Goal: Communication & Community: Participate in discussion

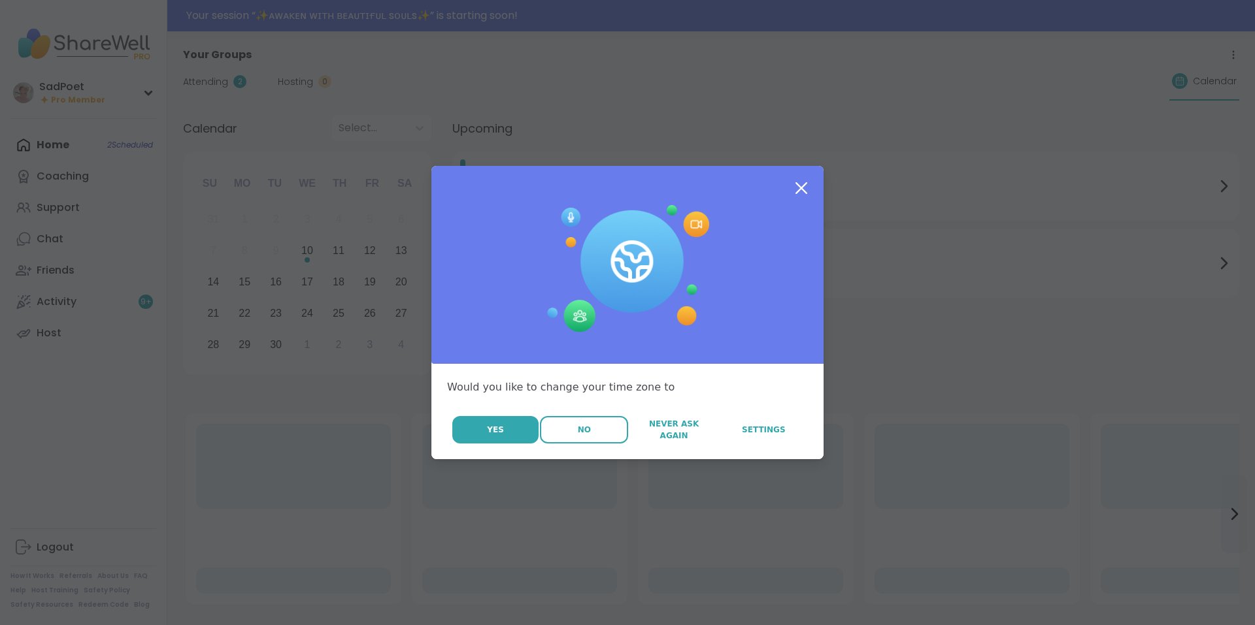
drag, startPoint x: 0, startPoint y: 0, endPoint x: 584, endPoint y: 432, distance: 726.6
click at [584, 432] on span "No" at bounding box center [584, 430] width 13 height 12
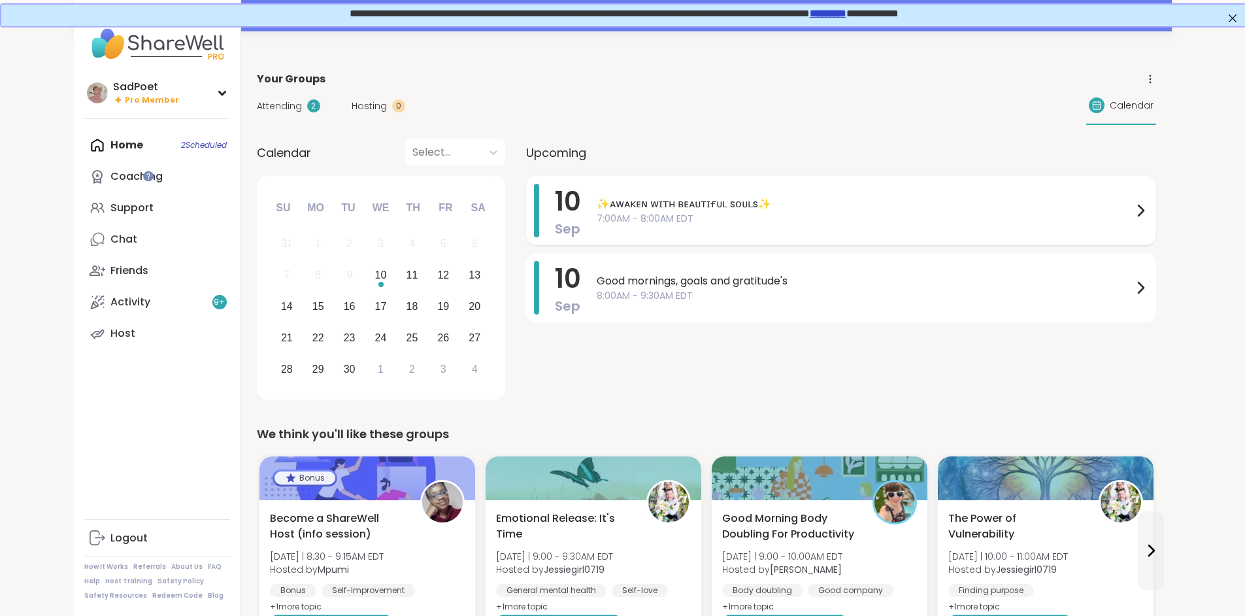
click at [618, 199] on span "✨ᴀᴡᴀᴋᴇɴ ᴡɪᴛʜ ʙᴇᴀᴜᴛɪғᴜʟ sᴏᴜʟs✨" at bounding box center [865, 204] width 536 height 16
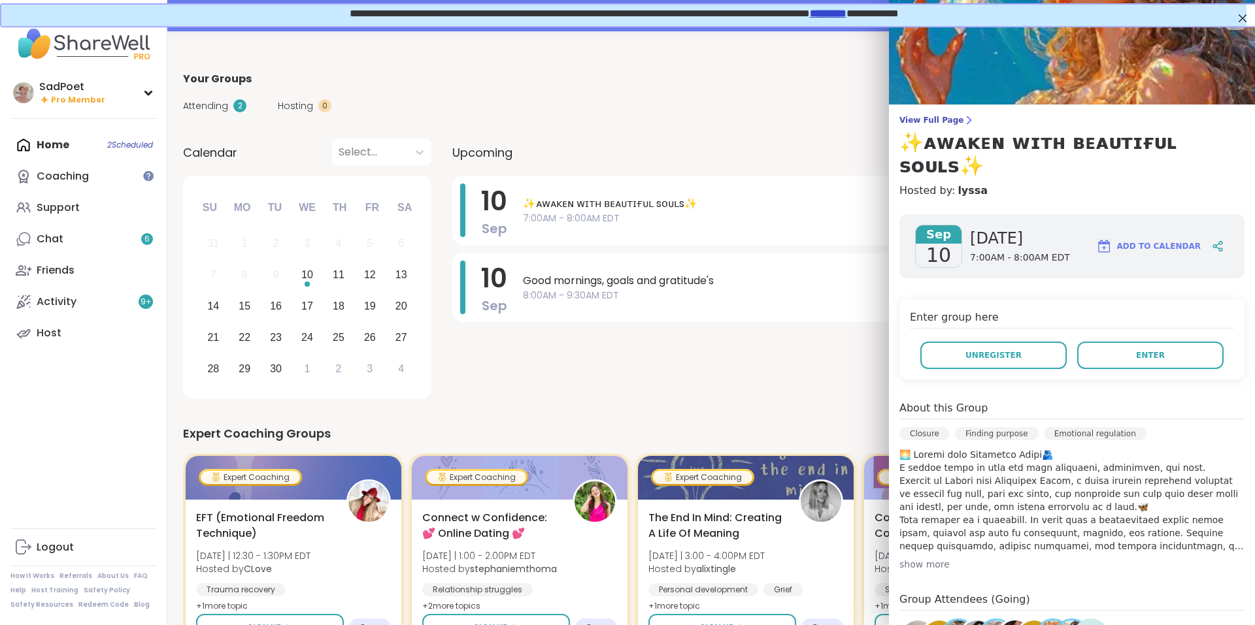
click at [845, 10] on link "*********" at bounding box center [826, 12] width 37 height 10
click at [56, 525] on div "SadPoet Pro Member Profile Membership Settings Help Home 2 Scheduled Coaching S…" at bounding box center [83, 312] width 167 height 625
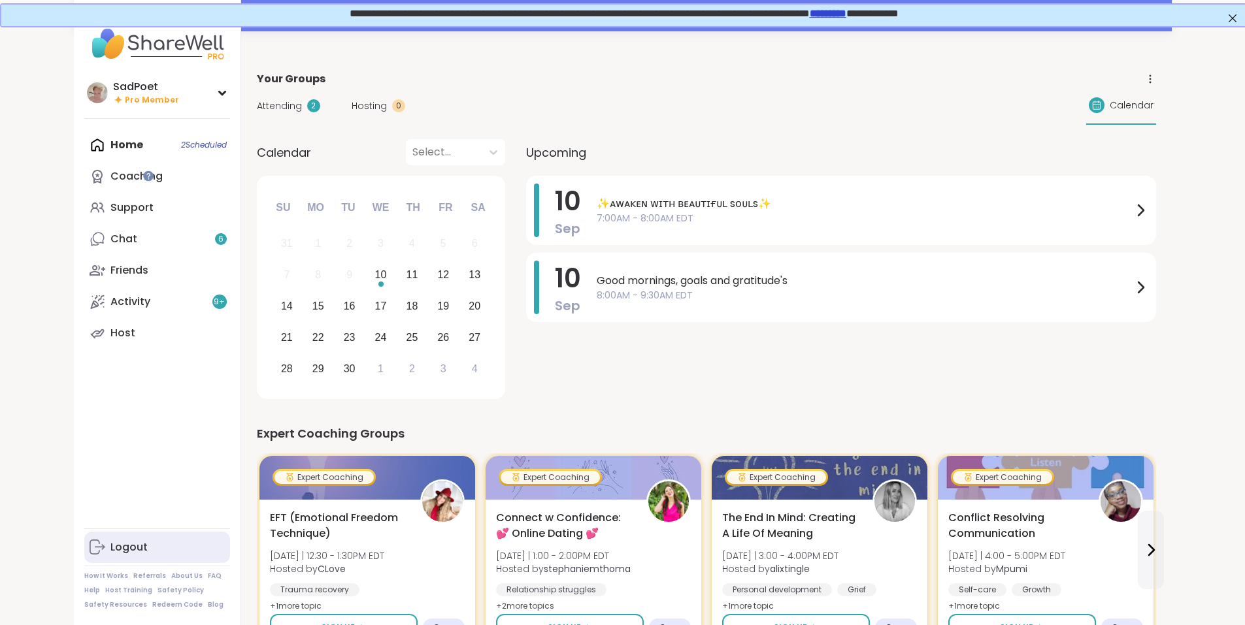
click at [110, 555] on div "Logout" at bounding box center [128, 547] width 37 height 14
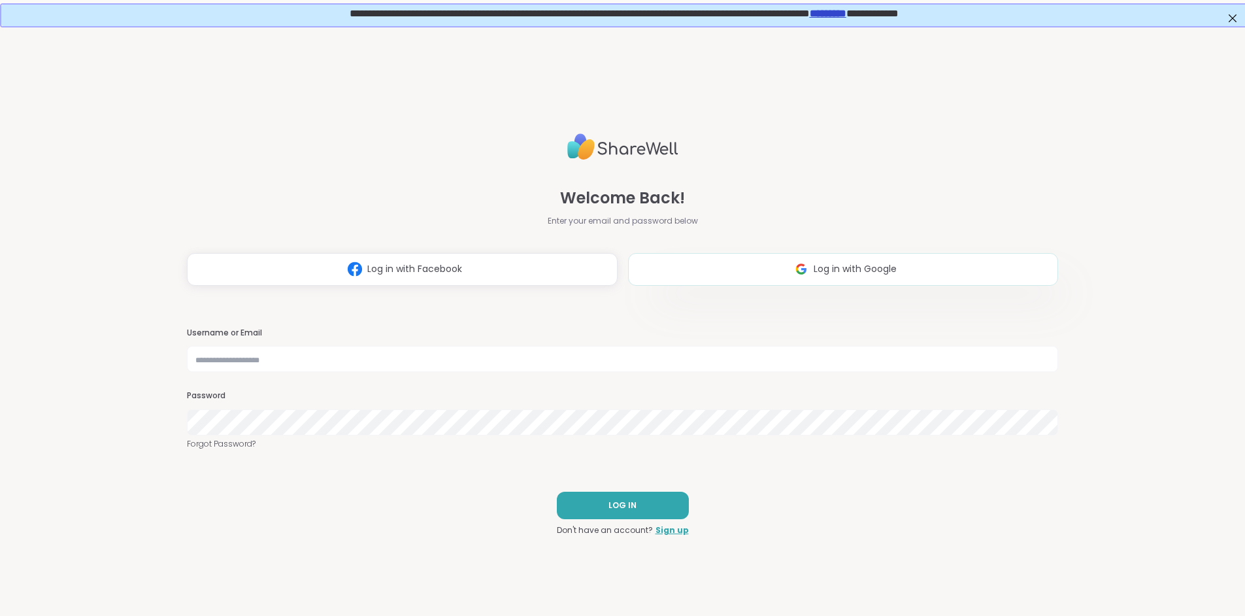
click at [836, 276] on span "Log in with Google" at bounding box center [855, 269] width 83 height 14
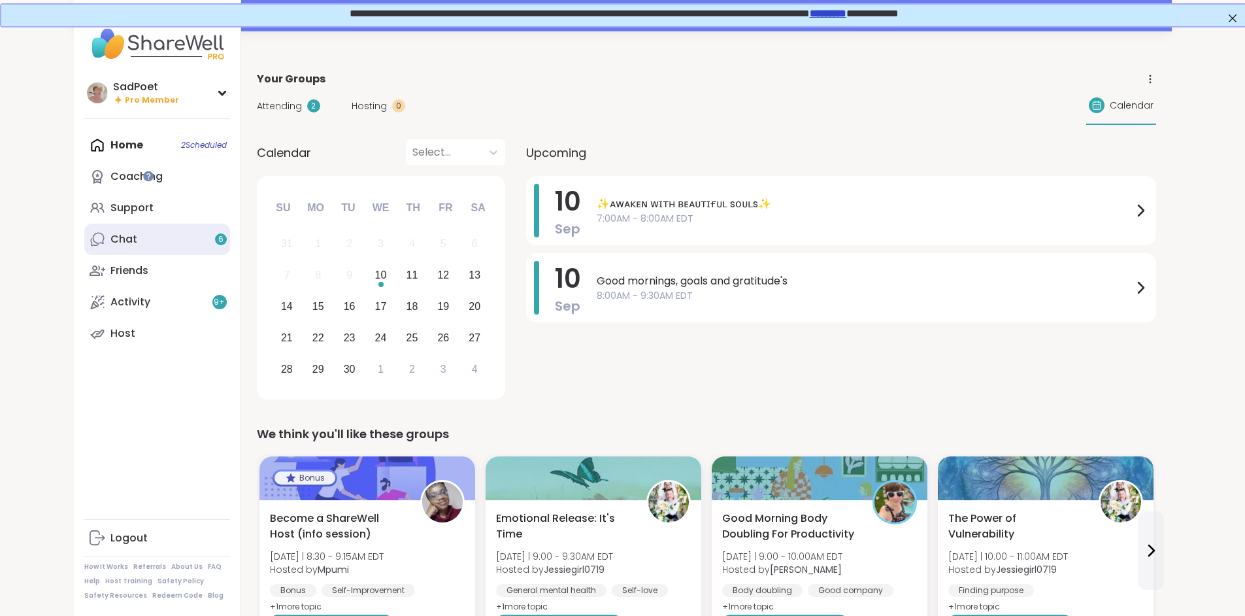
click at [105, 234] on link "Chat 6" at bounding box center [157, 239] width 146 height 31
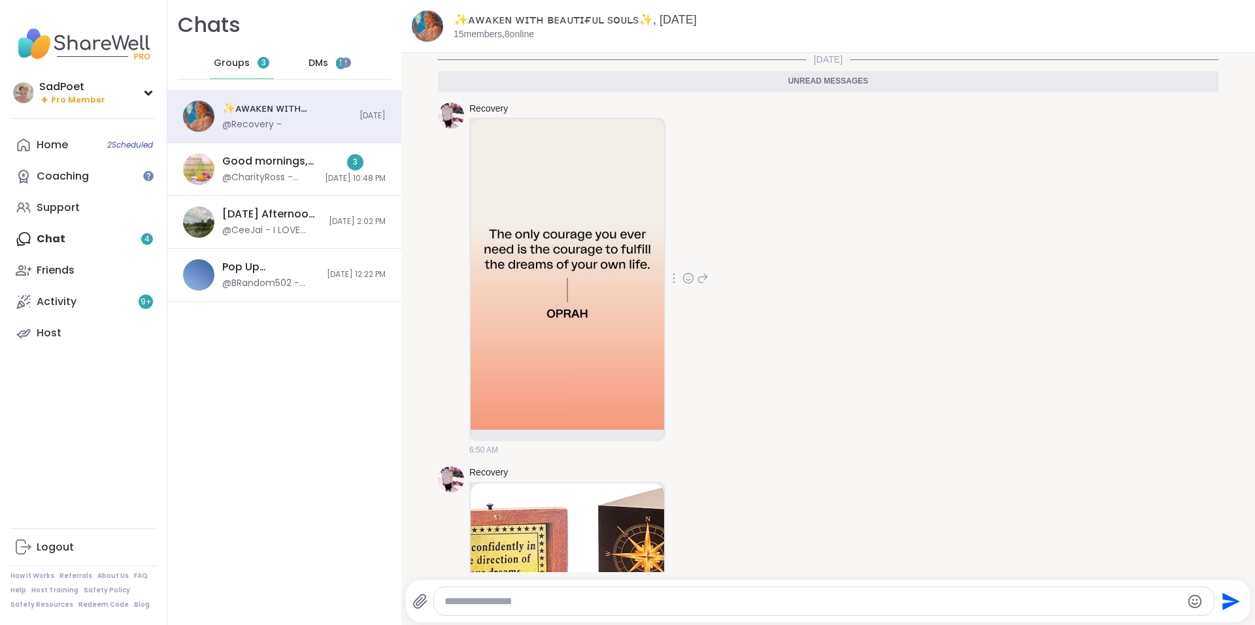
scroll to position [254, 0]
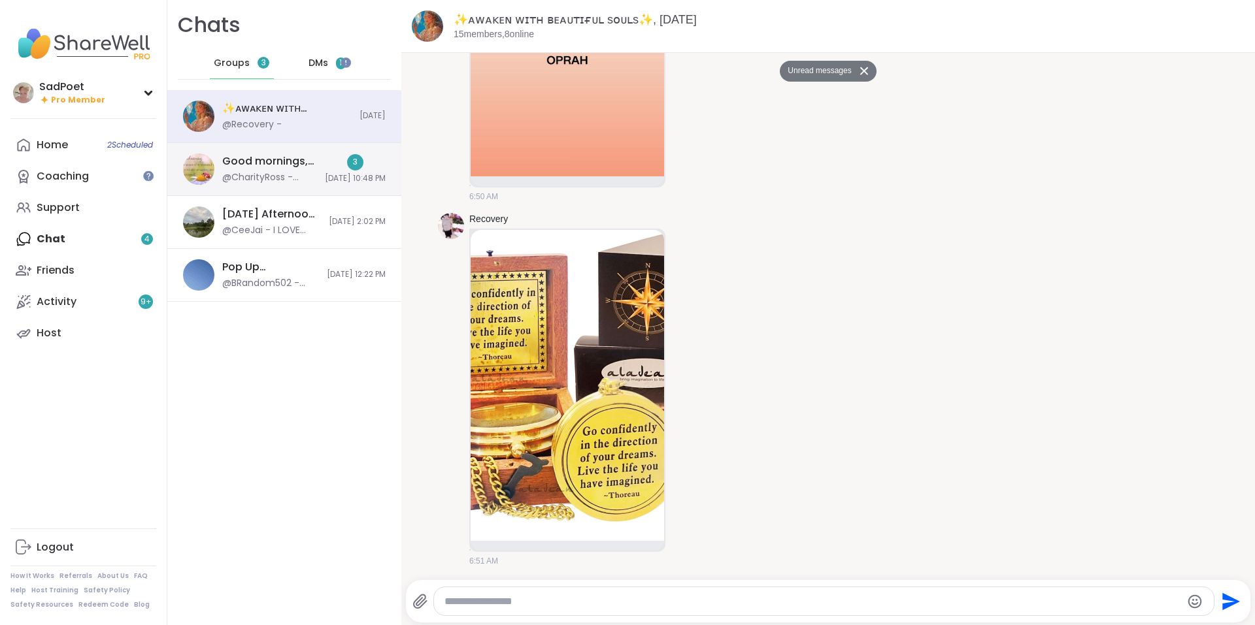
click at [293, 181] on div "@CharityRoss - Journal prompt: What are some of your favorite book and why did …" at bounding box center [269, 177] width 95 height 13
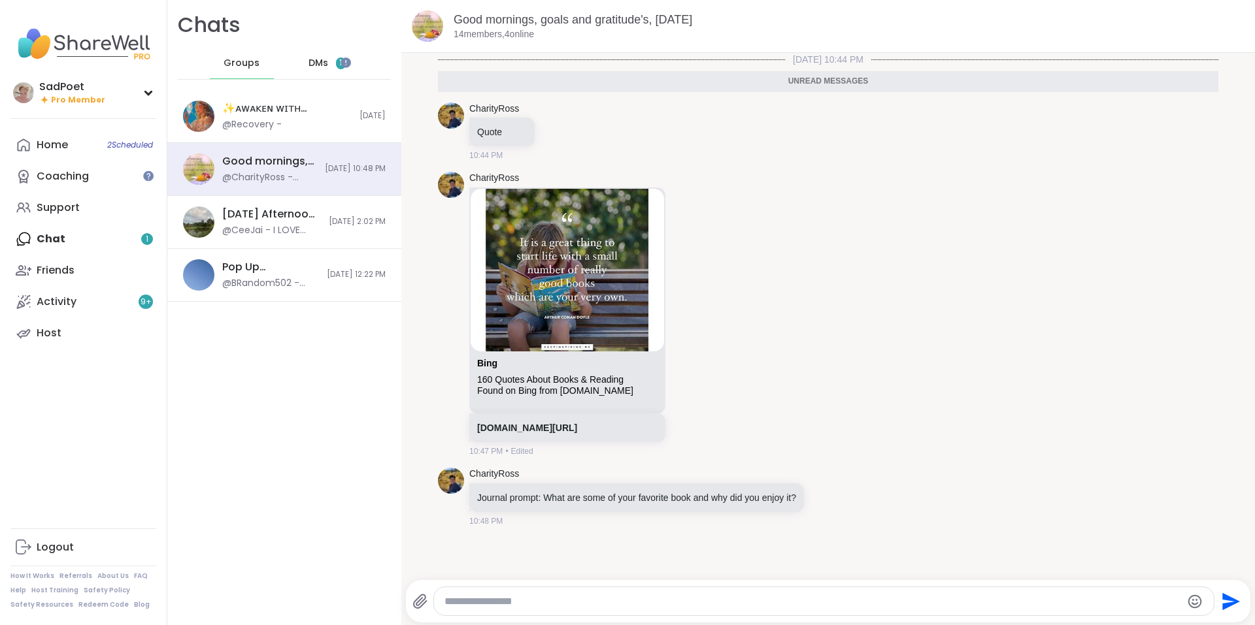
click at [312, 63] on span "DMs" at bounding box center [318, 63] width 20 height 13
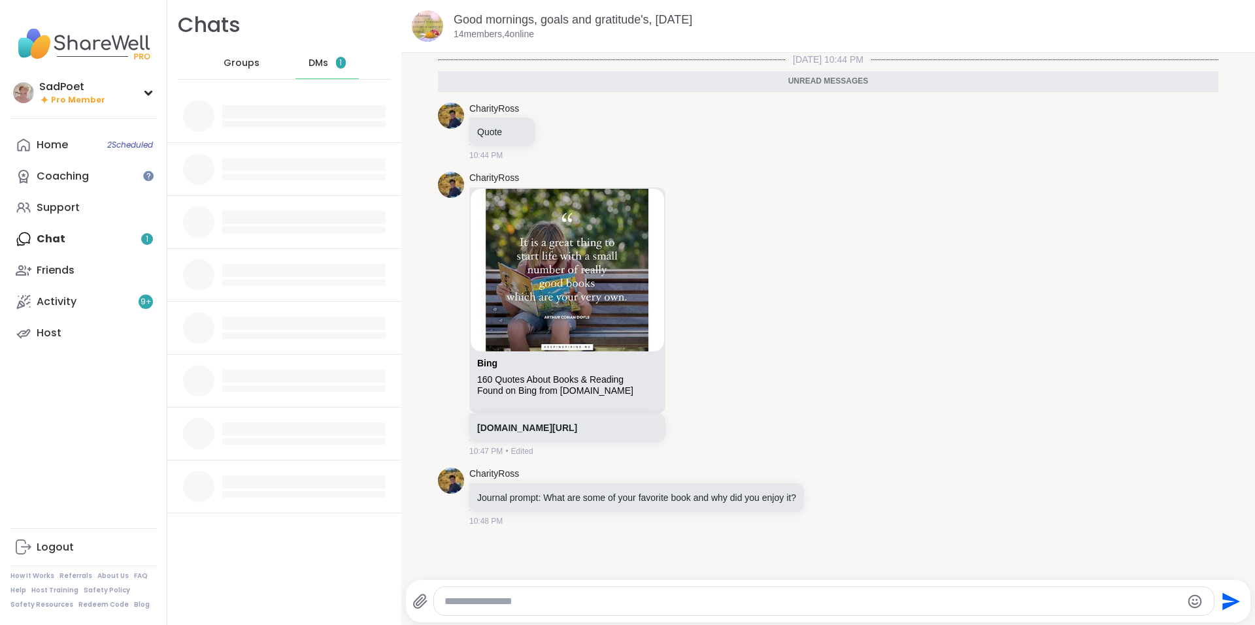
click at [309, 61] on span "DMs" at bounding box center [318, 63] width 20 height 13
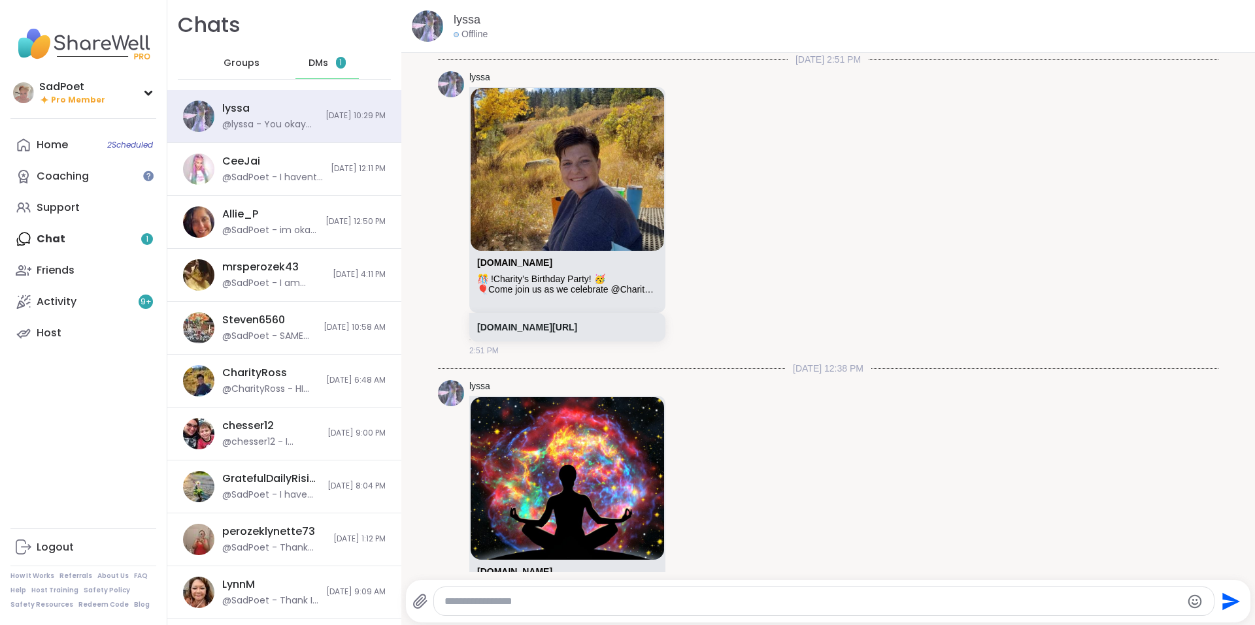
scroll to position [2689, 0]
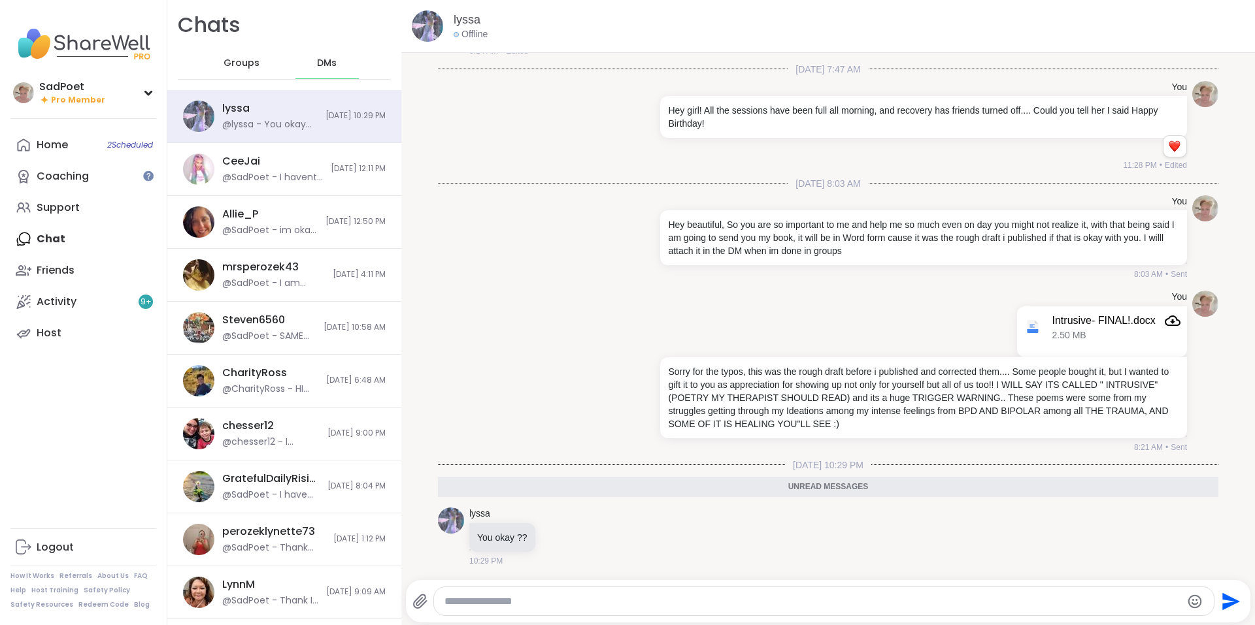
click at [530, 608] on textarea "Type your message" at bounding box center [812, 601] width 737 height 13
type textarea "**********"
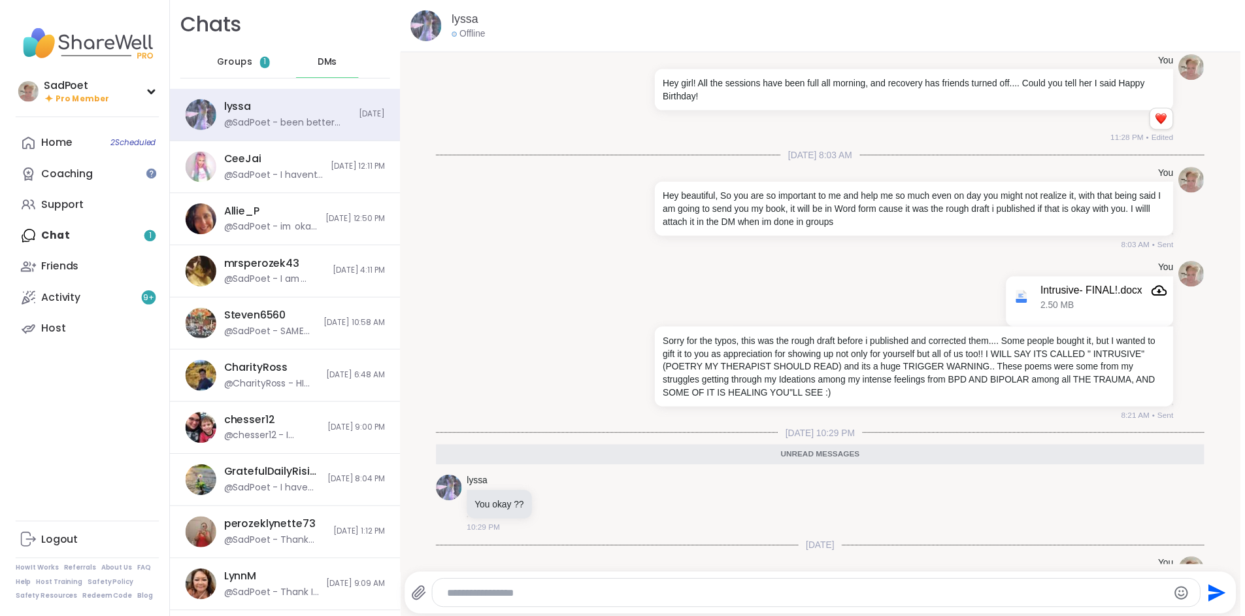
scroll to position [2741, 0]
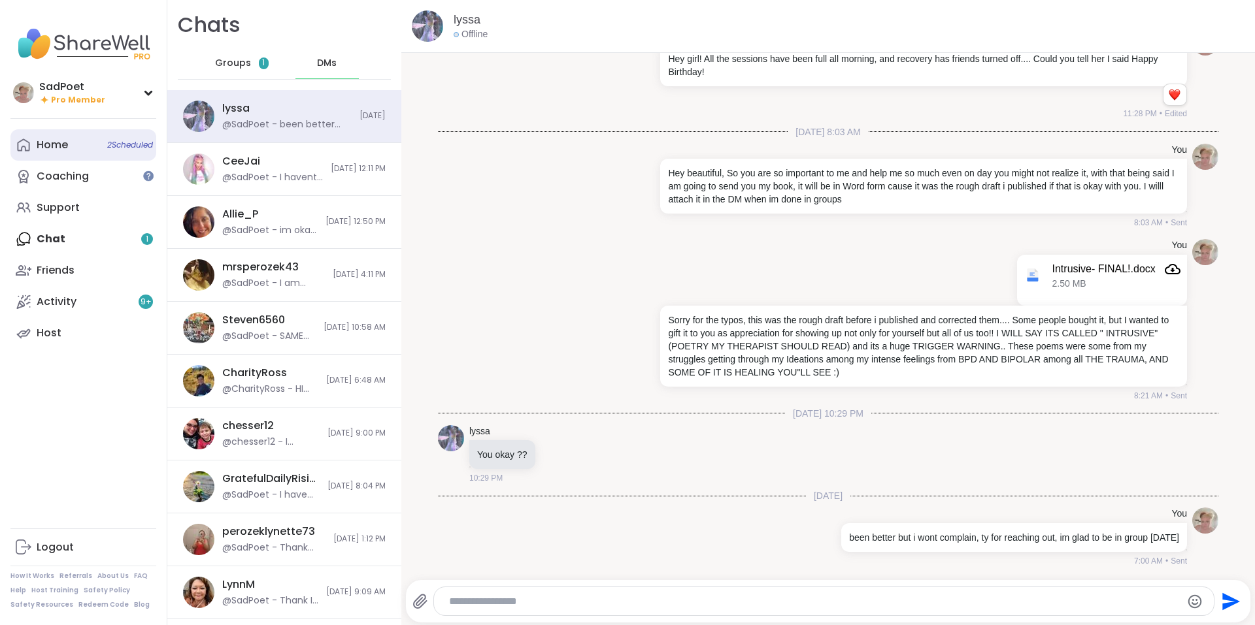
click at [76, 150] on link "Home 2 Scheduled" at bounding box center [83, 144] width 146 height 31
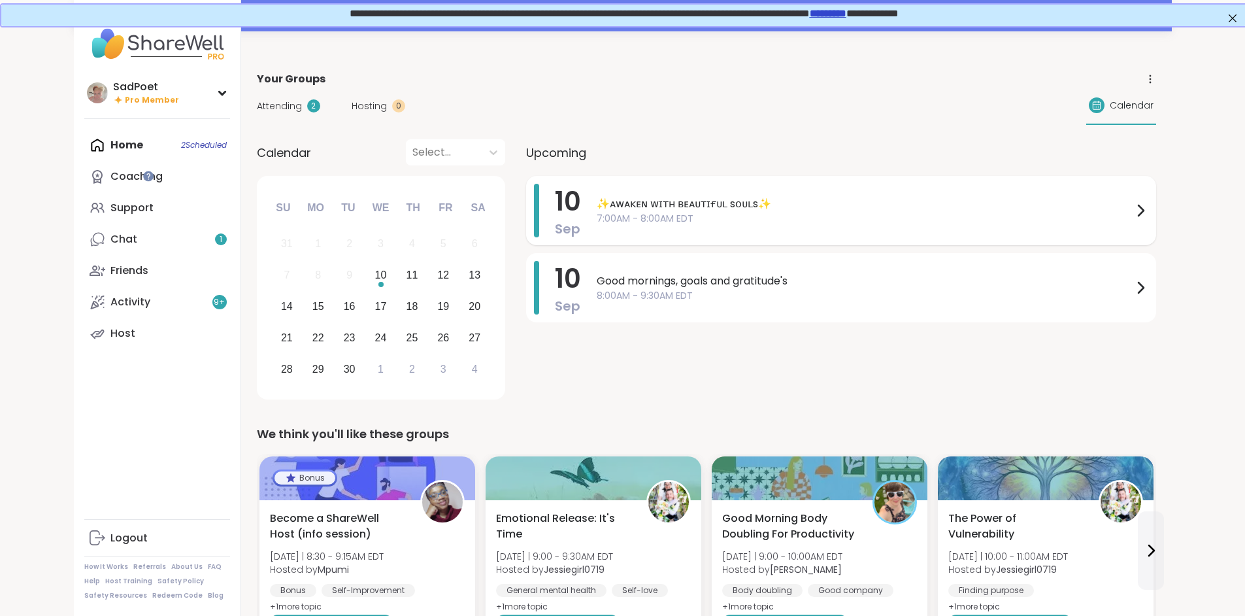
click at [603, 205] on span "✨ᴀᴡᴀᴋᴇɴ ᴡɪᴛʜ ʙᴇᴀᴜᴛɪғᴜʟ sᴏᴜʟs✨" at bounding box center [865, 204] width 536 height 16
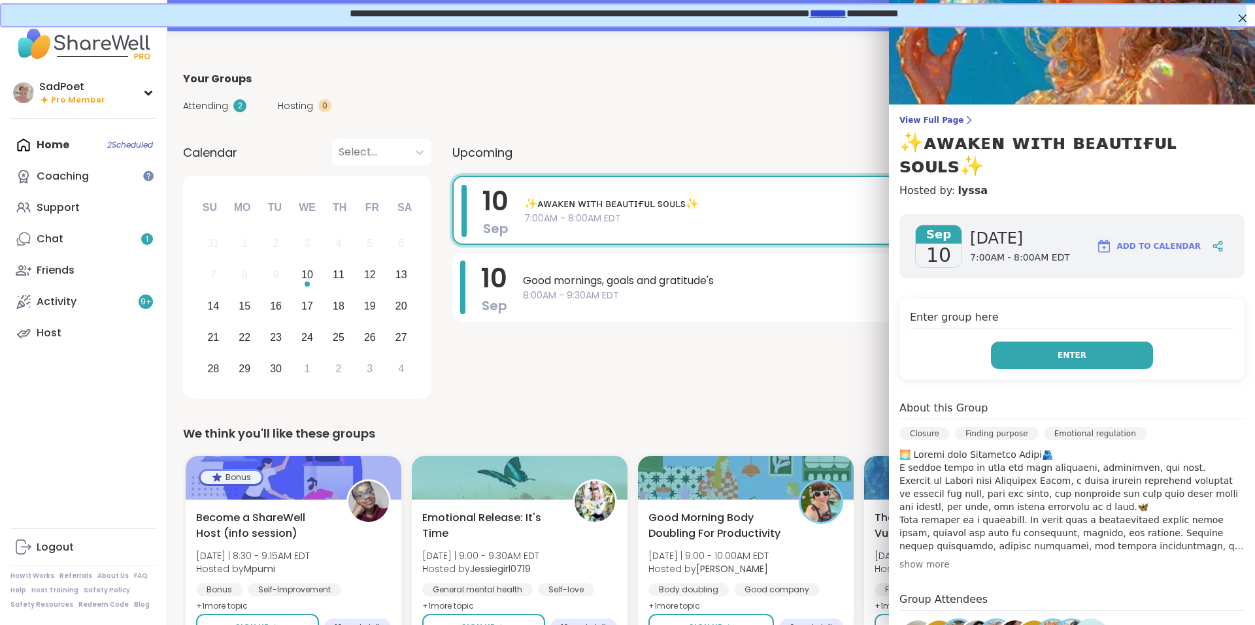
click at [1112, 342] on button "Enter" at bounding box center [1072, 355] width 162 height 27
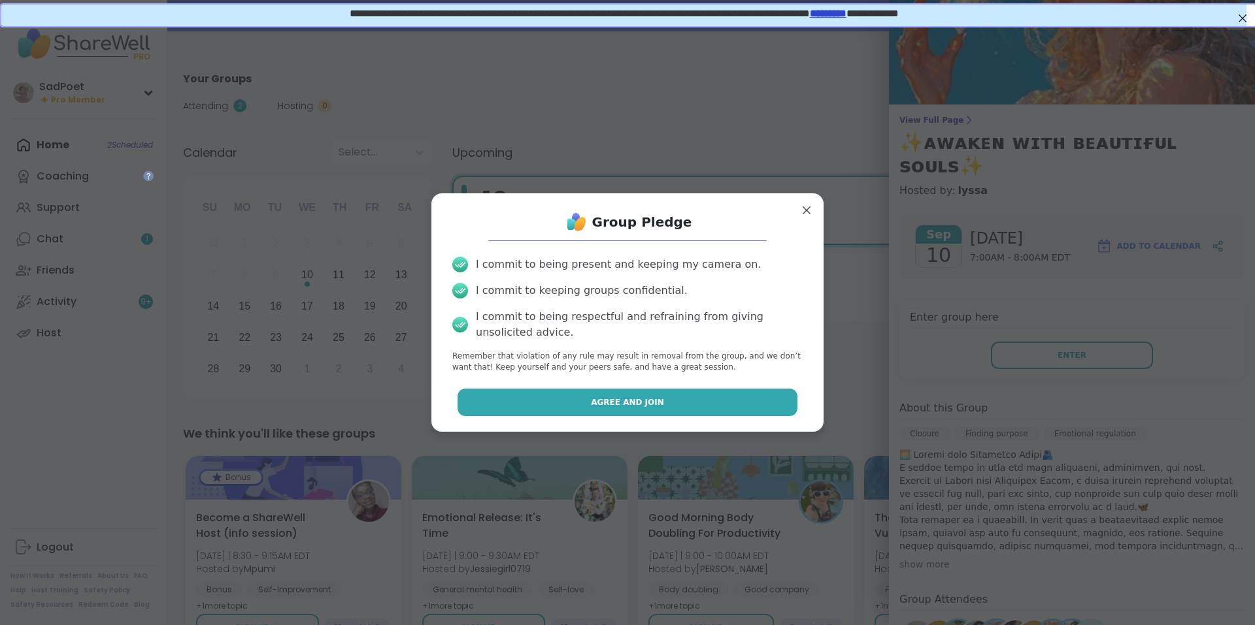
click at [691, 405] on button "Agree and Join" at bounding box center [627, 402] width 340 height 27
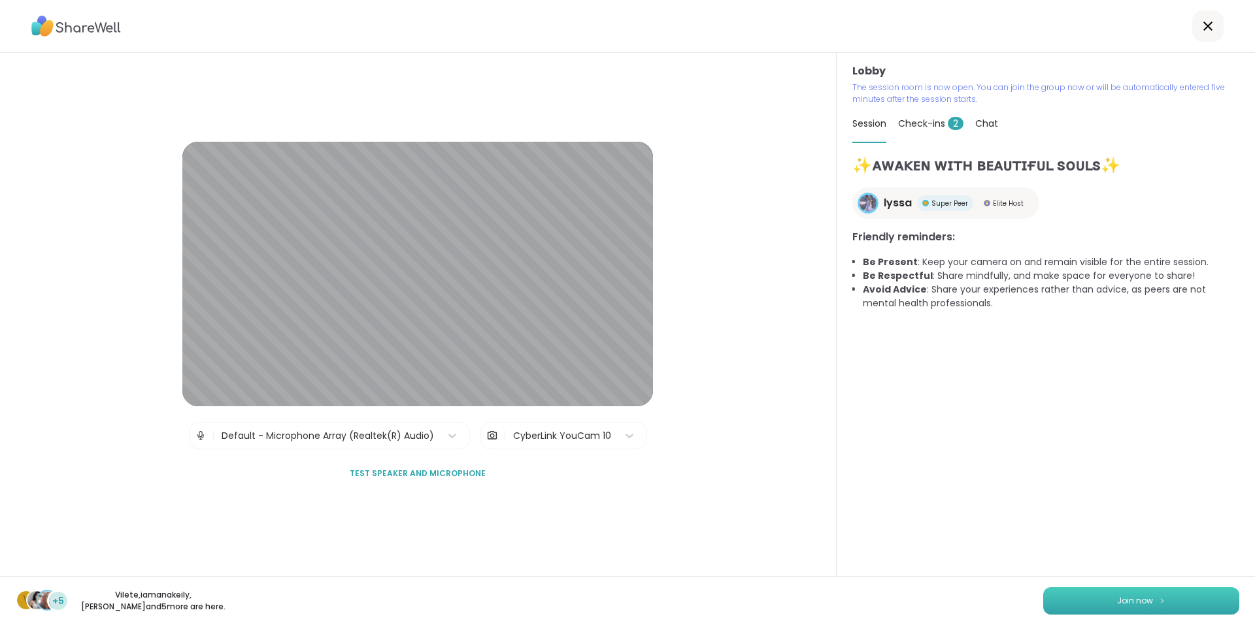
click at [1158, 603] on img at bounding box center [1162, 600] width 8 height 7
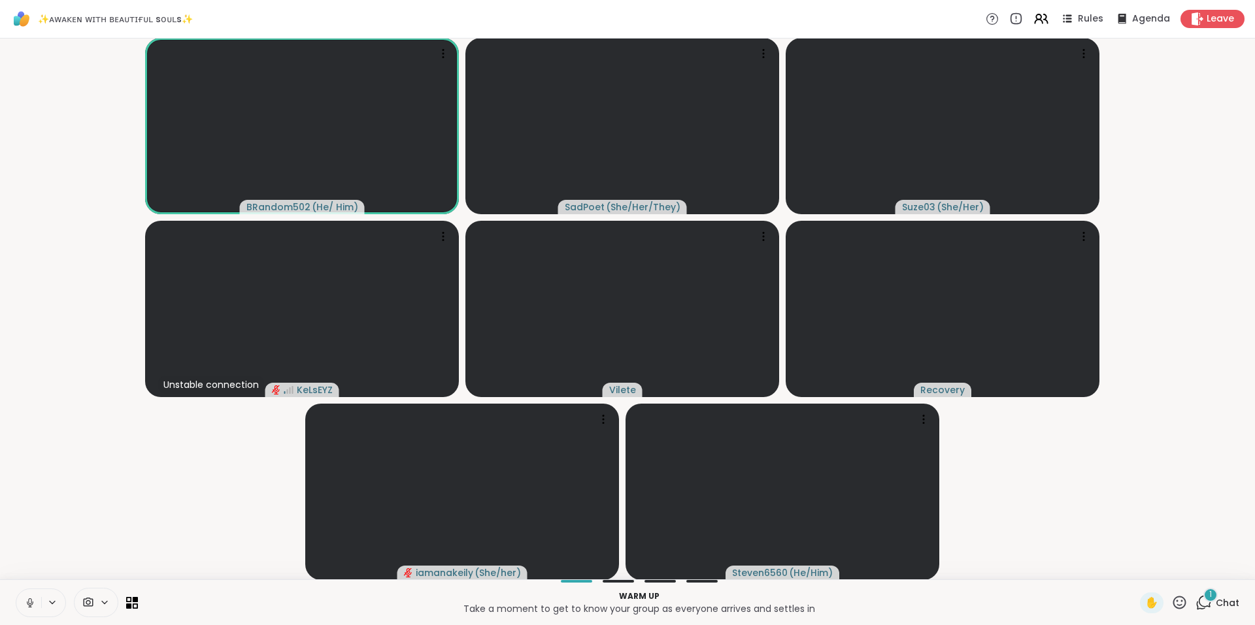
click at [23, 606] on button at bounding box center [28, 602] width 25 height 27
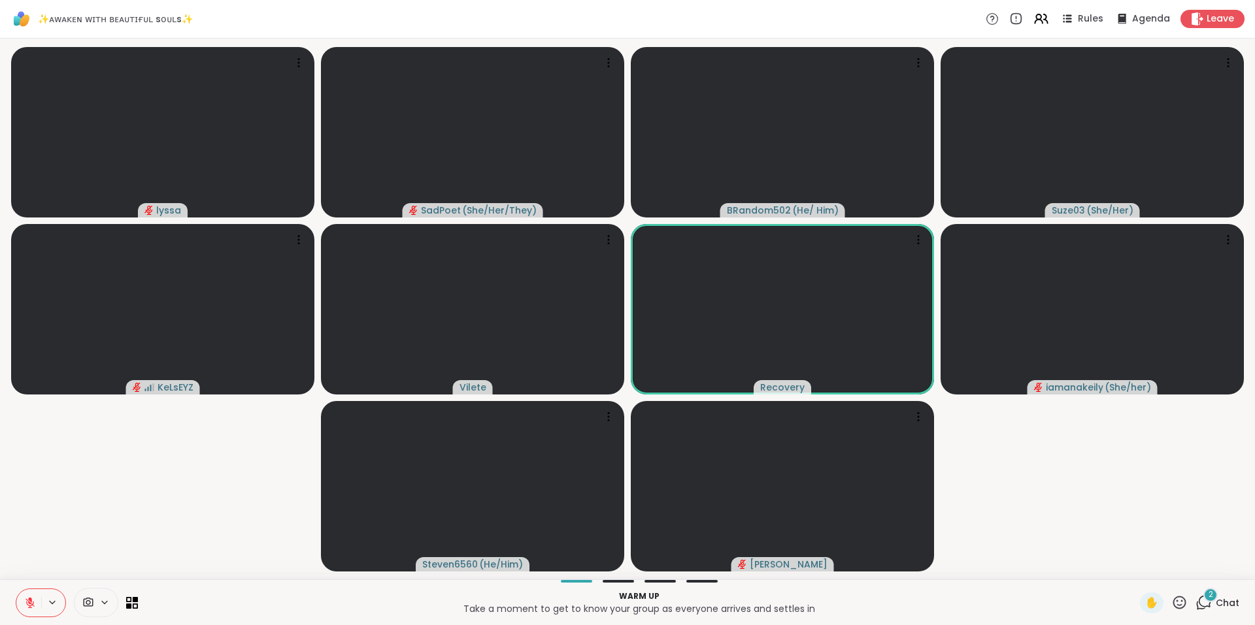
click at [1202, 603] on icon at bounding box center [1203, 603] width 16 height 16
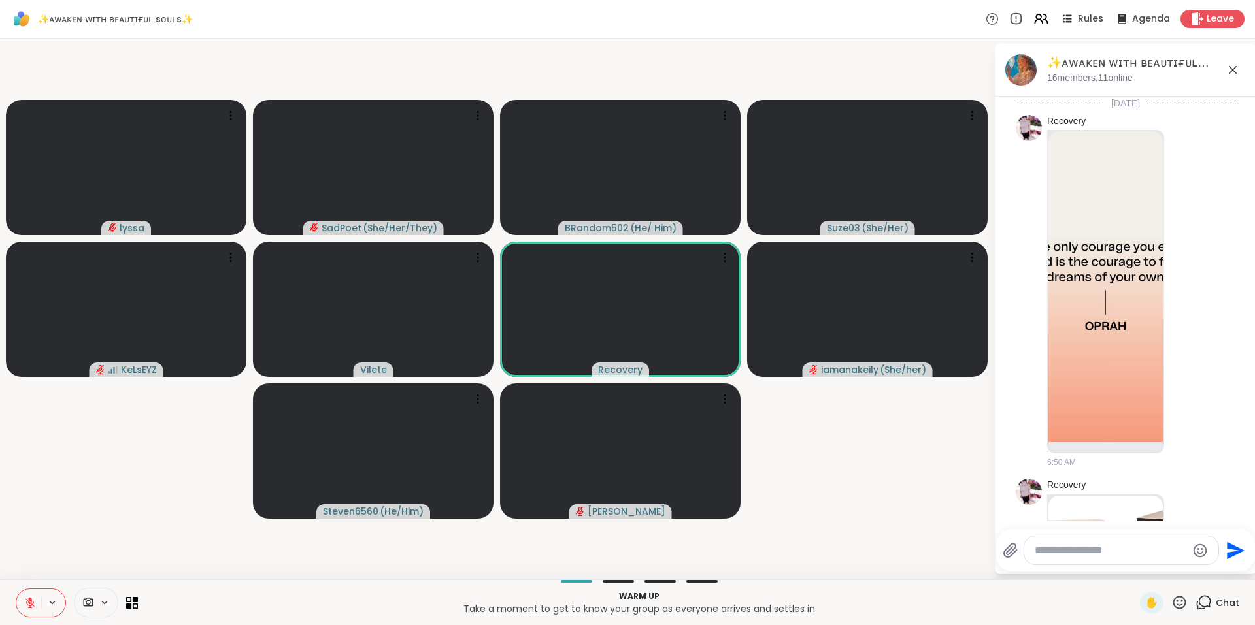
scroll to position [527, 0]
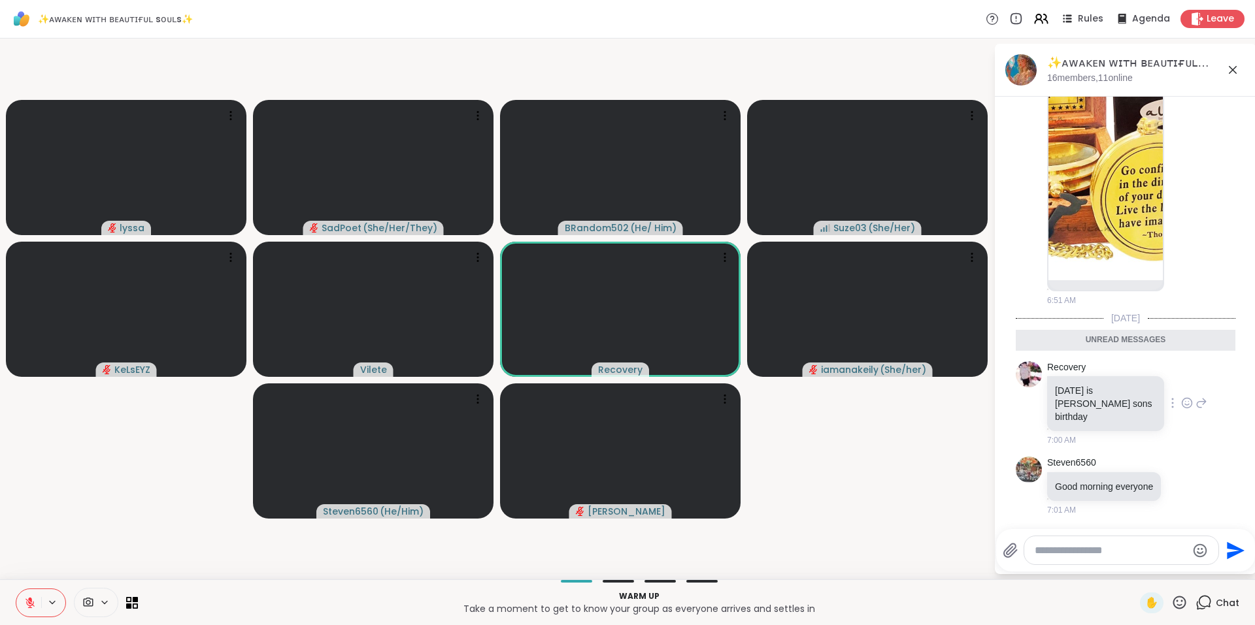
click at [1185, 404] on icon at bounding box center [1187, 404] width 4 height 1
click at [1181, 376] on span "Select Reaction: Heart" at bounding box center [1187, 382] width 12 height 13
click at [1178, 501] on icon at bounding box center [1184, 504] width 12 height 13
click at [1174, 484] on button "Select Reaction: Heart" at bounding box center [1183, 484] width 26 height 26
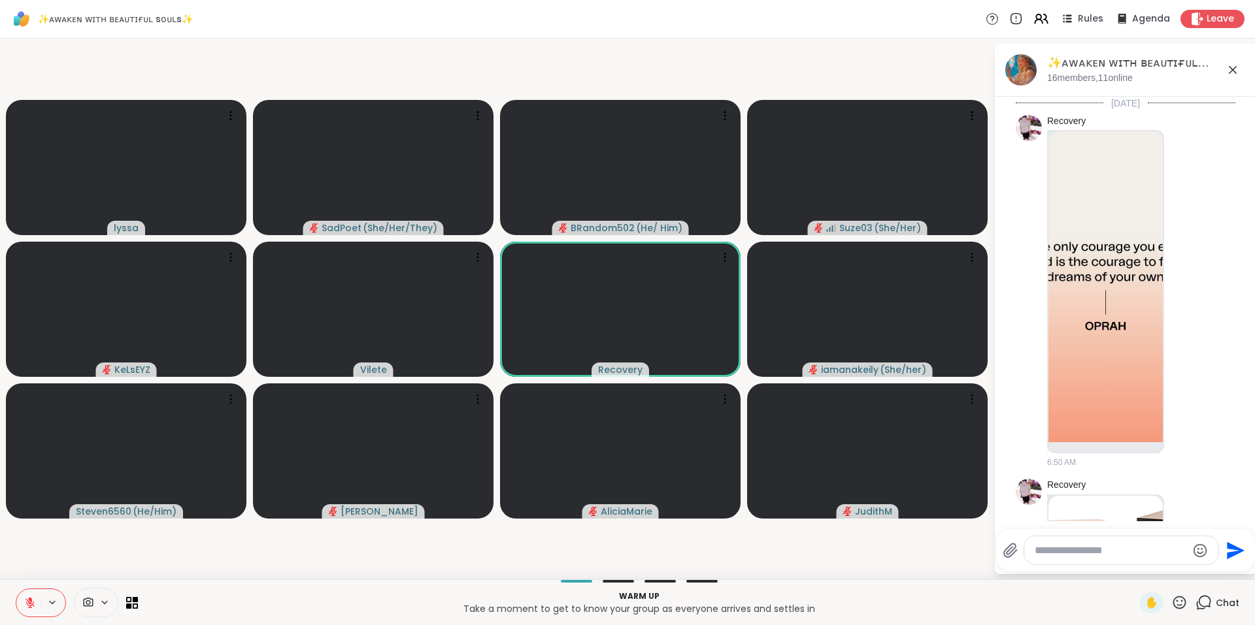
scroll to position [327, 0]
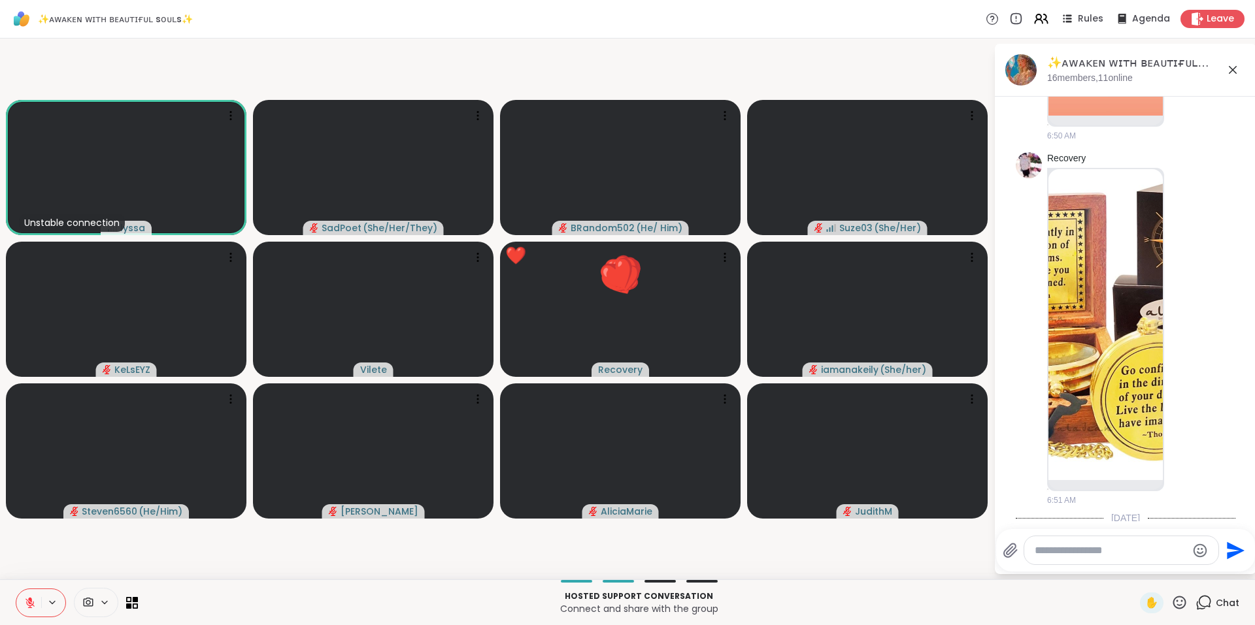
click at [1173, 597] on icon at bounding box center [1179, 602] width 13 height 13
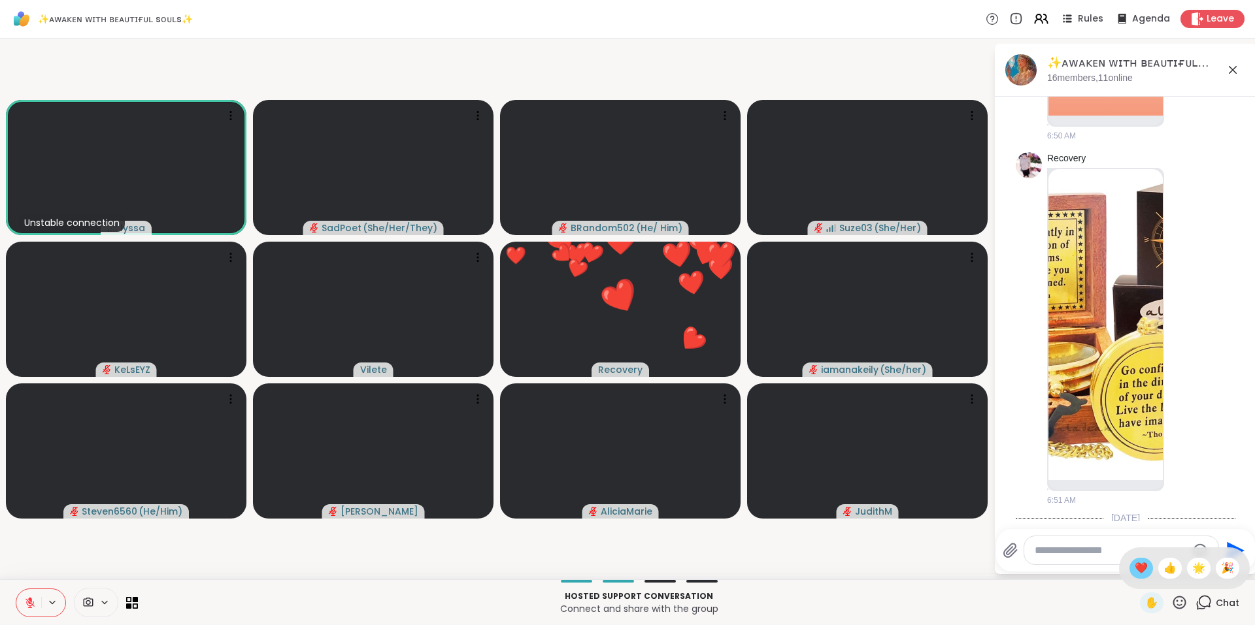
click at [1135, 566] on span "❤️" at bounding box center [1141, 569] width 13 height 16
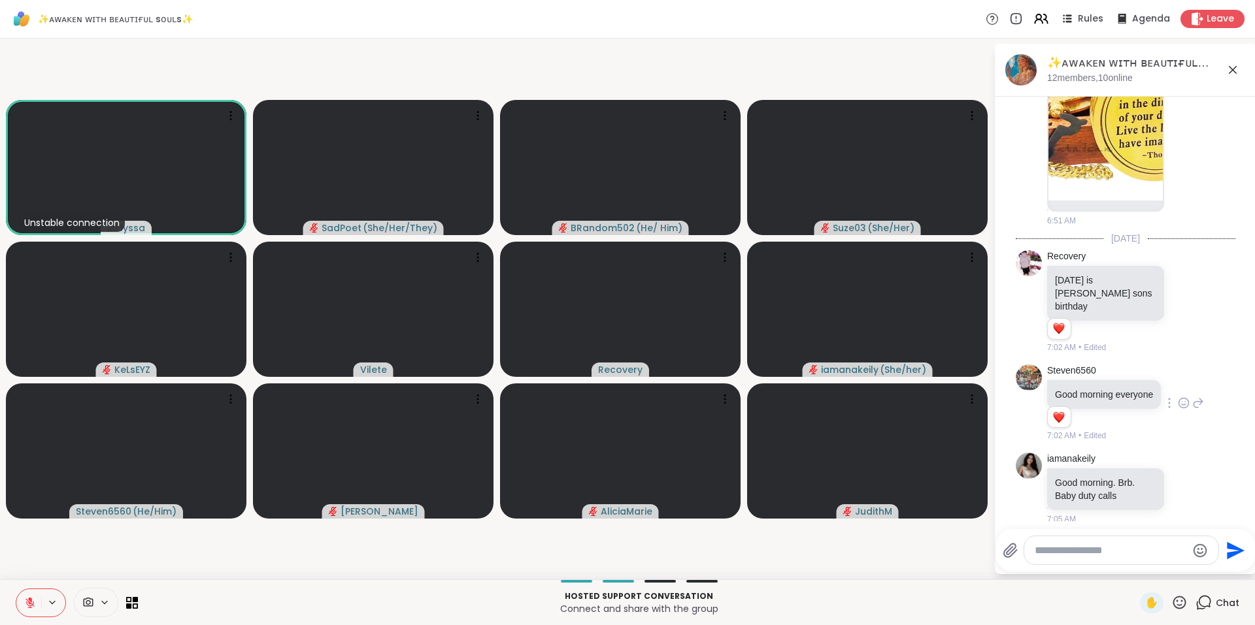
scroll to position [616, 0]
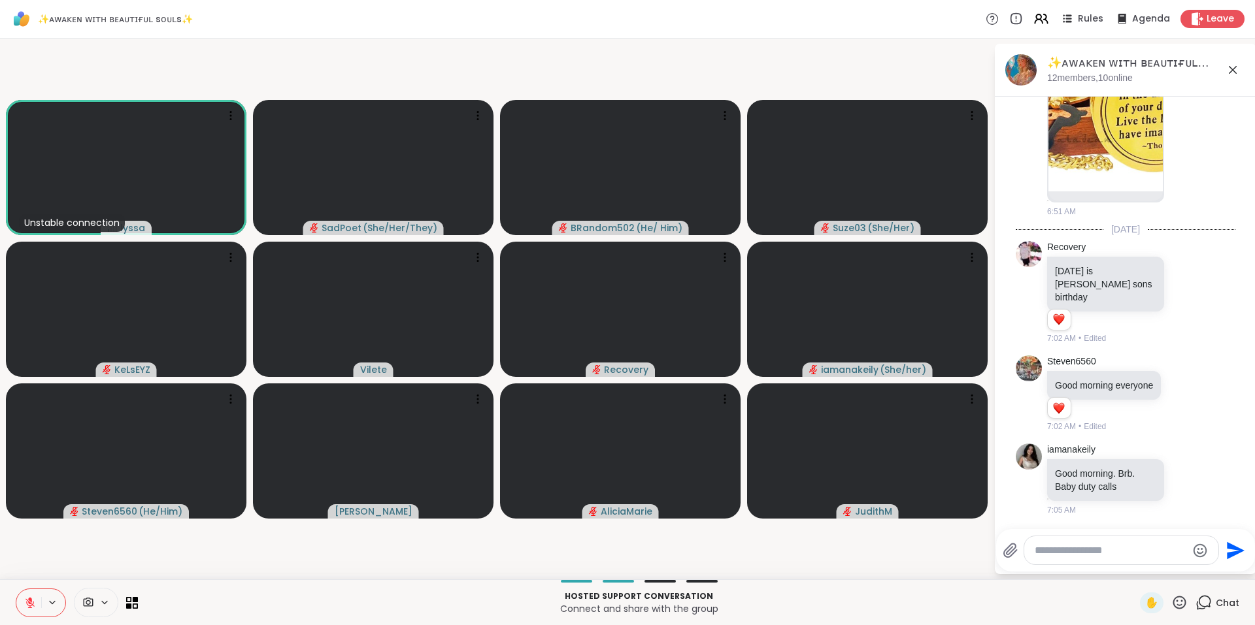
click at [1171, 601] on icon at bounding box center [1179, 603] width 16 height 16
click at [1135, 561] on span "❤️" at bounding box center [1141, 569] width 13 height 16
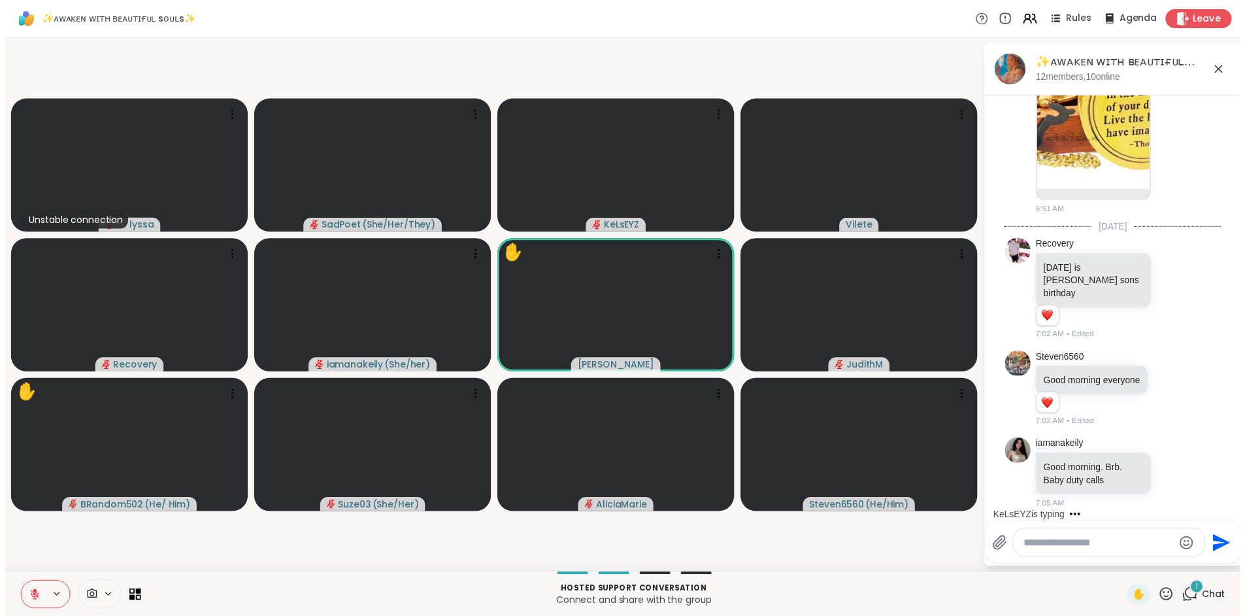
scroll to position [712, 0]
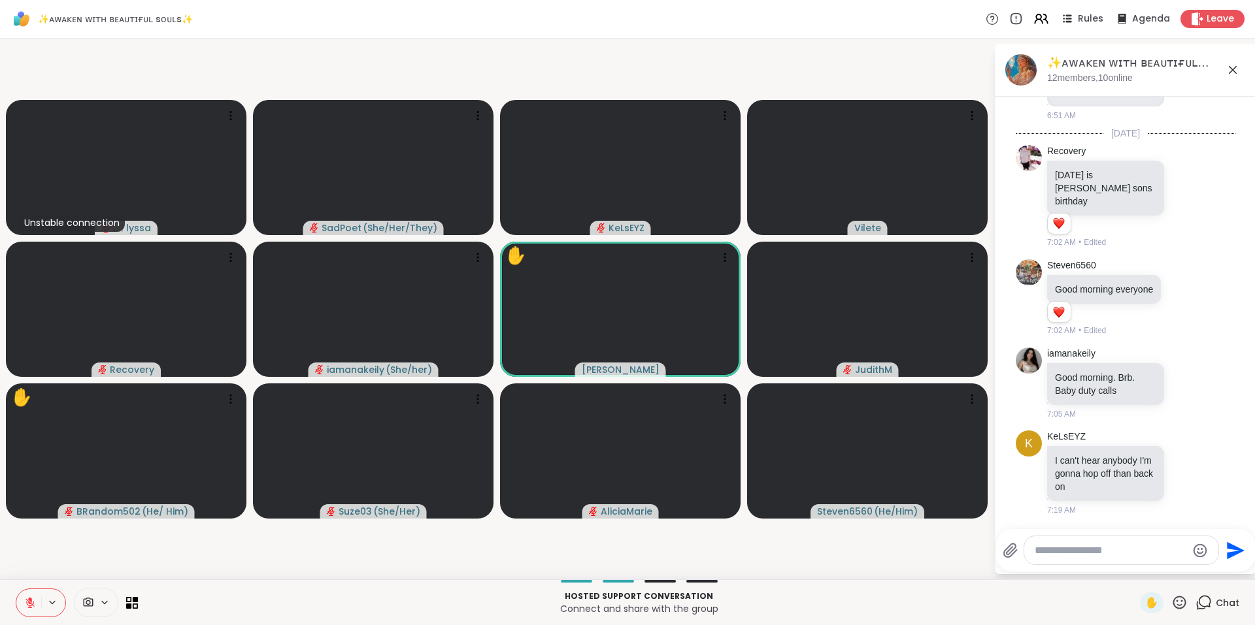
click at [1116, 551] on textarea "Type your message" at bounding box center [1111, 550] width 152 height 13
click at [1206, 22] on span "Leave" at bounding box center [1220, 19] width 29 height 14
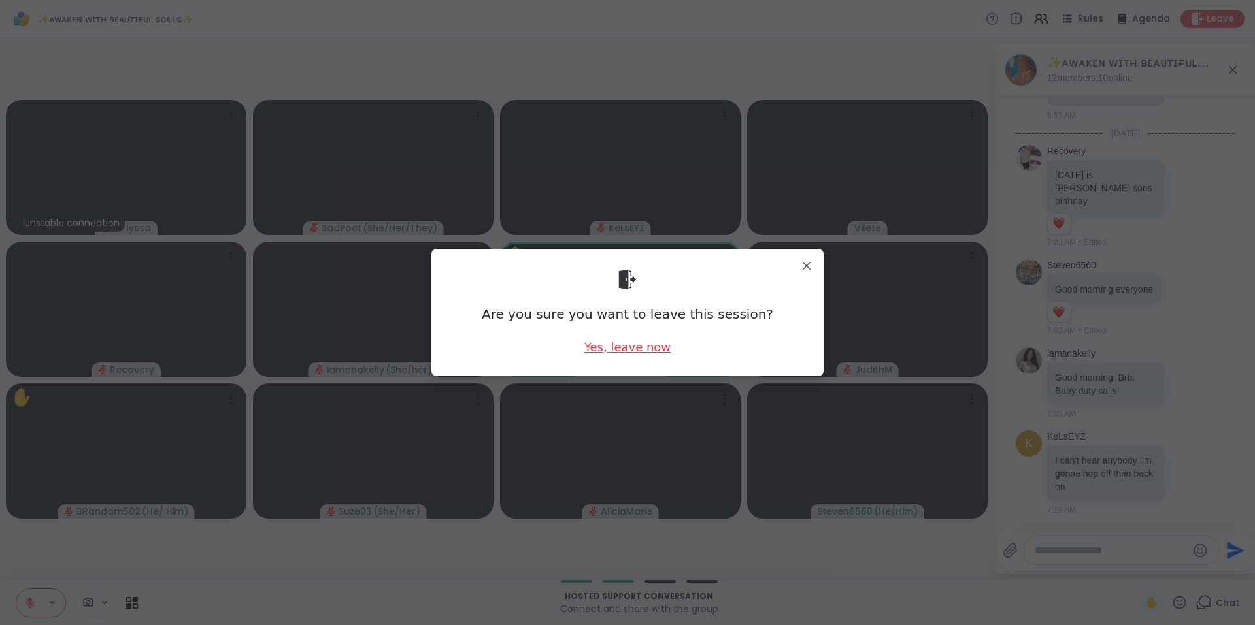
click at [635, 348] on div "Yes, leave now" at bounding box center [627, 347] width 86 height 16
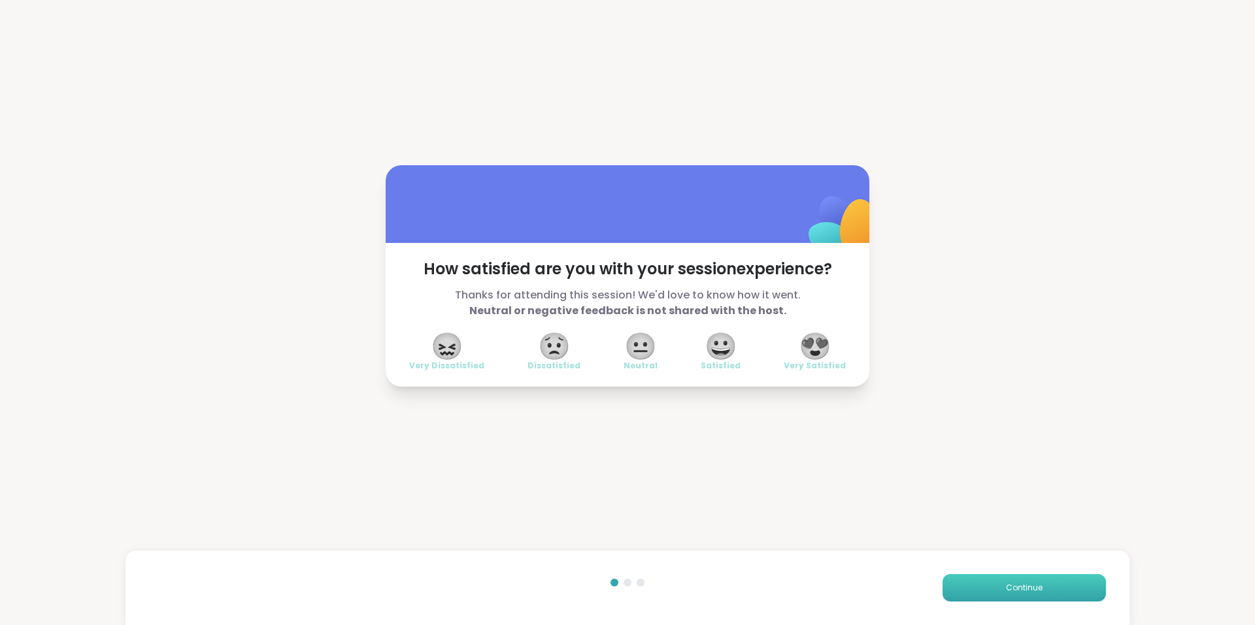
click at [1000, 581] on button "Continue" at bounding box center [1023, 587] width 163 height 27
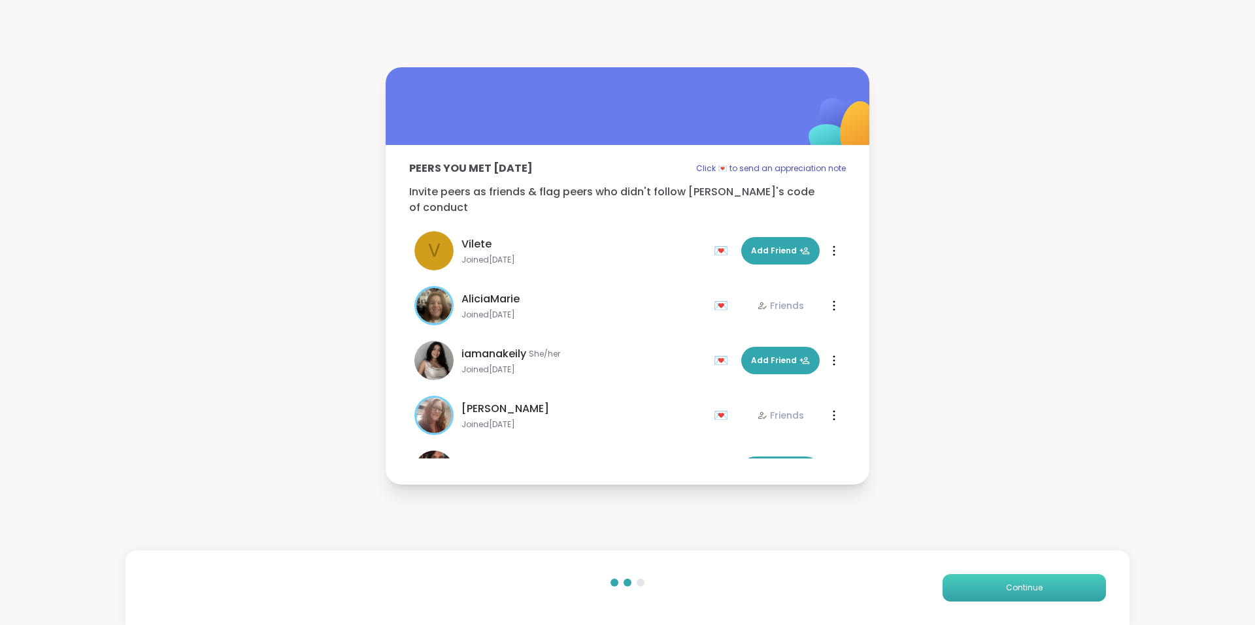
click at [1000, 581] on button "Continue" at bounding box center [1023, 587] width 163 height 27
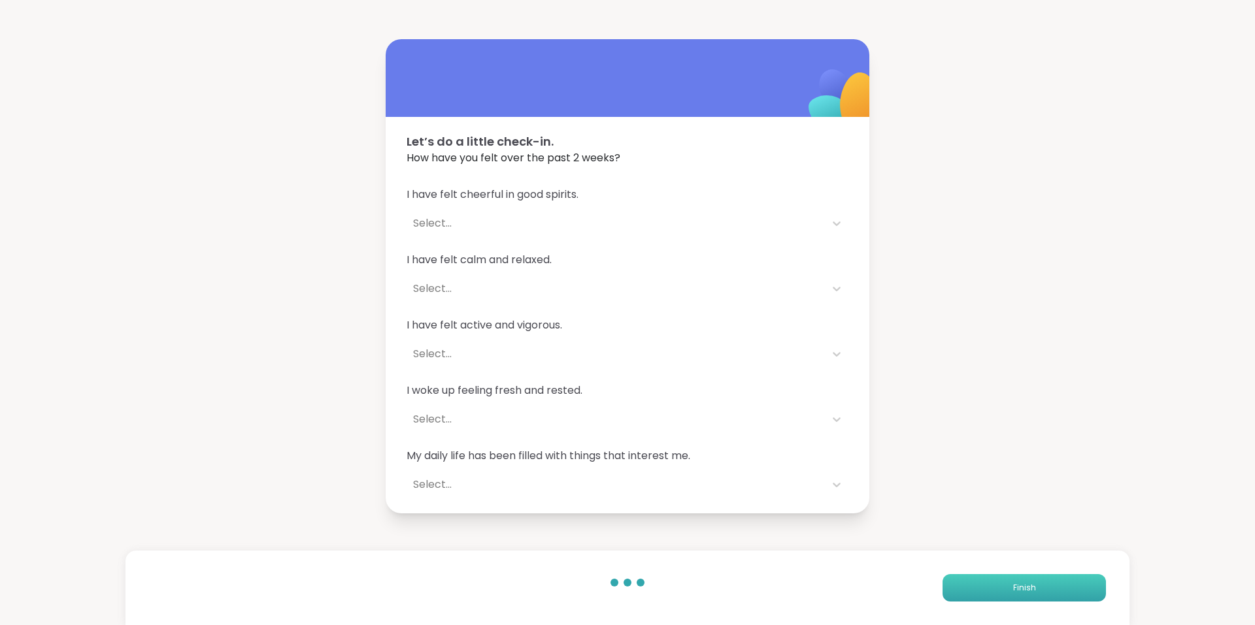
click at [1000, 580] on button "Finish" at bounding box center [1023, 587] width 163 height 27
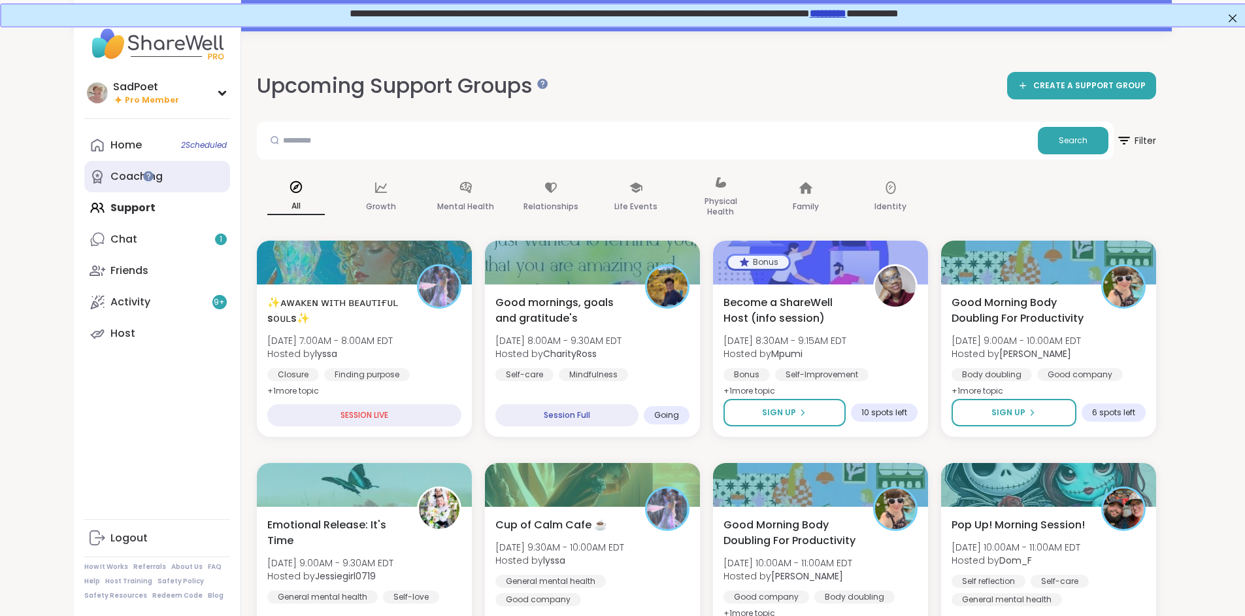
click at [117, 188] on link "Coaching" at bounding box center [157, 176] width 146 height 31
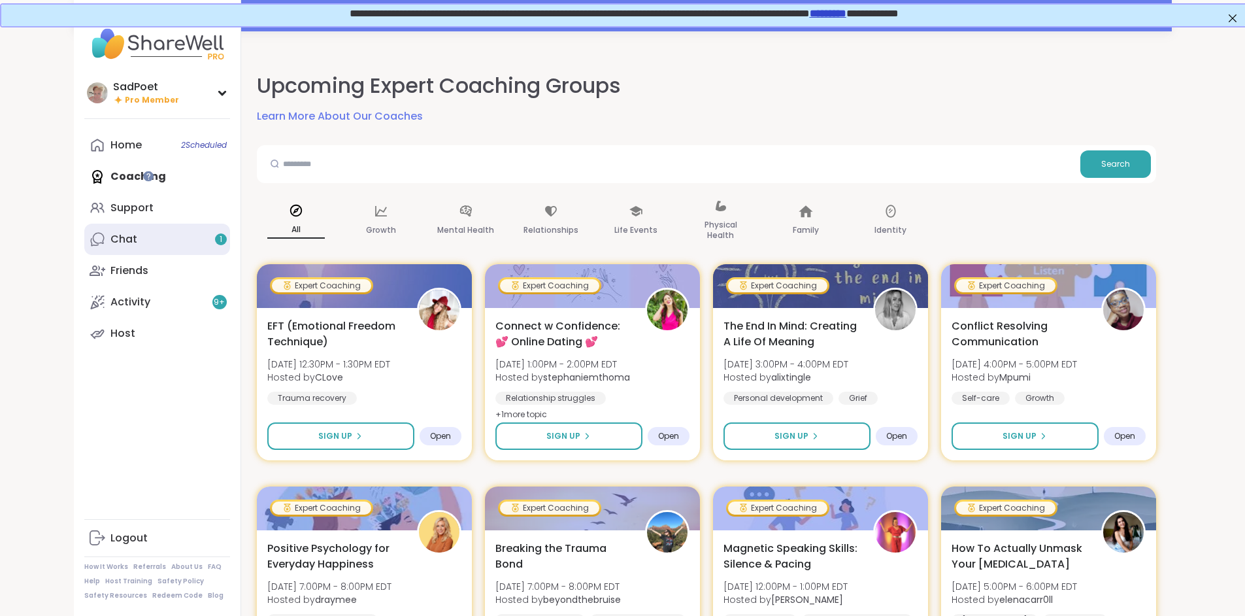
click at [99, 227] on link "Chat 1" at bounding box center [157, 239] width 146 height 31
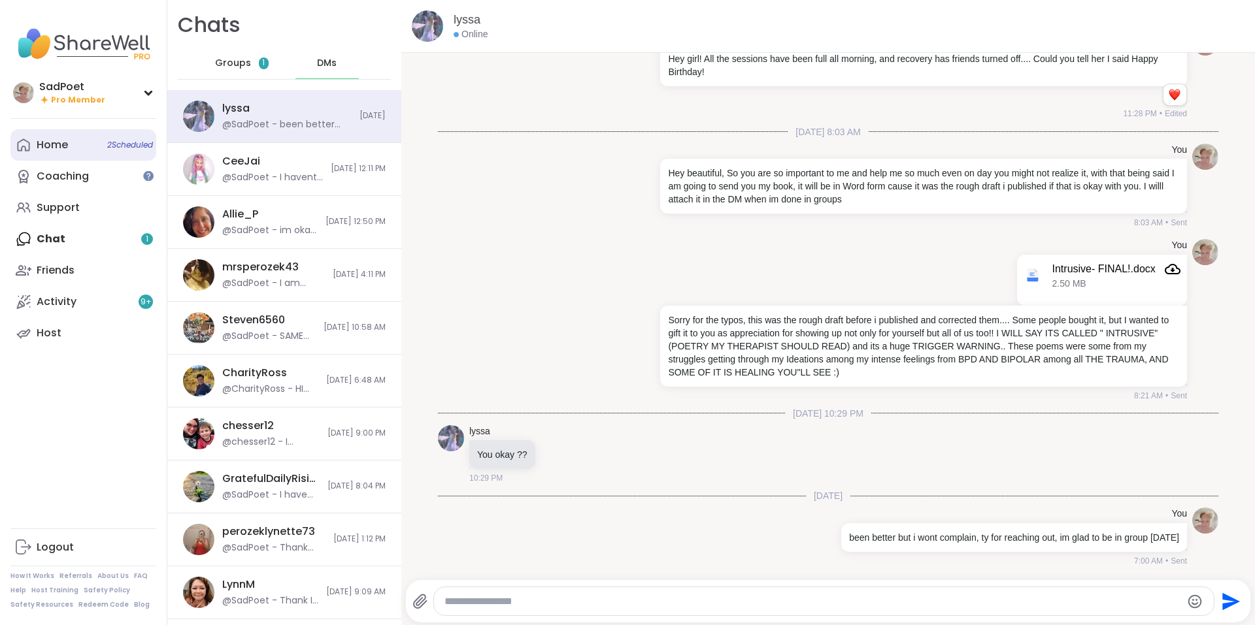
click at [91, 148] on link "Home 2 Scheduled" at bounding box center [83, 144] width 146 height 31
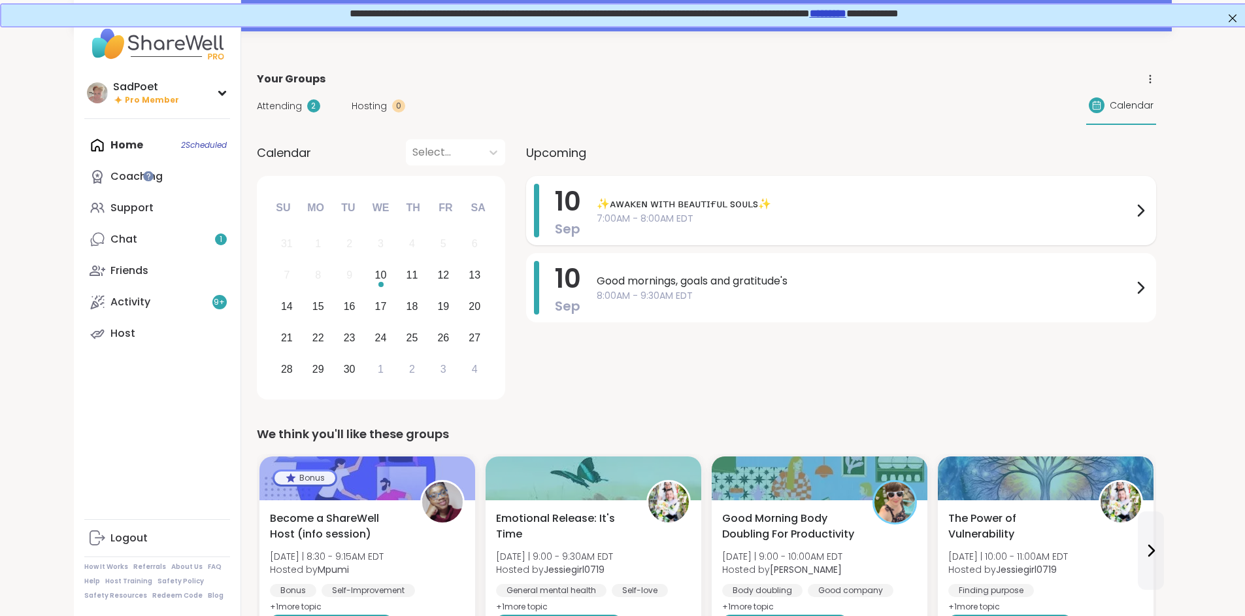
click at [623, 222] on span "7:00AM - 8:00AM EDT" at bounding box center [865, 219] width 536 height 14
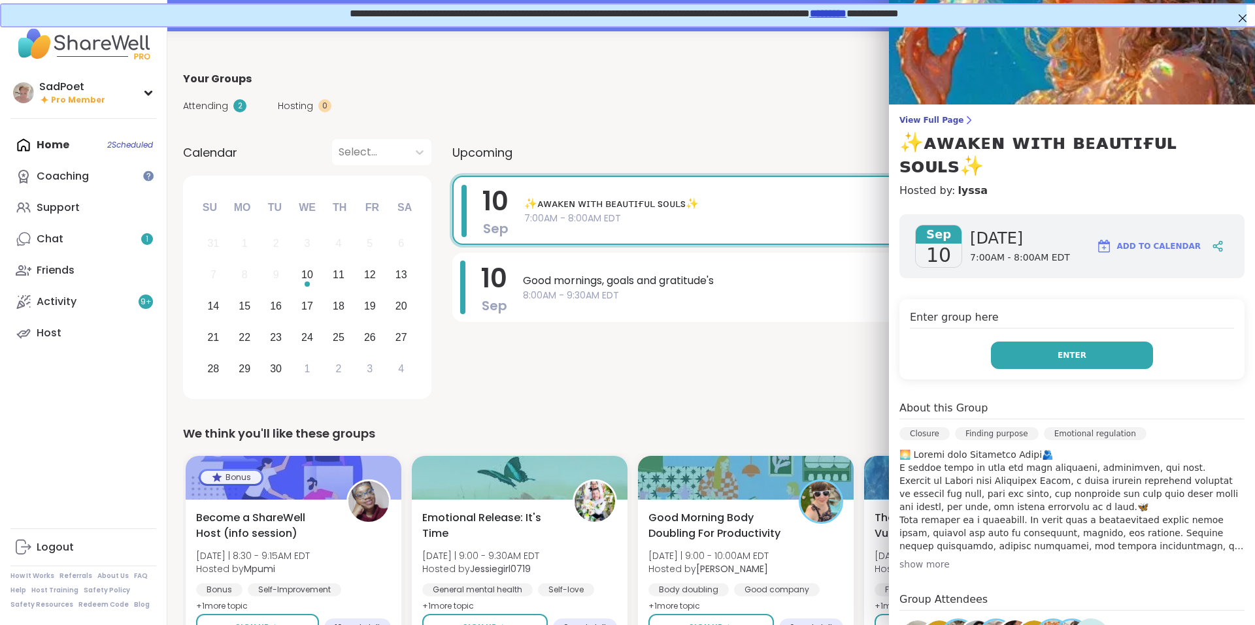
click at [1100, 342] on button "Enter" at bounding box center [1072, 355] width 162 height 27
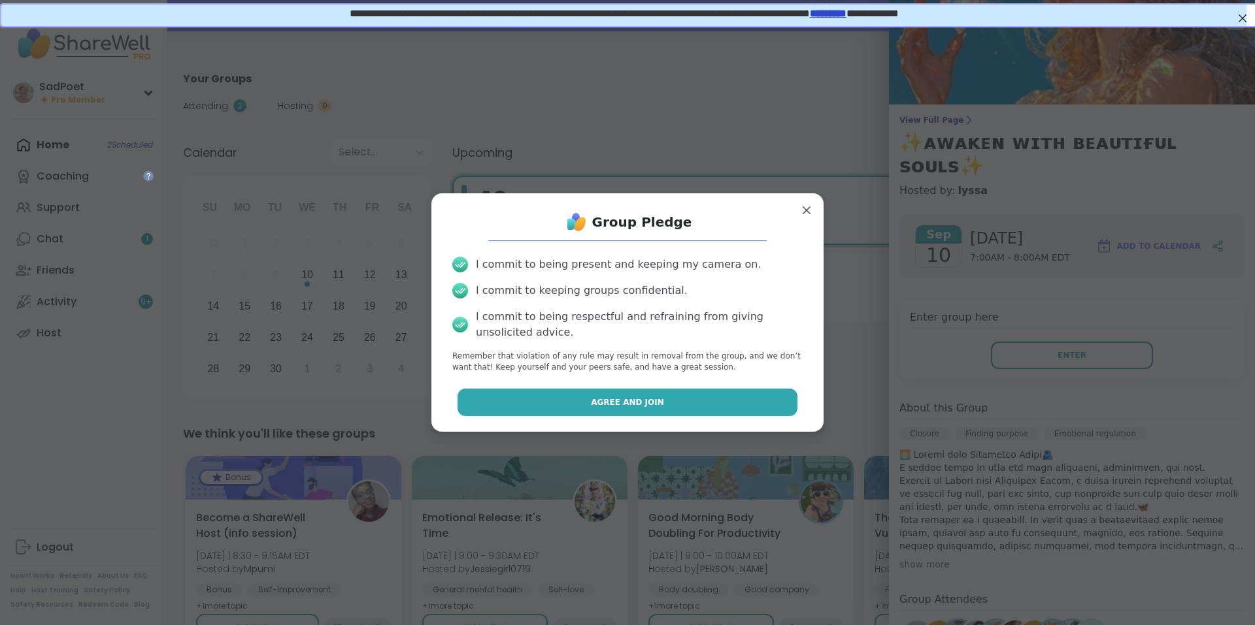
click at [648, 408] on span "Agree and Join" at bounding box center [627, 403] width 73 height 12
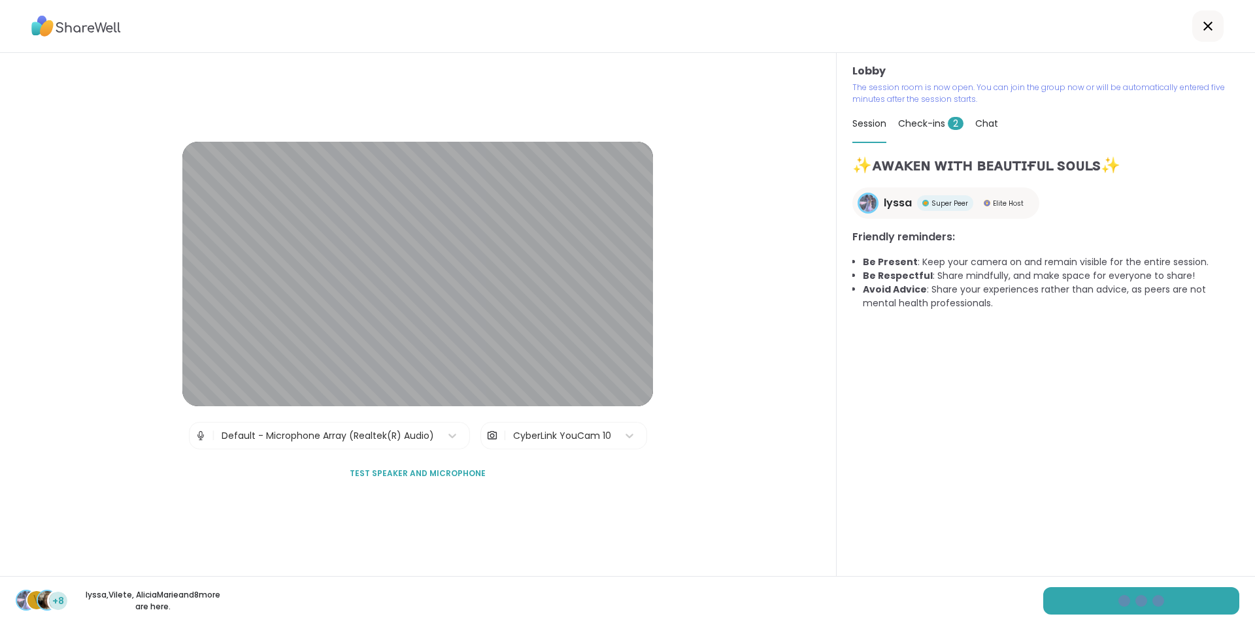
click at [1210, 461] on div "✨ᴀᴡᴀᴋᴇɴ ᴡɪᴛʜ ʙᴇᴀᴜᴛɪғᴜʟ sᴏᴜʟs✨ lyssa Super Peer Elite Host Friendly reminders: B…" at bounding box center [1045, 365] width 387 height 423
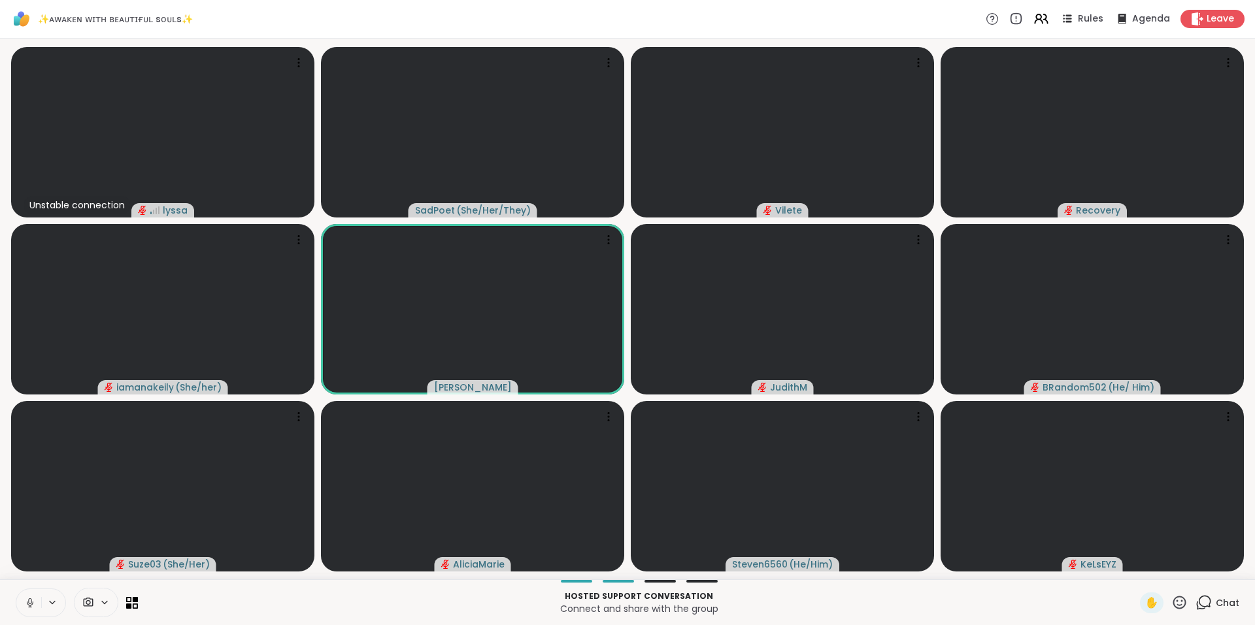
click at [30, 602] on icon at bounding box center [30, 603] width 12 height 12
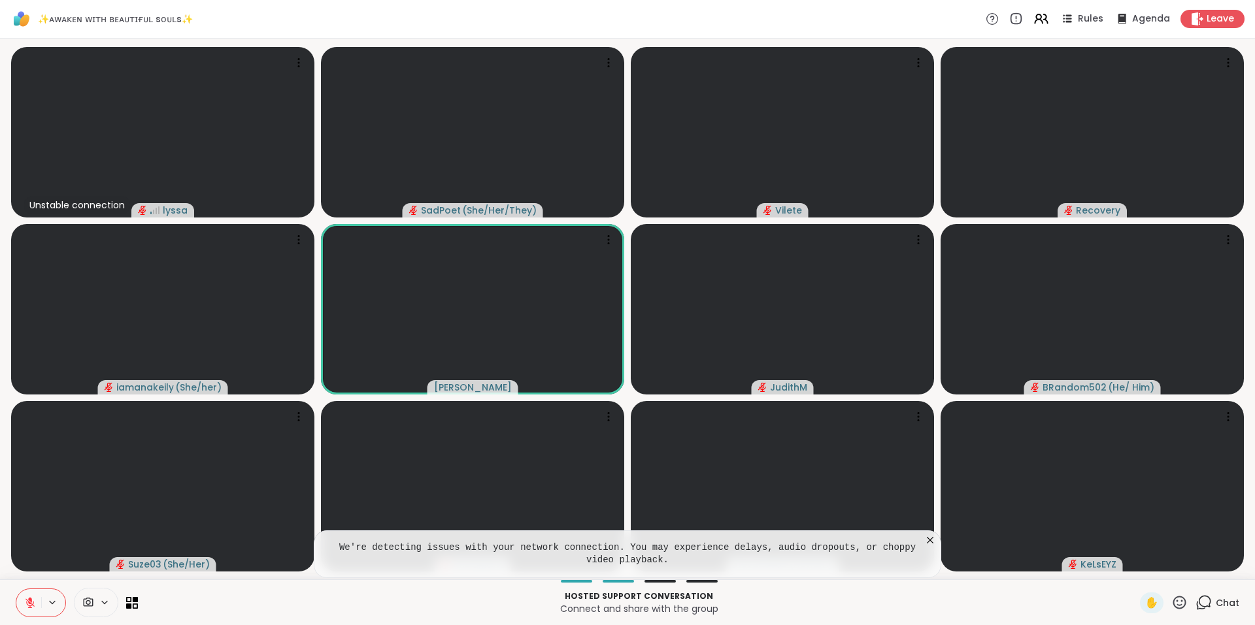
click at [930, 542] on icon at bounding box center [929, 540] width 13 height 13
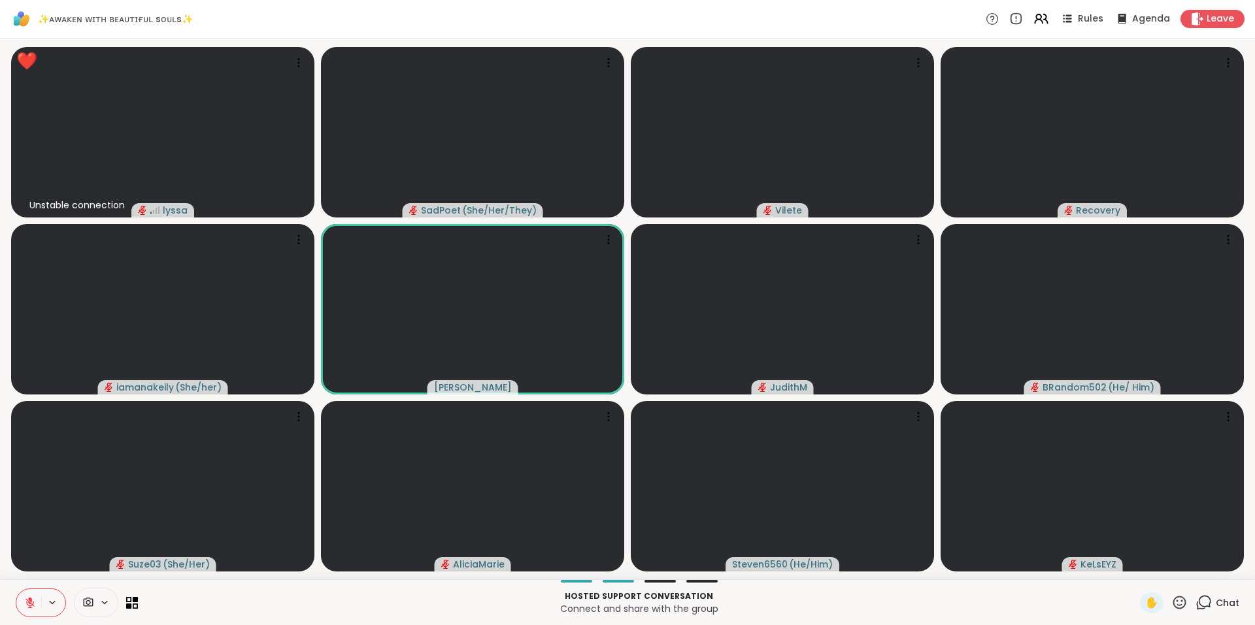
click at [1172, 600] on icon at bounding box center [1179, 603] width 16 height 16
click at [1135, 572] on span "❤️" at bounding box center [1141, 569] width 13 height 16
click at [1216, 605] on span "Chat" at bounding box center [1228, 603] width 24 height 13
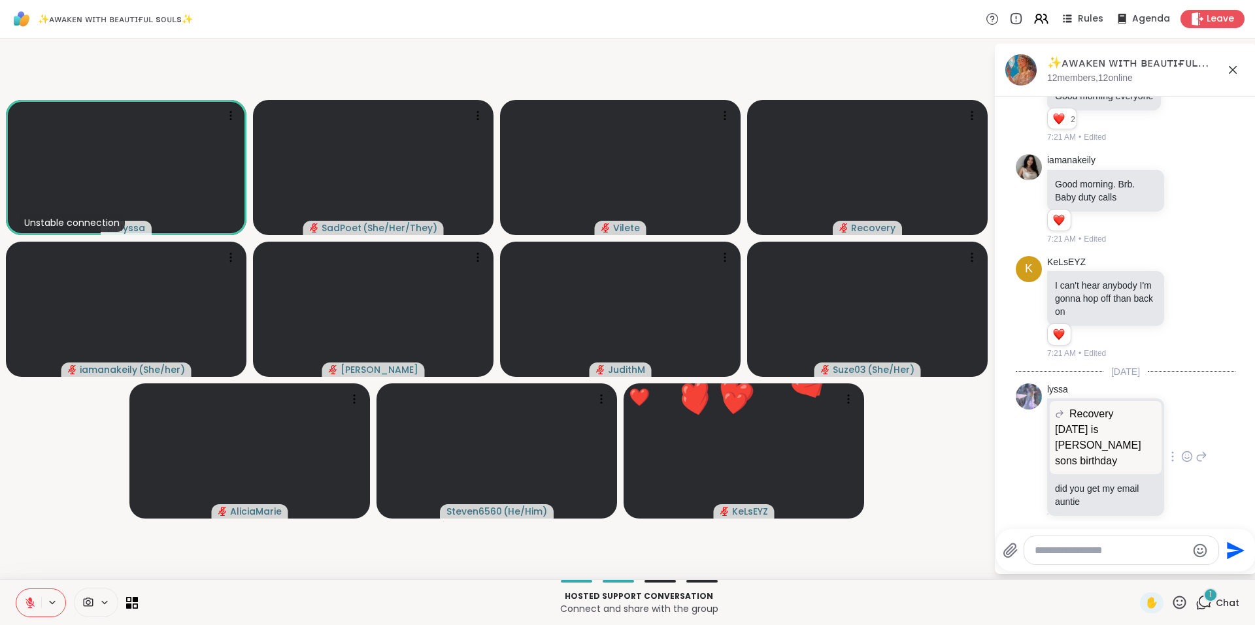
scroll to position [961, 0]
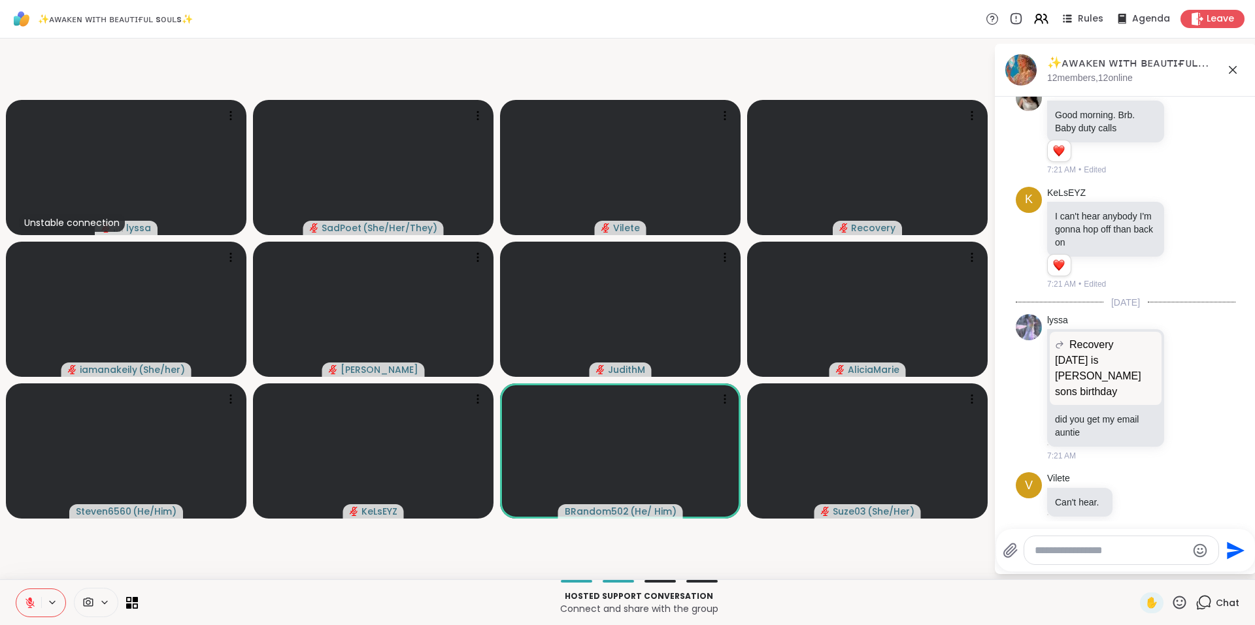
click at [1171, 604] on icon at bounding box center [1179, 603] width 16 height 16
click at [1090, 545] on textarea "Type your message" at bounding box center [1111, 550] width 152 height 13
type textarea "*"
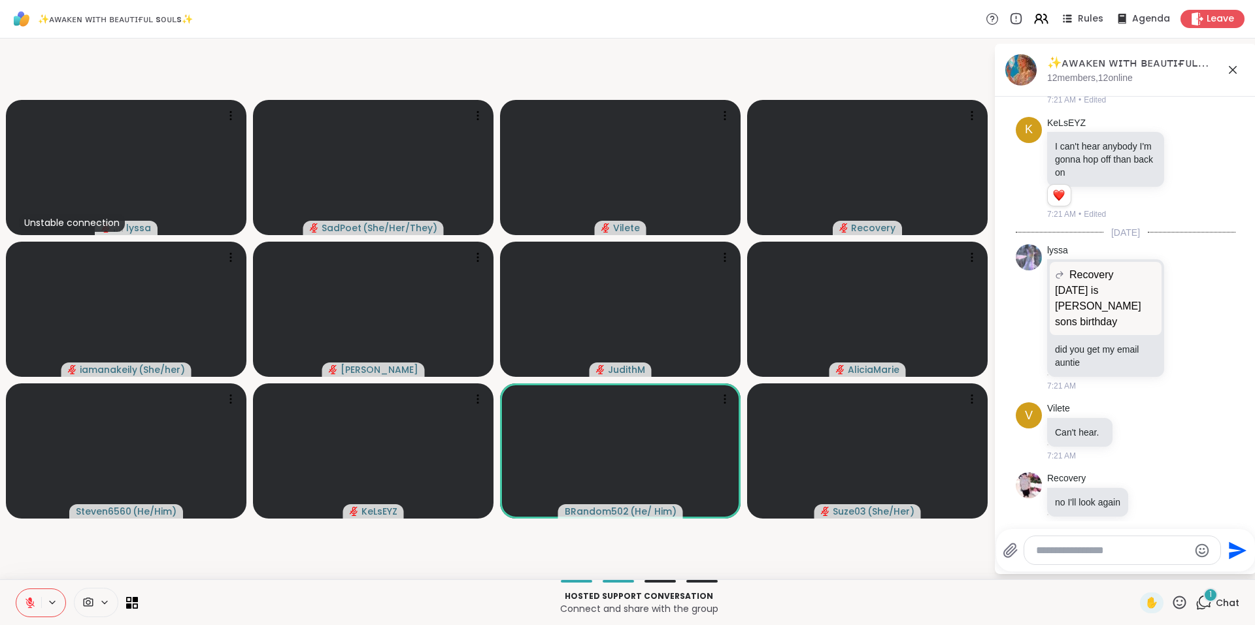
scroll to position [1158, 0]
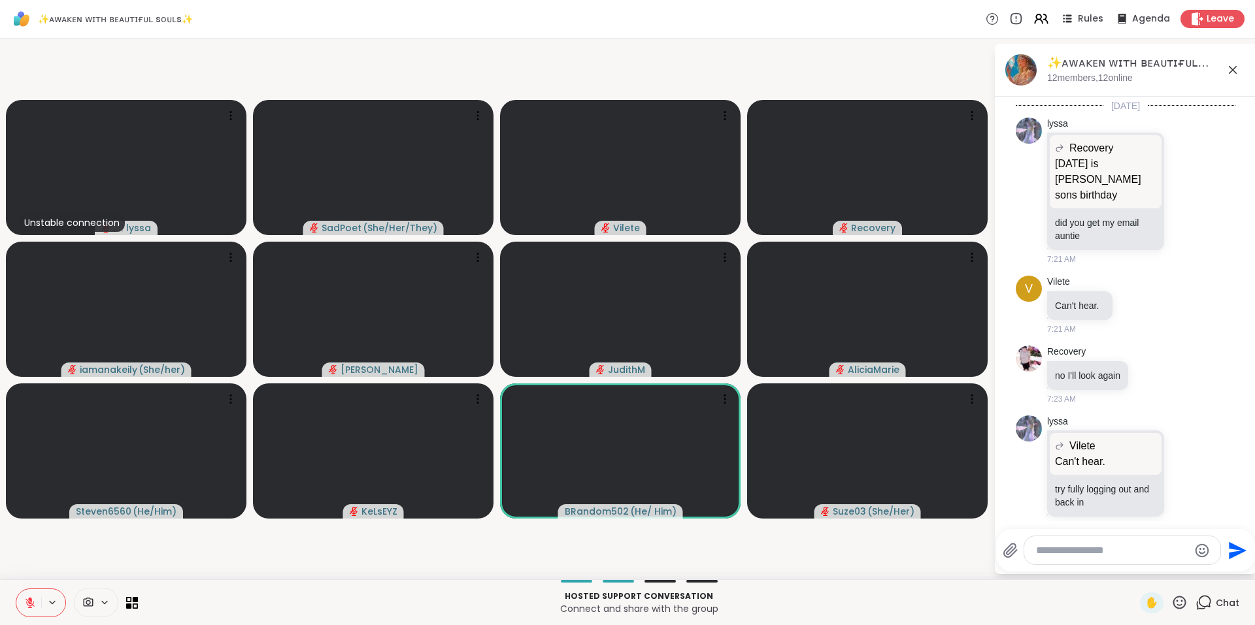
click at [1173, 599] on icon at bounding box center [1179, 602] width 13 height 13
click at [984, 603] on p "Connect and share with the group" at bounding box center [639, 609] width 986 height 13
click at [1171, 603] on icon at bounding box center [1179, 603] width 16 height 16
click at [1135, 569] on span "❤️" at bounding box center [1141, 569] width 13 height 16
click at [1173, 604] on icon at bounding box center [1179, 602] width 13 height 13
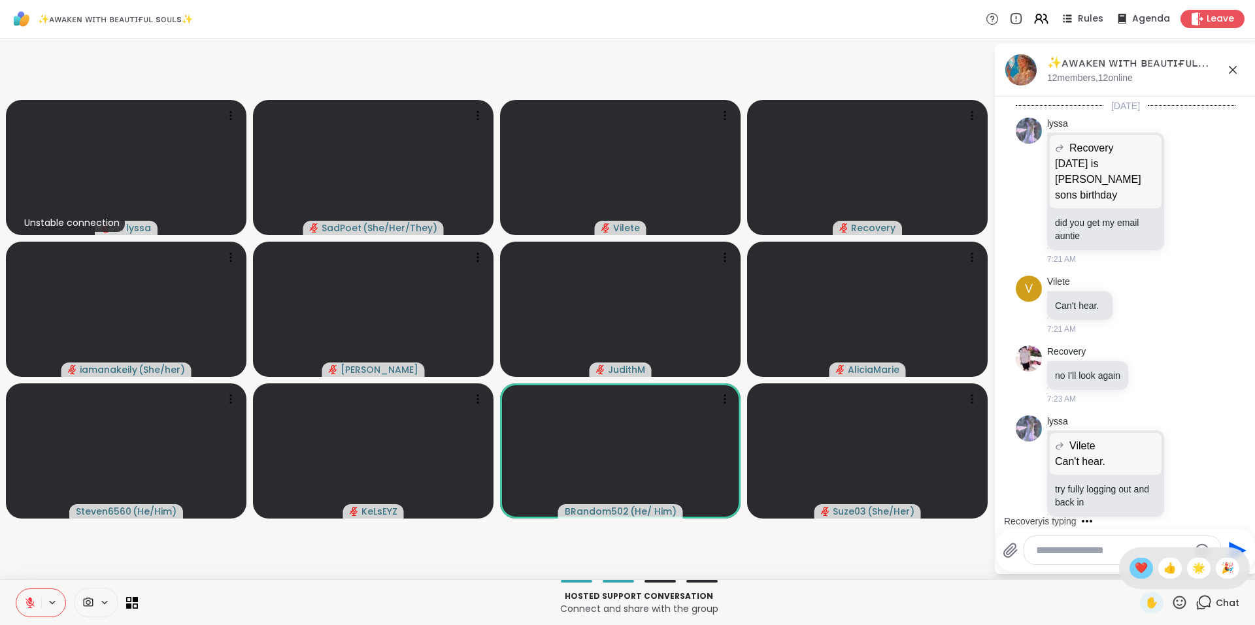
click at [1129, 578] on div "❤️" at bounding box center [1141, 568] width 24 height 21
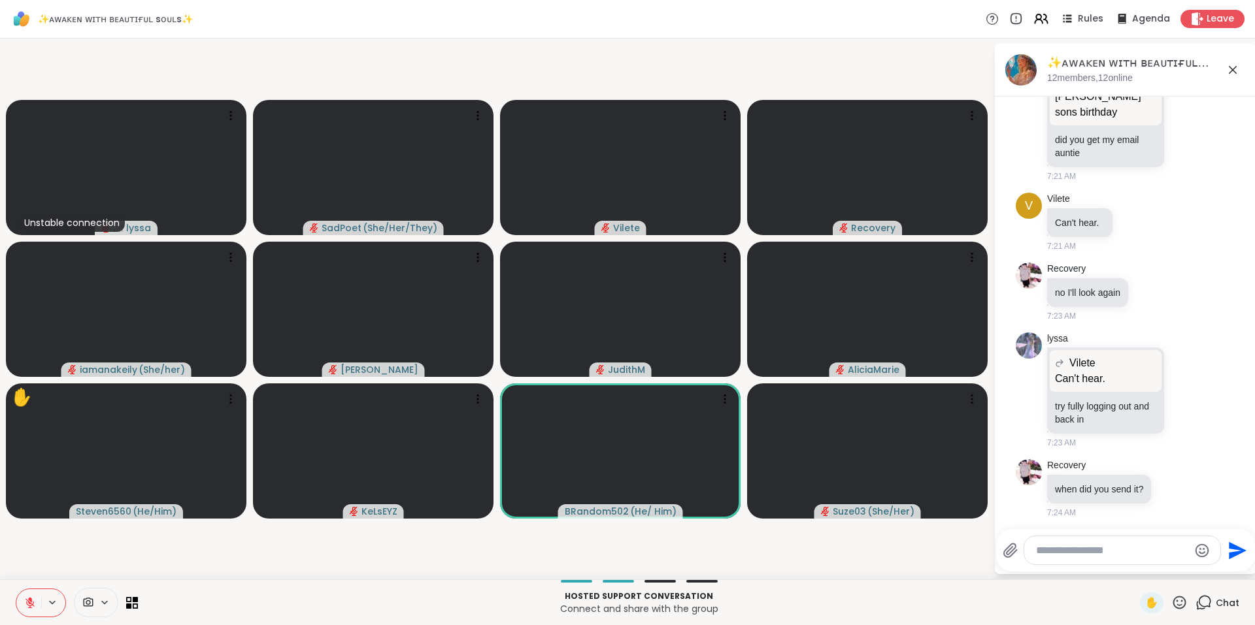
click at [1171, 603] on icon at bounding box center [1179, 603] width 16 height 16
click at [1135, 570] on span "❤️" at bounding box center [1141, 569] width 13 height 16
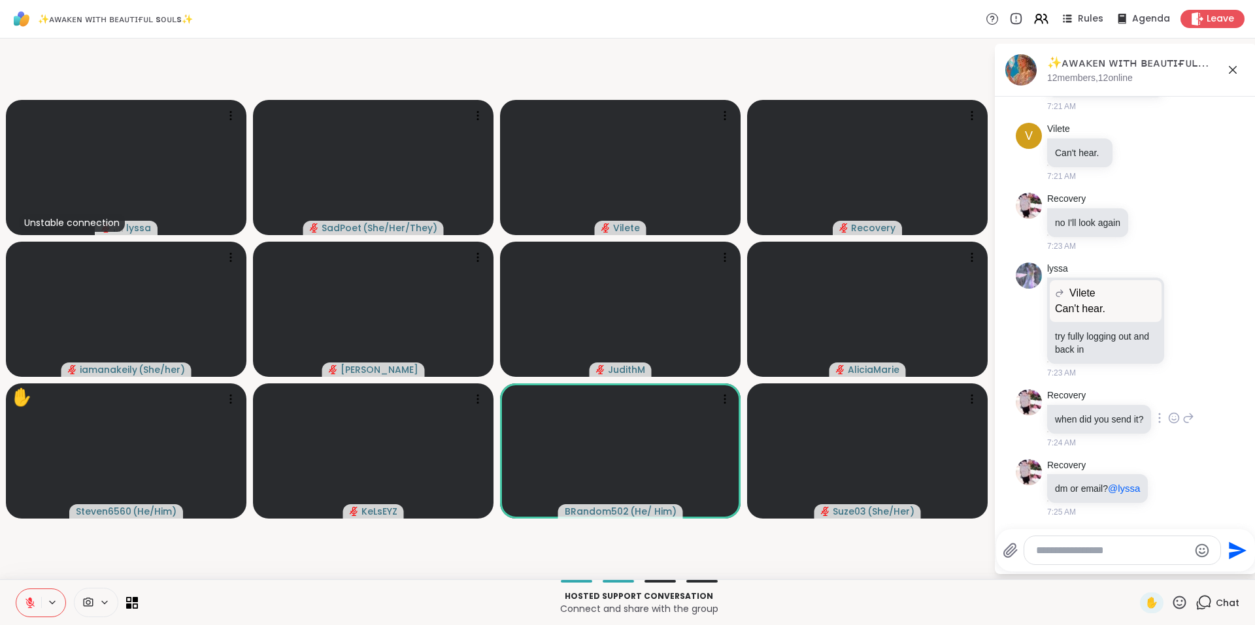
scroll to position [1050, 0]
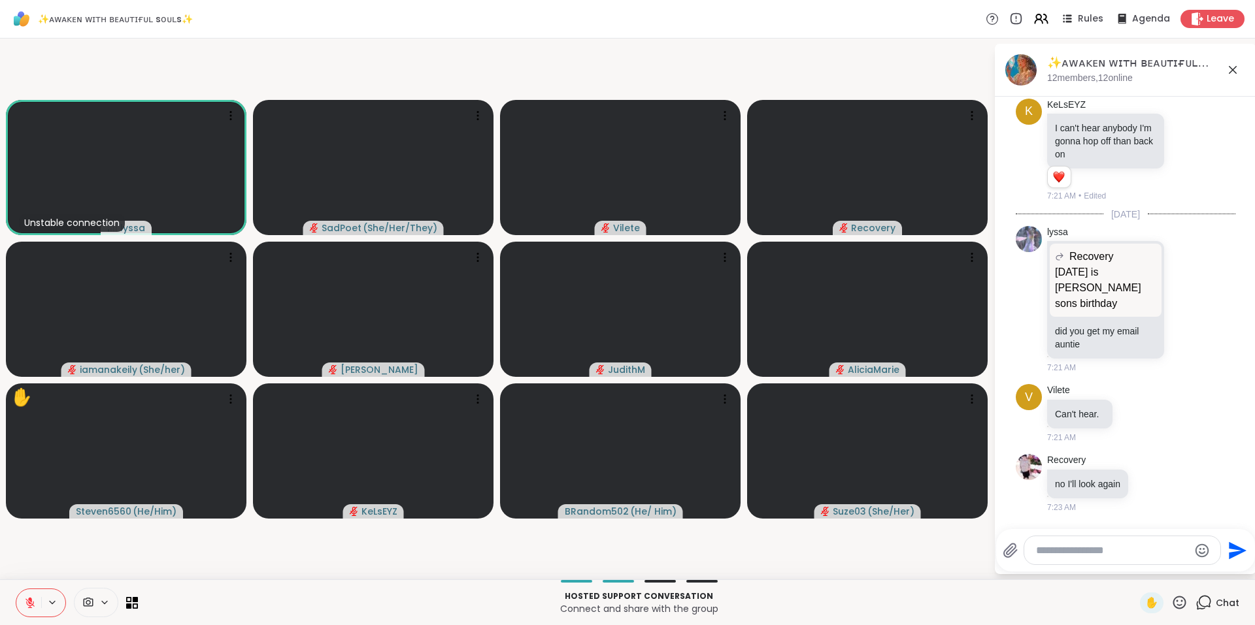
click at [1173, 602] on icon at bounding box center [1179, 602] width 13 height 13
click at [1071, 595] on p "Hosted support conversation" at bounding box center [639, 597] width 986 height 12
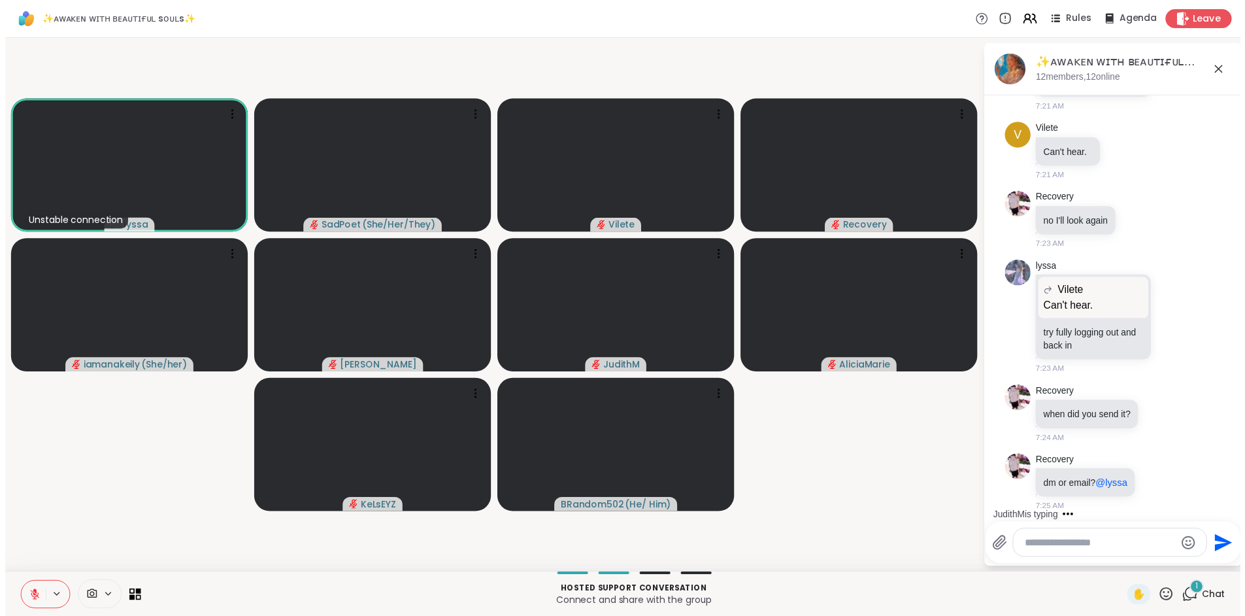
scroll to position [1380, 0]
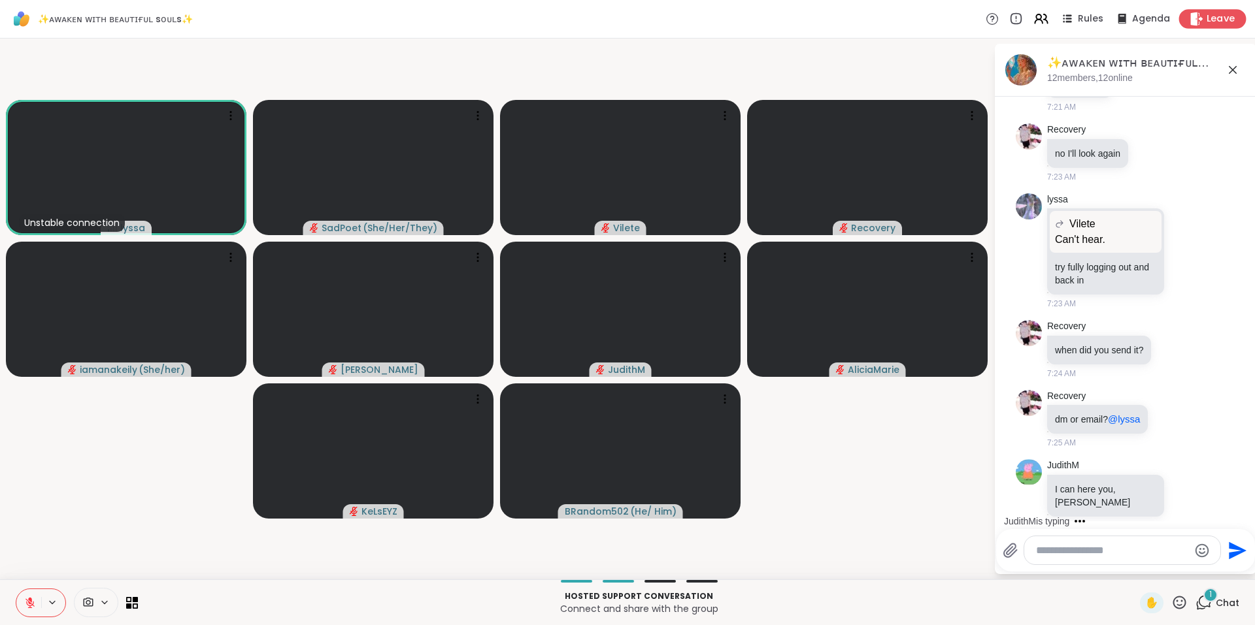
click at [1208, 18] on span "Leave" at bounding box center [1220, 19] width 29 height 14
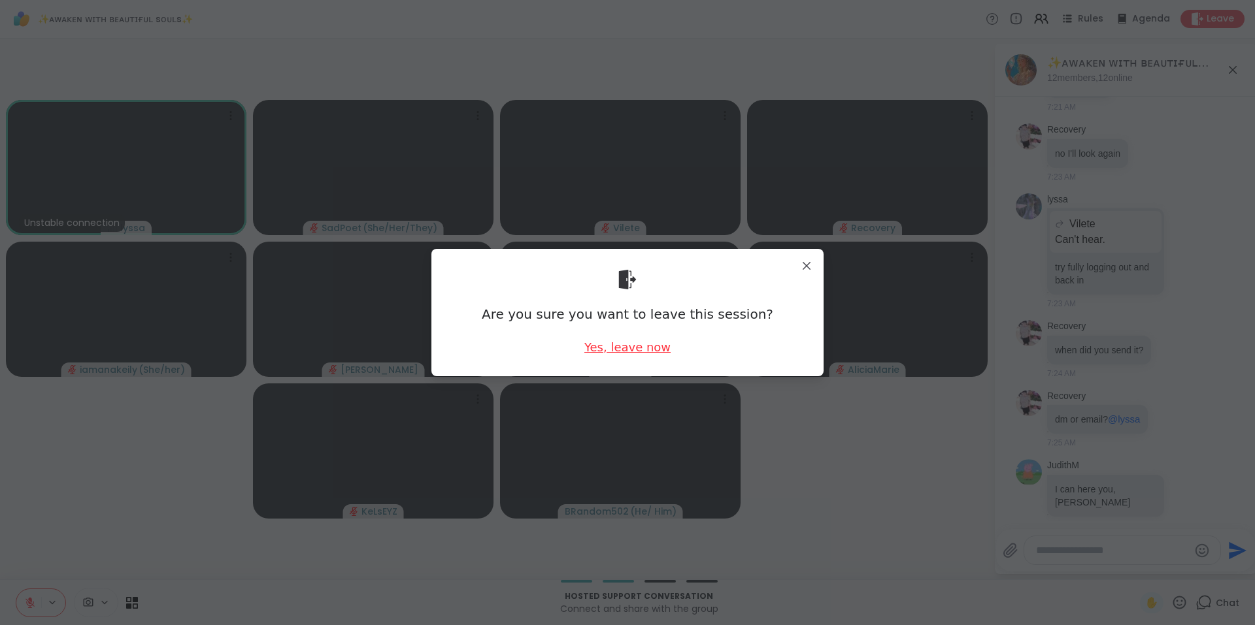
click at [623, 353] on div "Yes, leave now" at bounding box center [627, 347] width 86 height 16
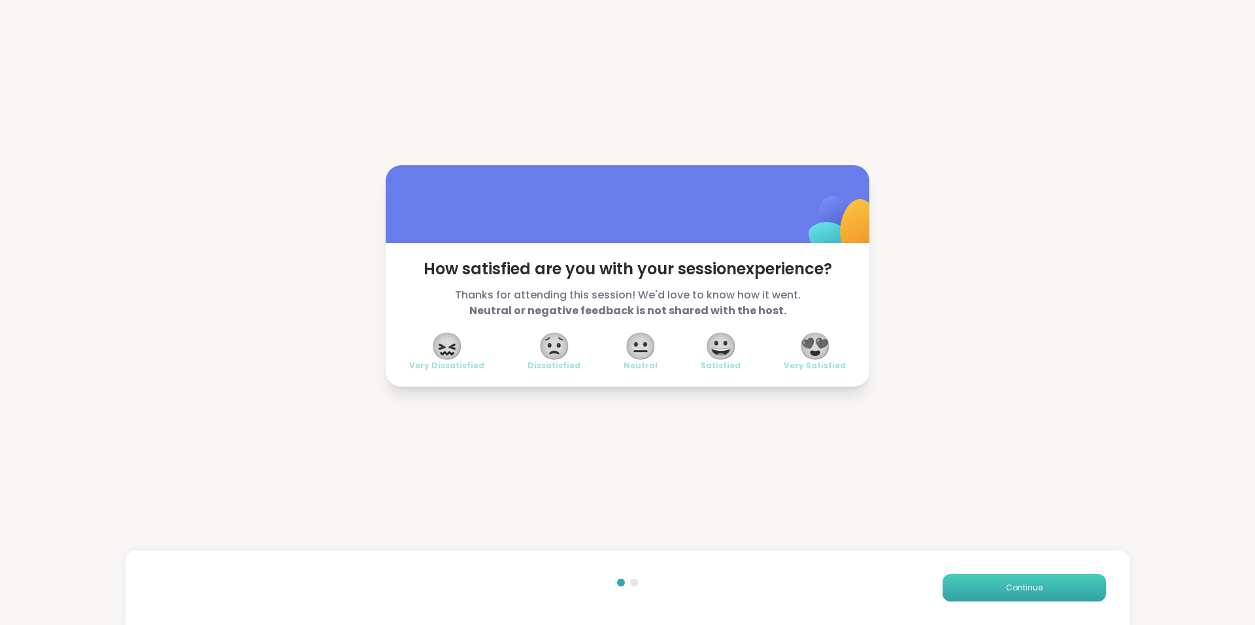
click at [952, 584] on button "Continue" at bounding box center [1023, 587] width 163 height 27
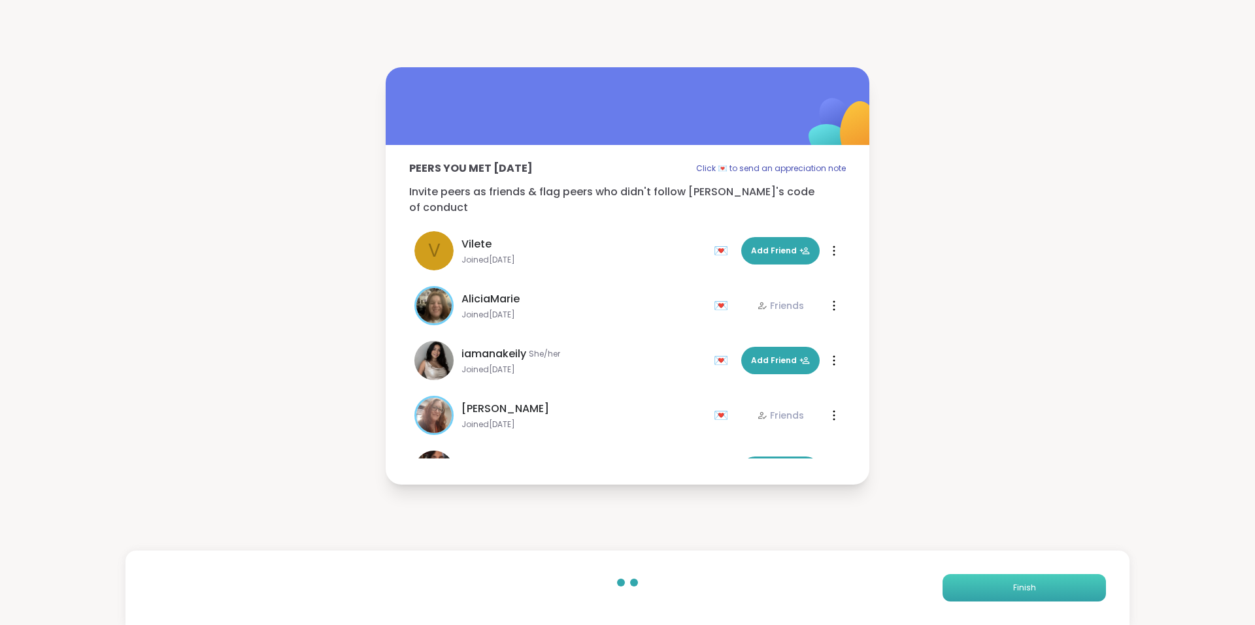
click at [953, 585] on button "Finish" at bounding box center [1023, 587] width 163 height 27
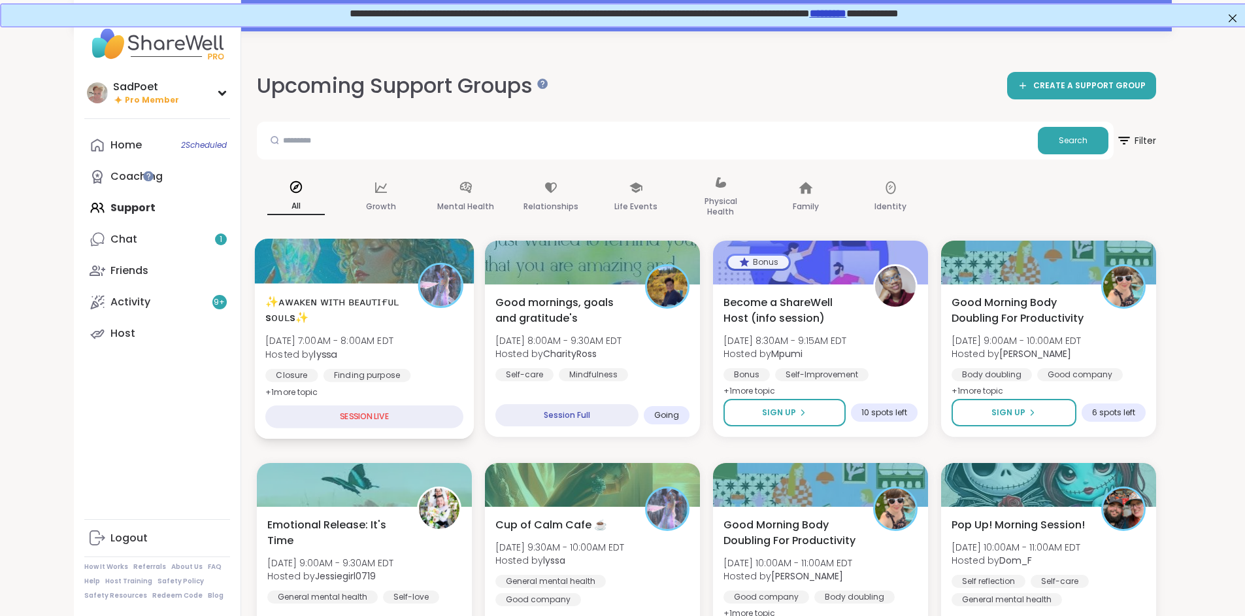
click at [349, 397] on div "✨ᴀᴡᴀᴋᴇɴ ᴡɪᴛʜ ʙᴇᴀᴜᴛɪғᴜʟ sᴏᴜʟs✨ [DATE] 7:00AM - 8:00AM EDT Hosted by lyssa Closur…" at bounding box center [364, 361] width 220 height 156
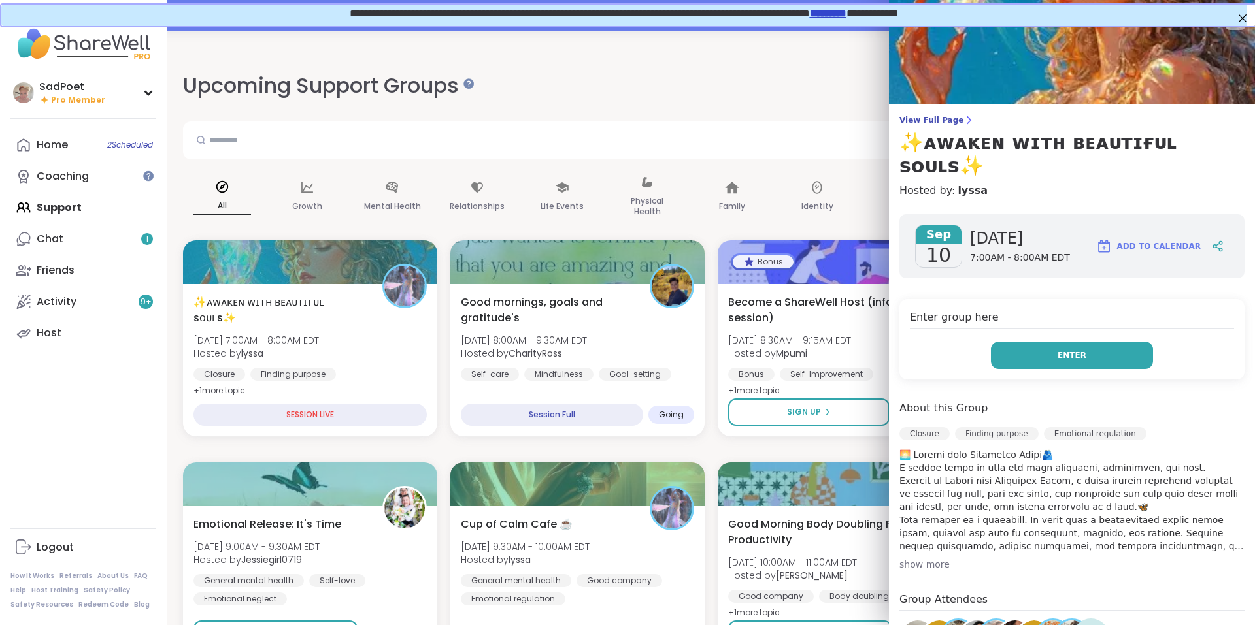
click at [1077, 342] on button "Enter" at bounding box center [1072, 355] width 162 height 27
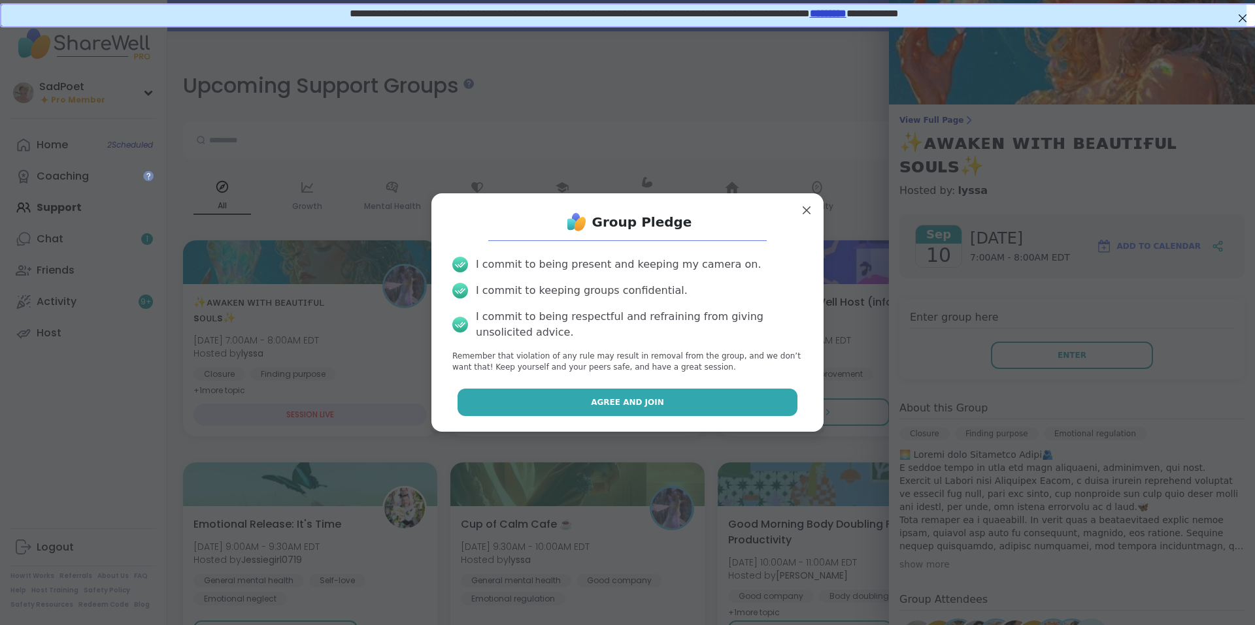
click at [752, 402] on button "Agree and Join" at bounding box center [627, 402] width 340 height 27
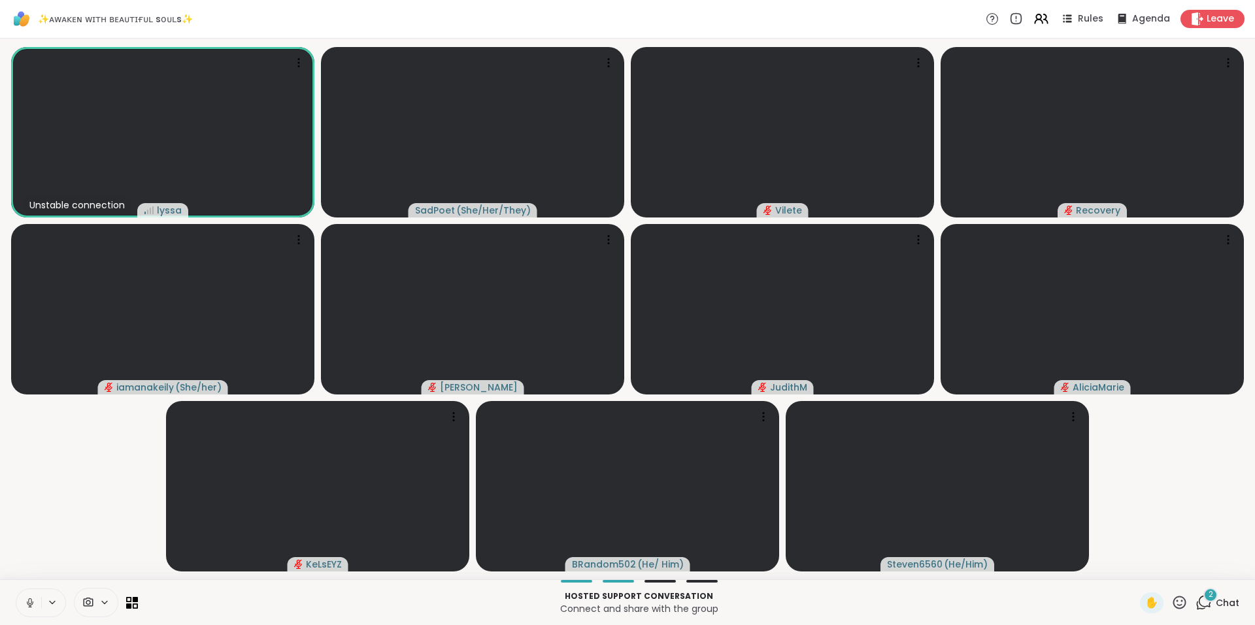
click at [29, 603] on icon at bounding box center [29, 602] width 3 height 6
click at [1221, 607] on span "Chat" at bounding box center [1228, 603] width 24 height 13
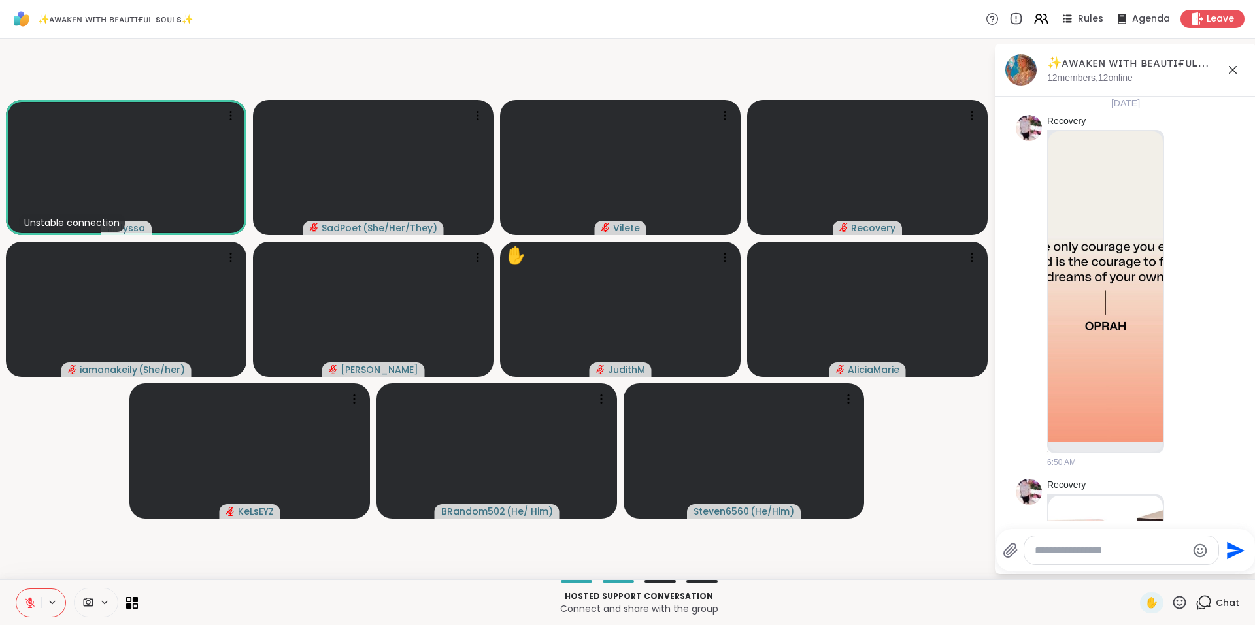
scroll to position [1564, 0]
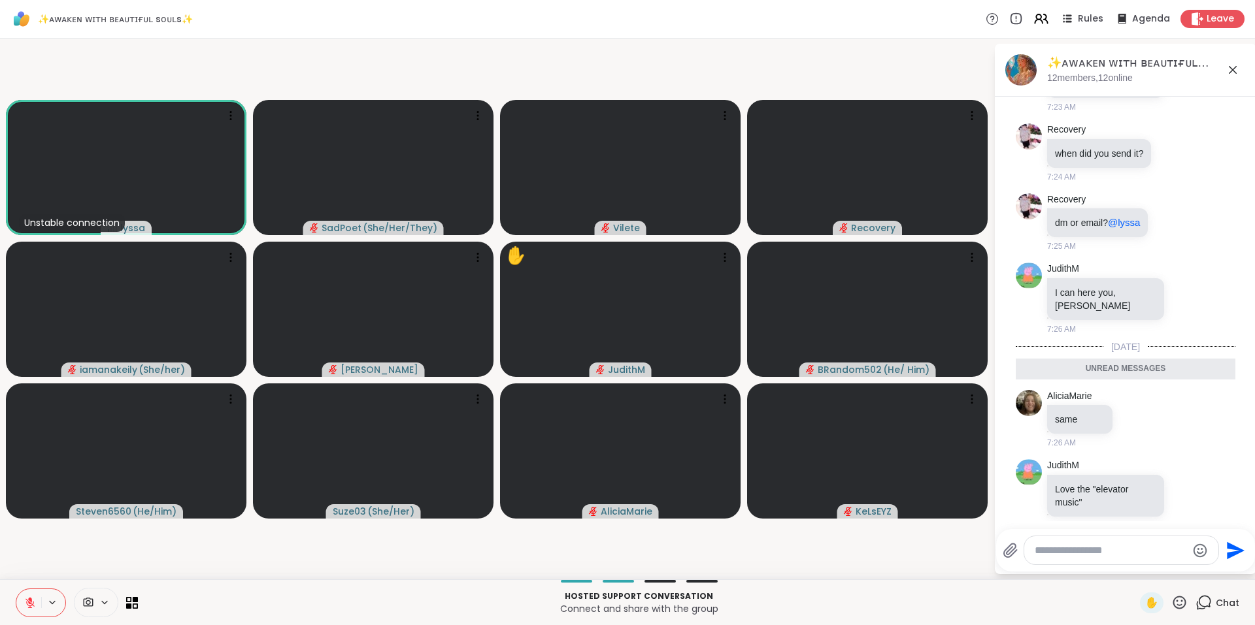
click at [1174, 599] on icon at bounding box center [1179, 603] width 16 height 16
click at [1135, 563] on div "❤️" at bounding box center [1141, 568] width 24 height 21
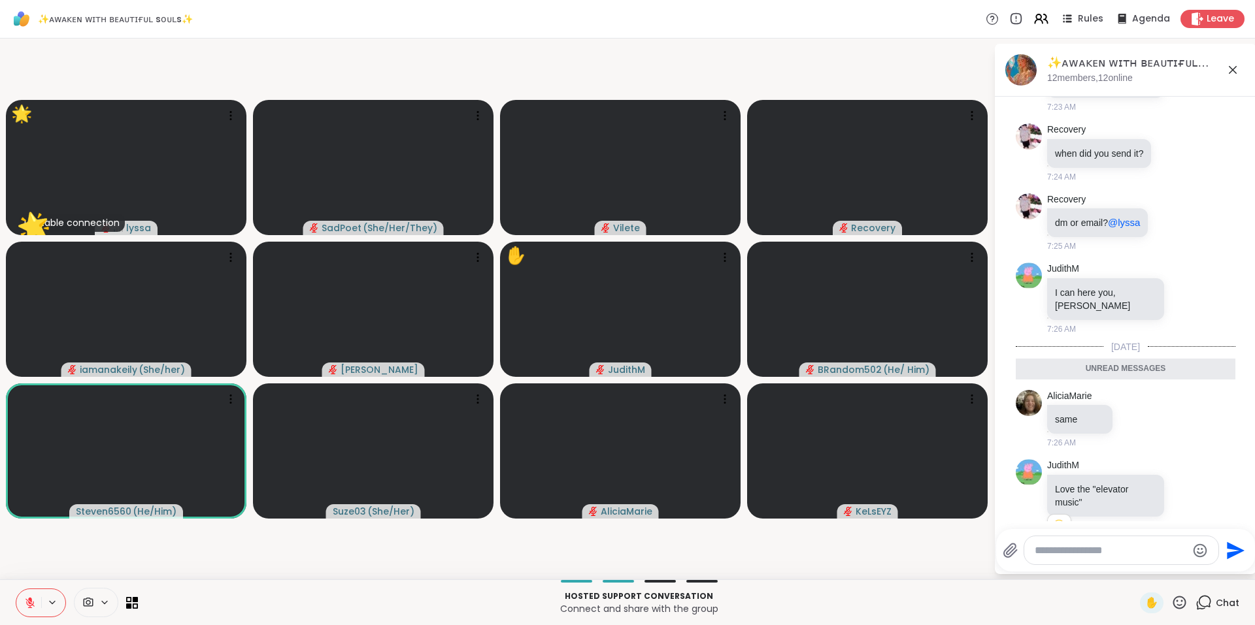
scroll to position [1582, 0]
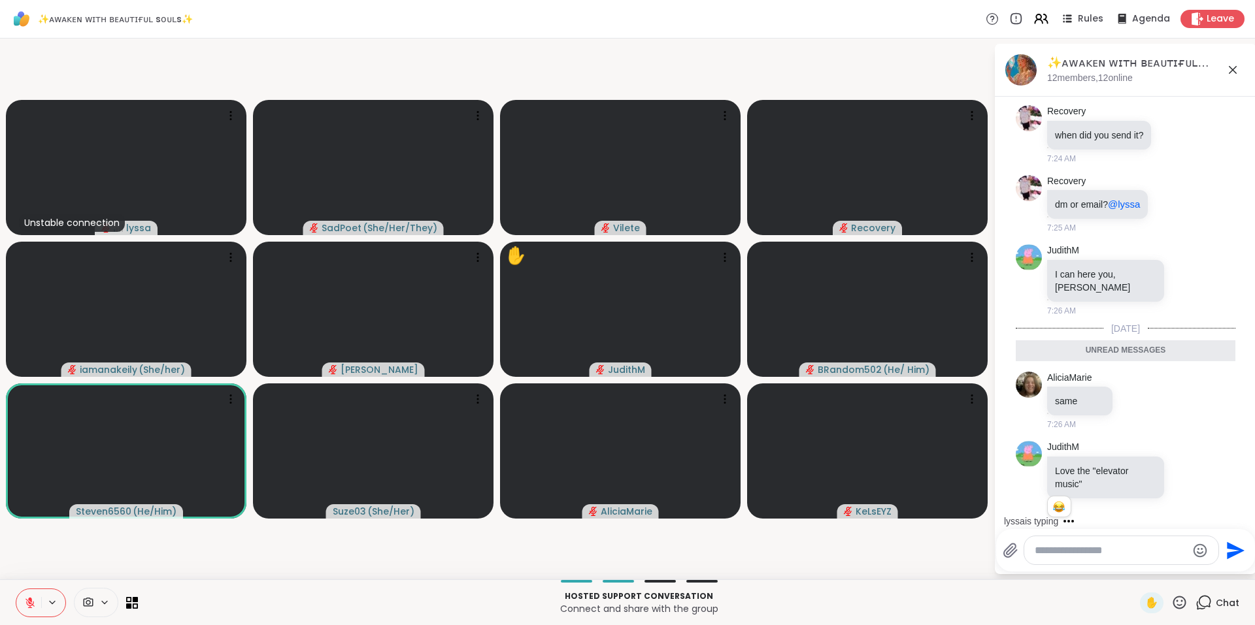
click at [1172, 605] on icon at bounding box center [1179, 603] width 16 height 16
click at [1138, 573] on div "✋ ❤️ 👍 🌟 🎉" at bounding box center [1184, 569] width 131 height 42
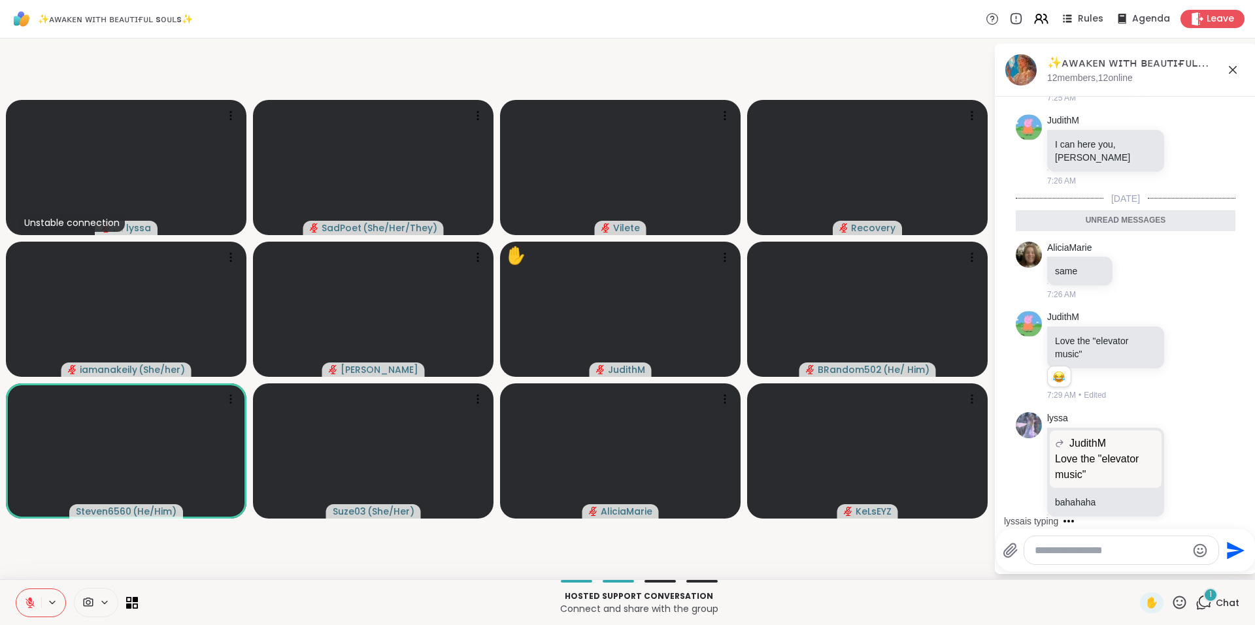
scroll to position [1681, 0]
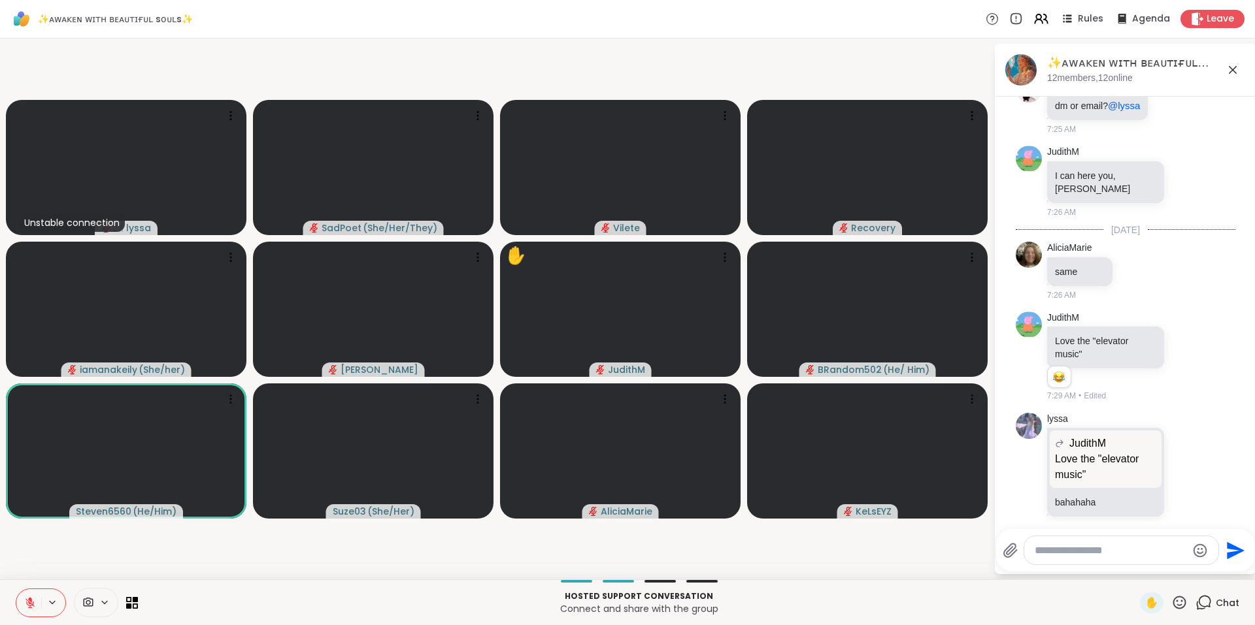
click at [1173, 605] on icon at bounding box center [1179, 602] width 13 height 13
click at [1135, 569] on span "❤️" at bounding box center [1141, 569] width 13 height 16
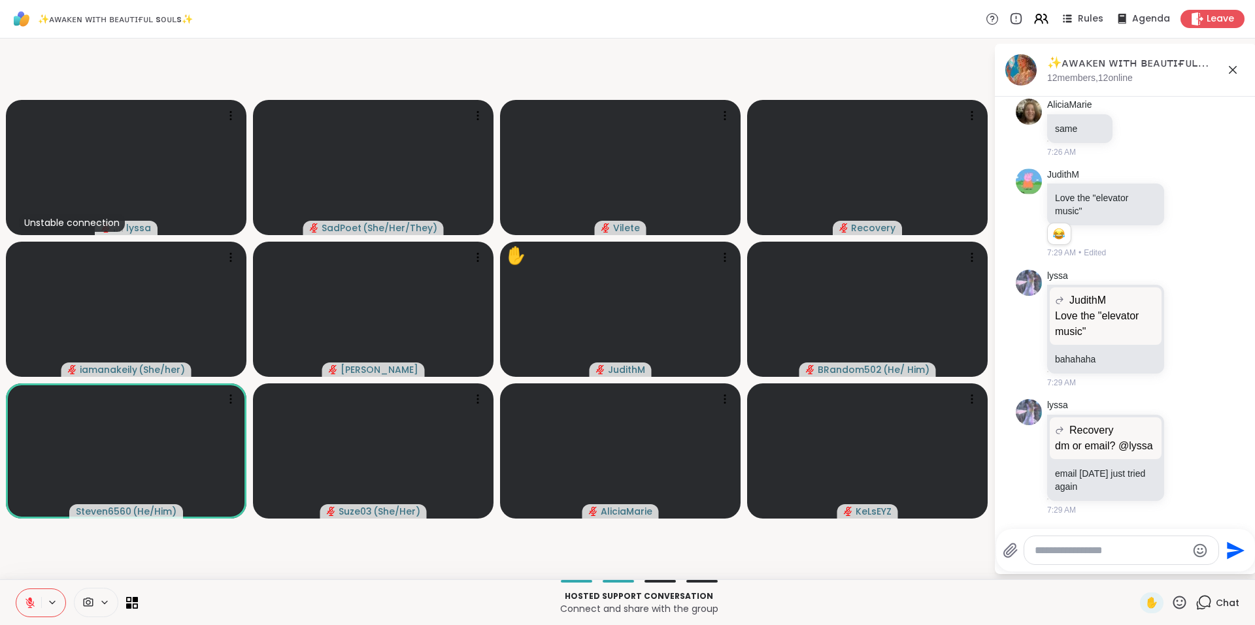
click at [1174, 602] on icon at bounding box center [1179, 603] width 16 height 16
click at [1135, 571] on div "❤️" at bounding box center [1141, 568] width 24 height 21
click at [1146, 554] on textarea "Type your message" at bounding box center [1111, 550] width 152 height 13
click at [1099, 523] on div "Steven 6560 @" at bounding box center [1112, 516] width 154 height 33
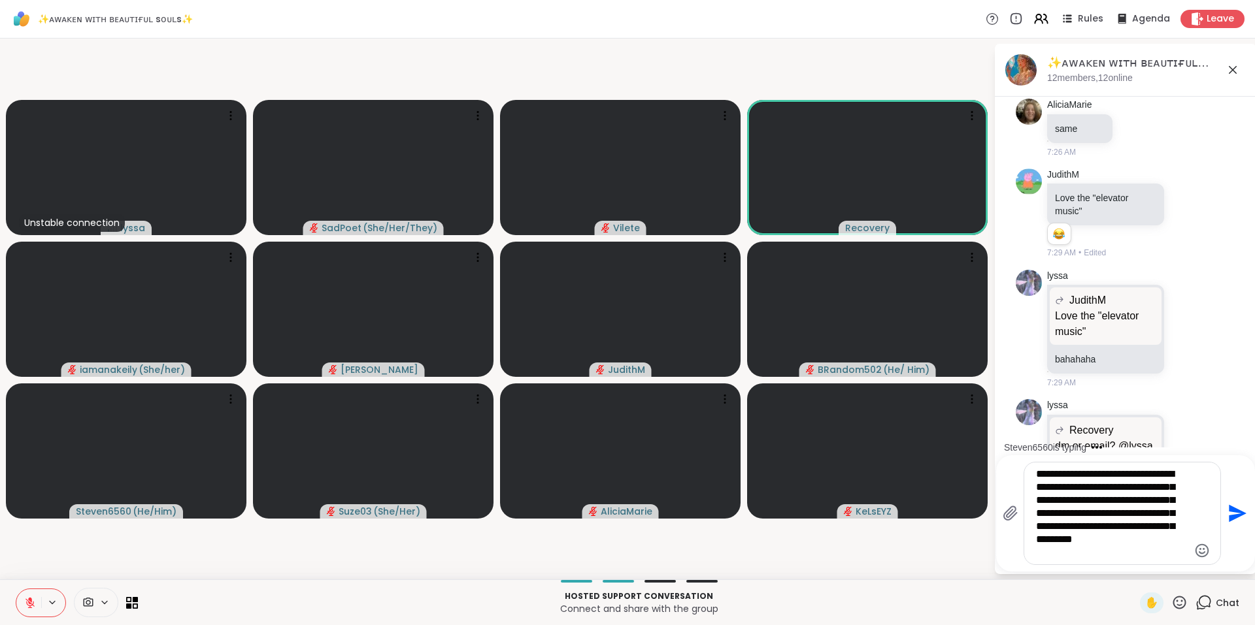
scroll to position [1968, 0]
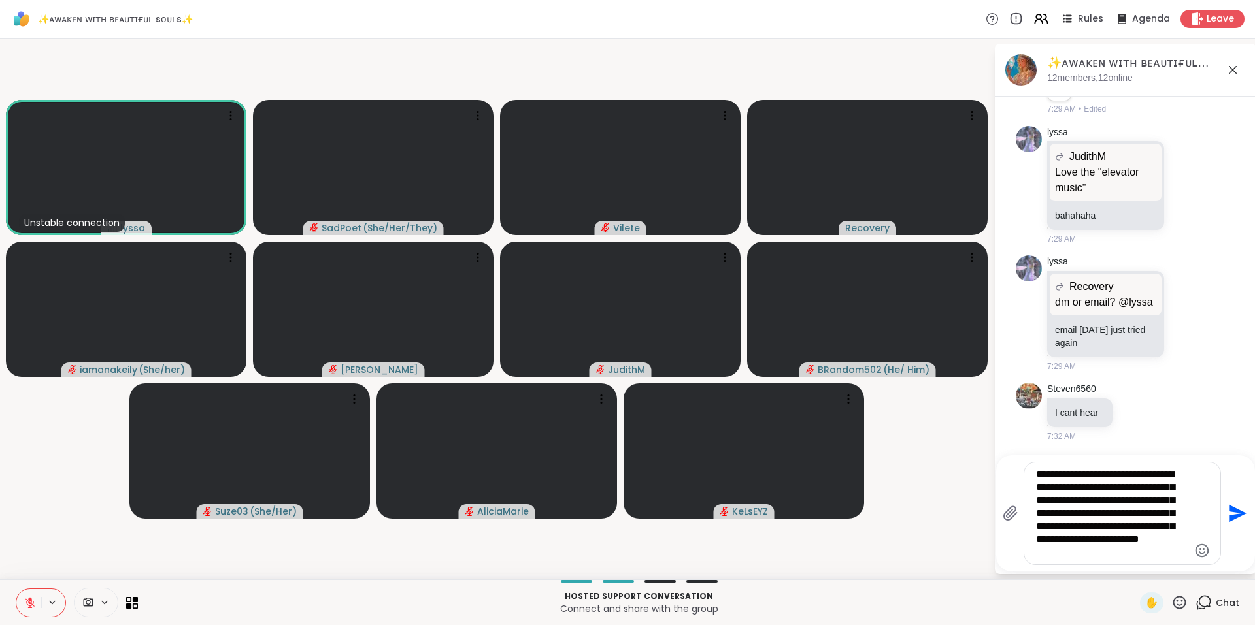
type textarea "**********"
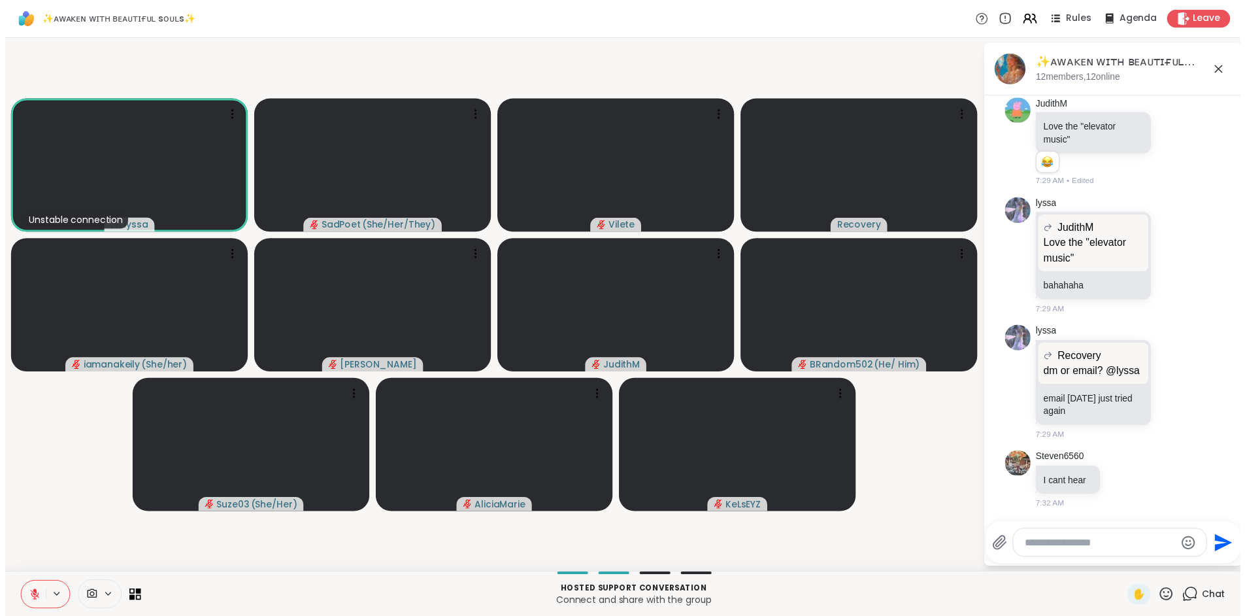
scroll to position [2107, 0]
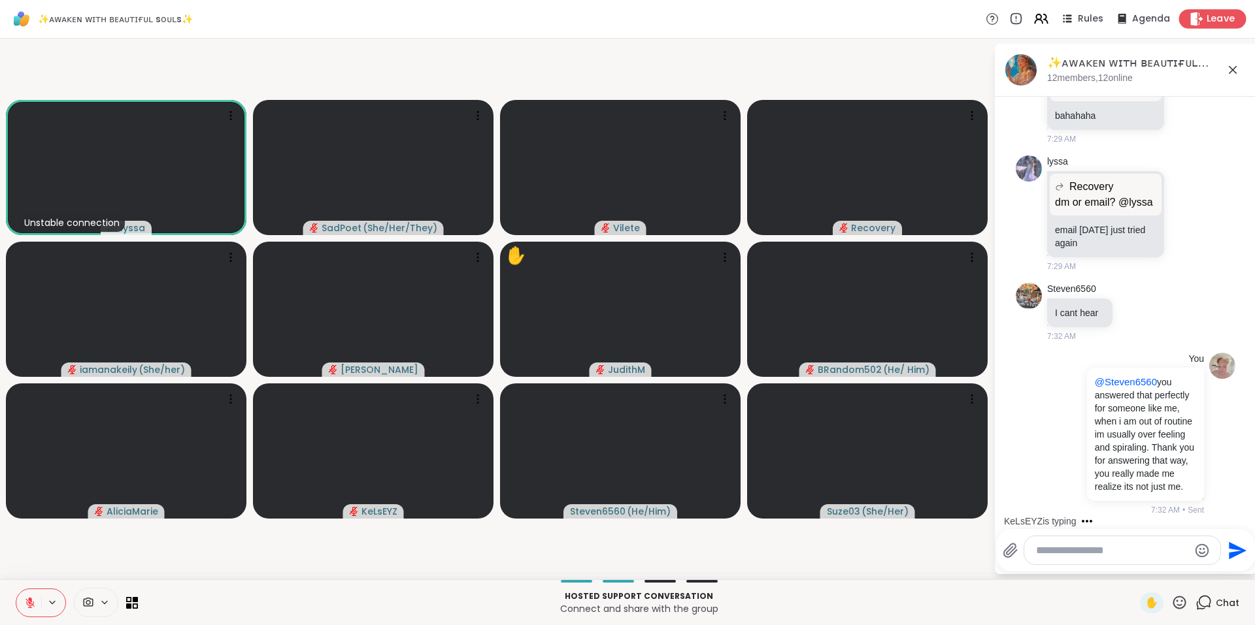
click at [1219, 24] on span "Leave" at bounding box center [1220, 19] width 29 height 14
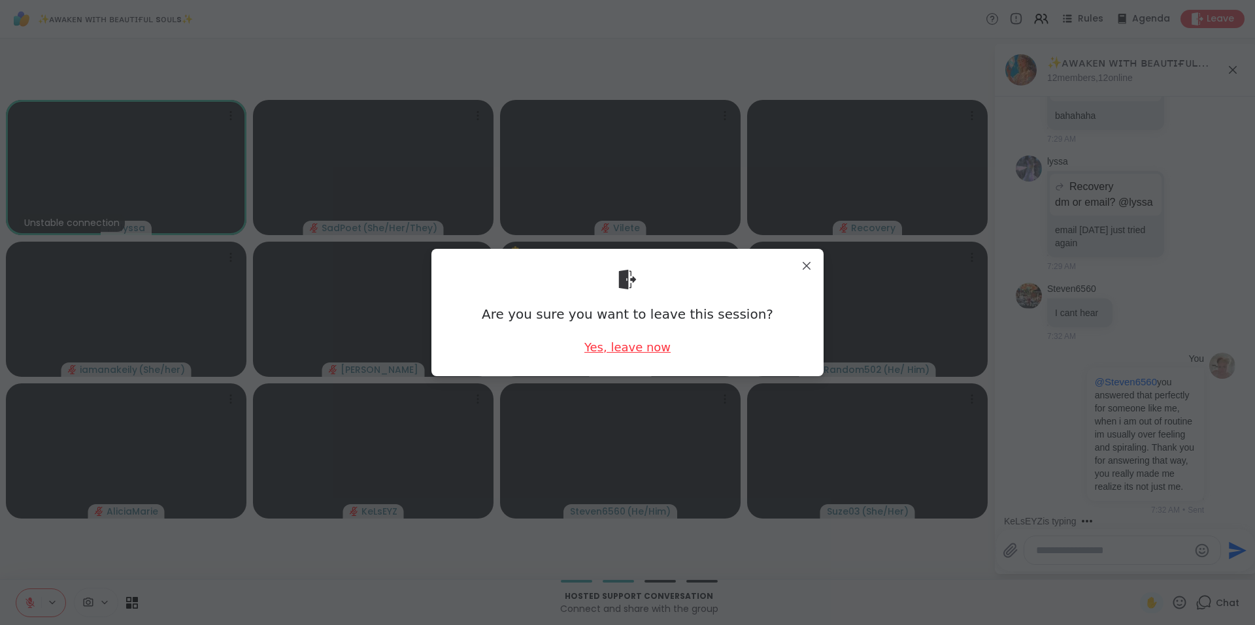
click at [658, 344] on div "Yes, leave now" at bounding box center [627, 347] width 86 height 16
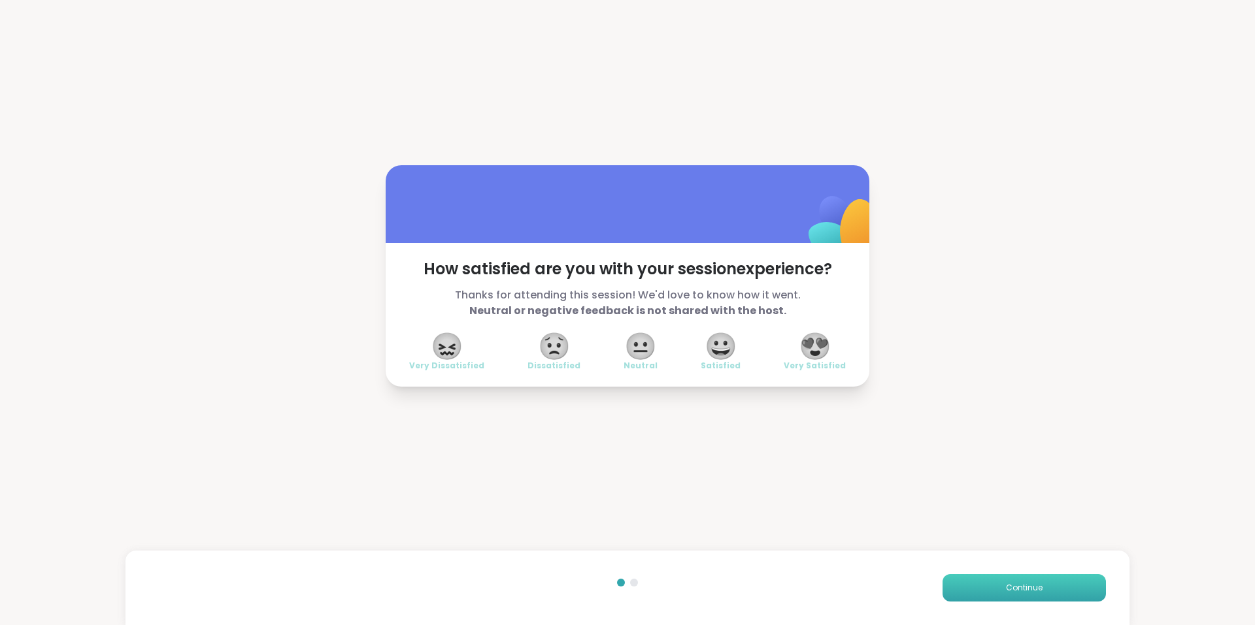
click at [1053, 587] on button "Continue" at bounding box center [1023, 587] width 163 height 27
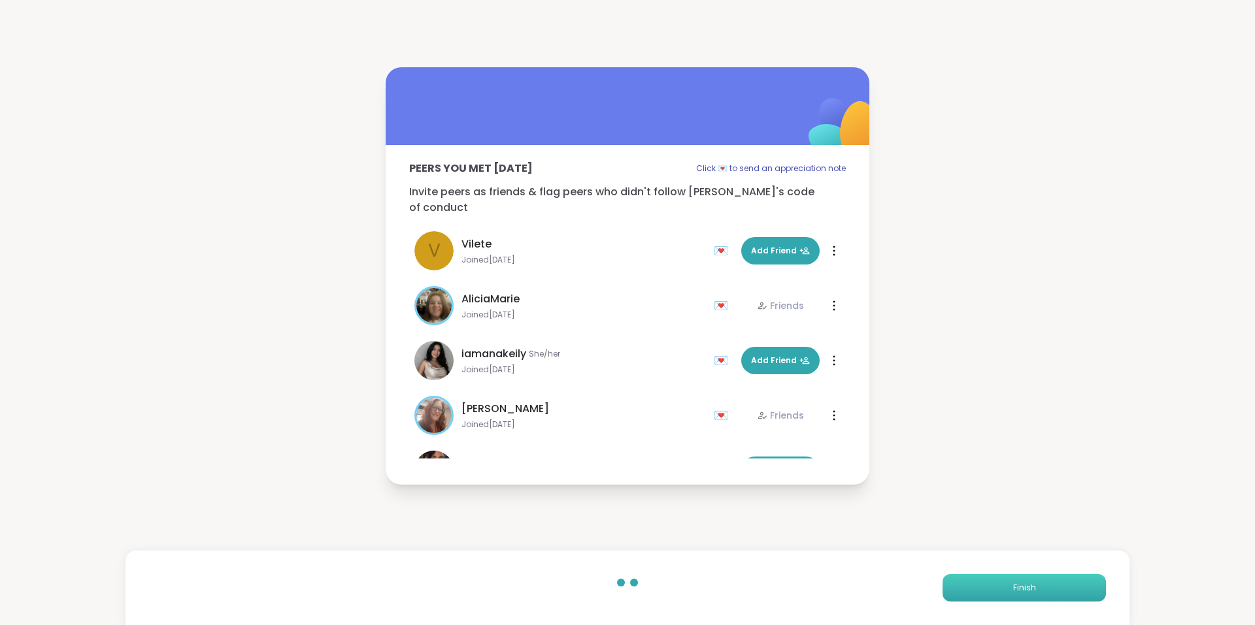
click at [1053, 587] on button "Finish" at bounding box center [1023, 587] width 163 height 27
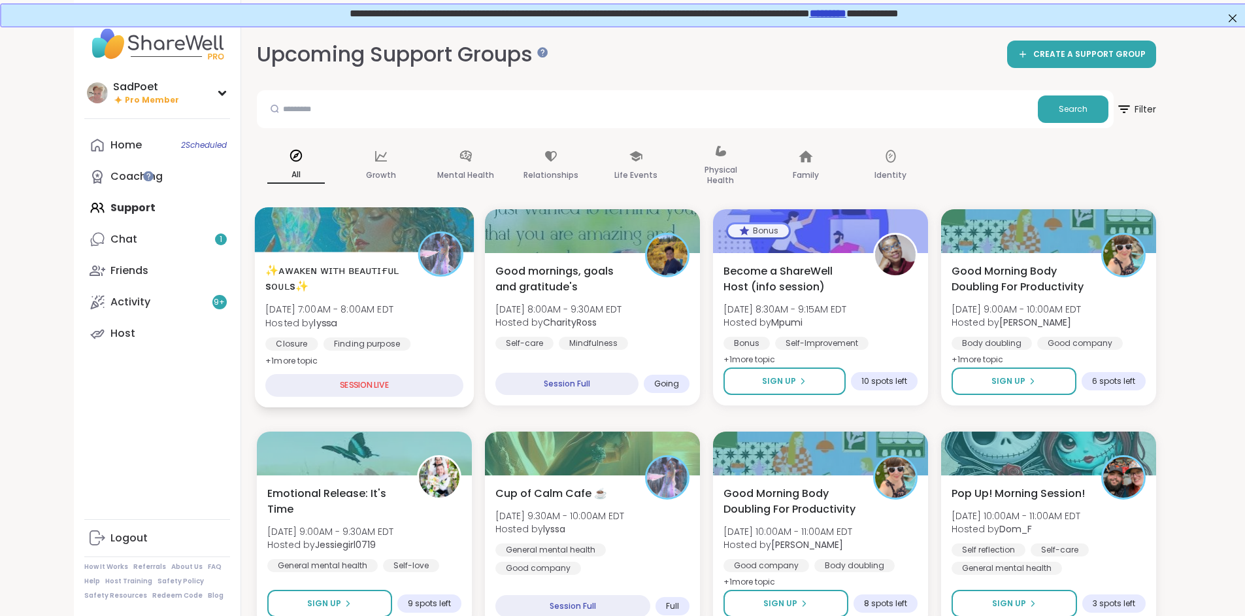
click at [369, 324] on div "✨ᴀᴡᴀᴋᴇɴ ᴡɪᴛʜ ʙᴇᴀᴜᴛɪғᴜʟ sᴏᴜʟs✨ Wed, Sep 10 | 7:00AM - 8:00AM EDT Hosted by lyssa…" at bounding box center [364, 315] width 198 height 107
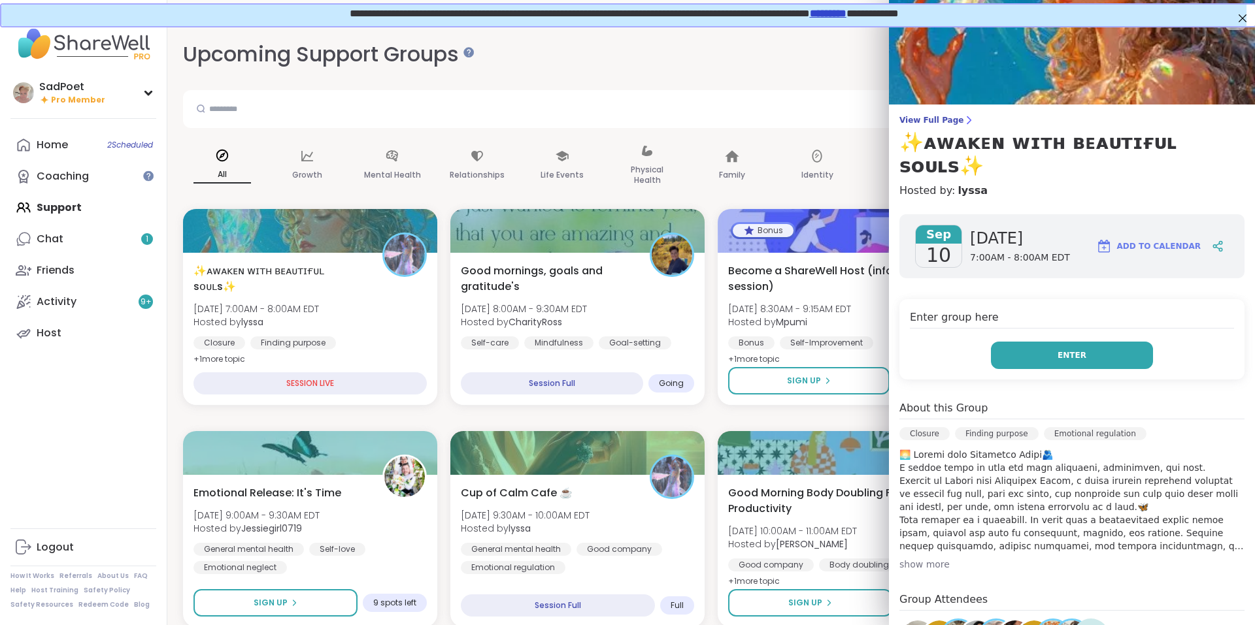
click at [1040, 342] on button "Enter" at bounding box center [1072, 355] width 162 height 27
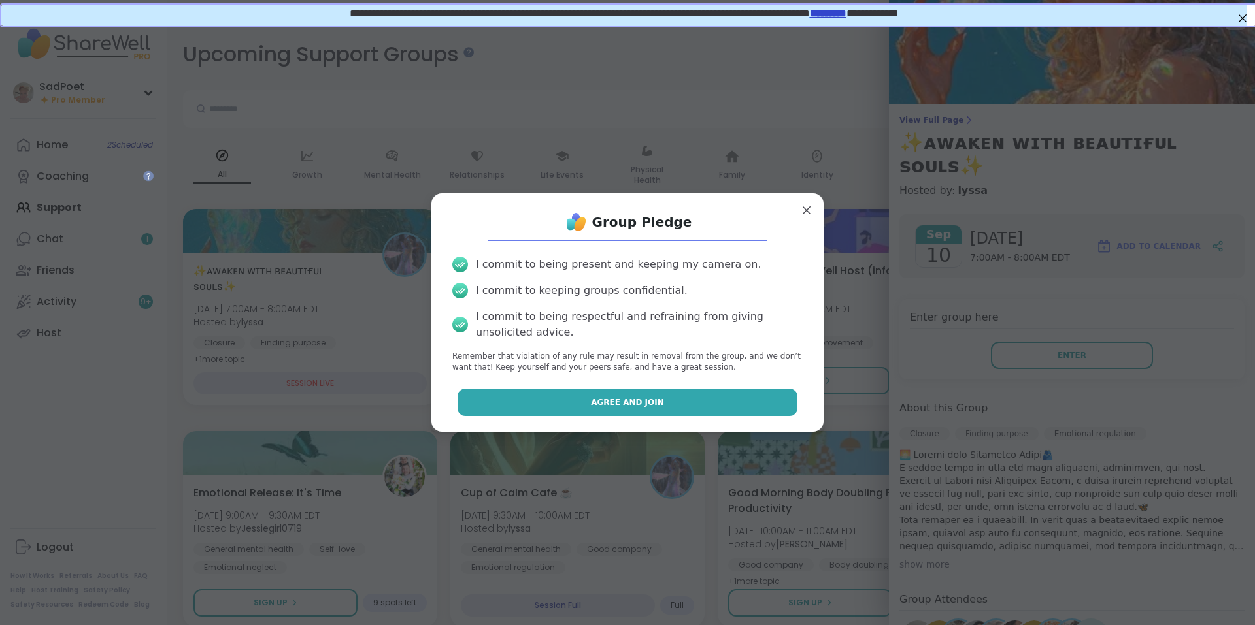
click at [626, 403] on span "Agree and Join" at bounding box center [627, 403] width 73 height 12
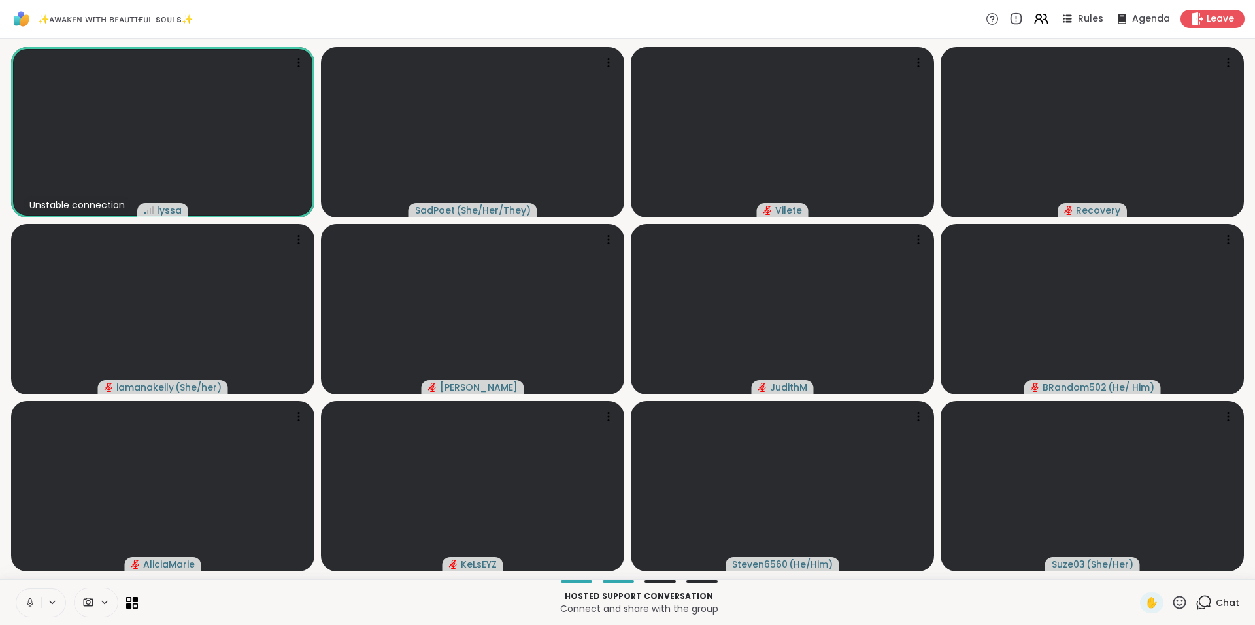
click at [1199, 604] on icon at bounding box center [1203, 603] width 16 height 16
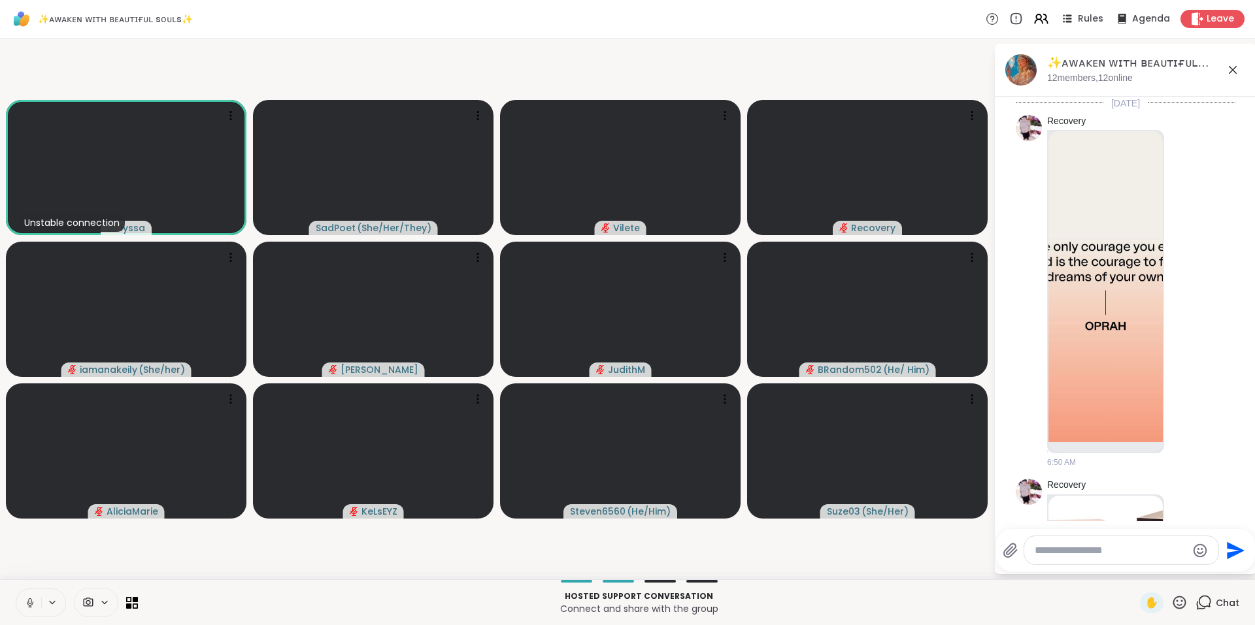
scroll to position [2094, 0]
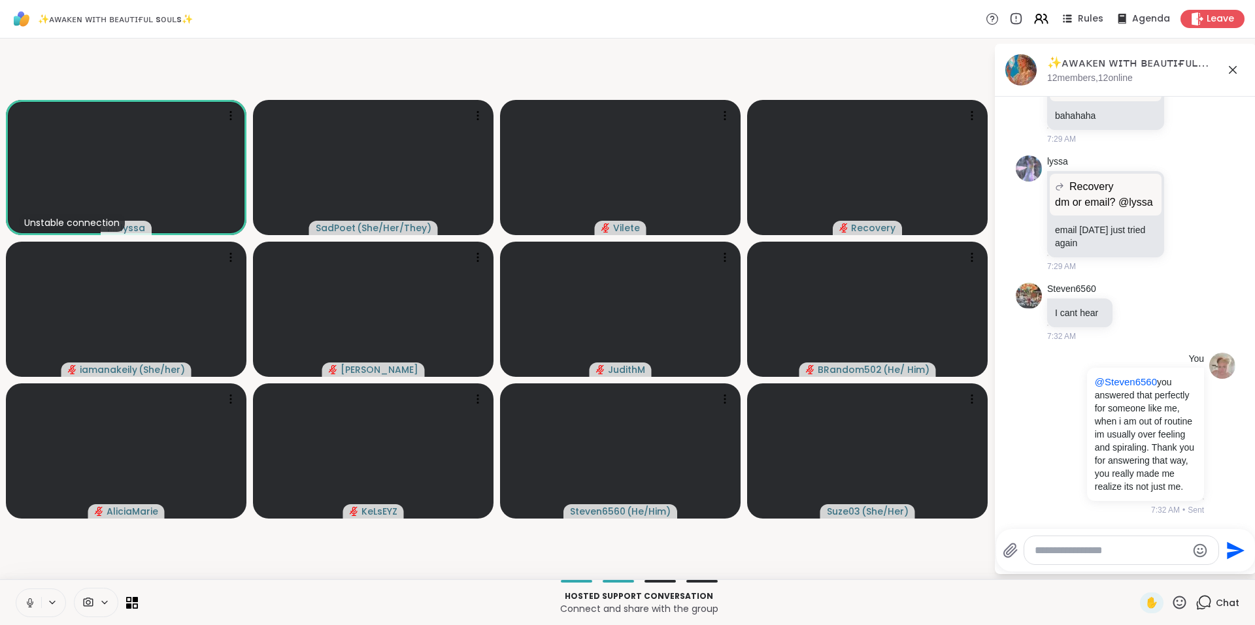
click at [1142, 557] on textarea "Type your message" at bounding box center [1111, 550] width 152 height 13
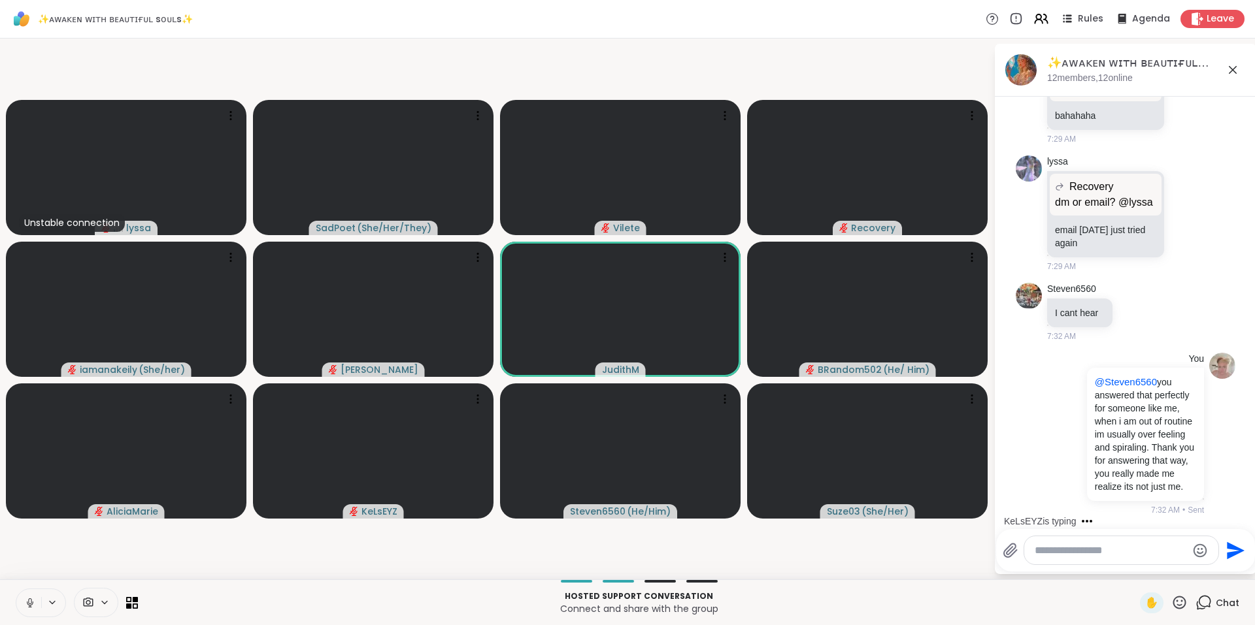
scroll to position [2113, 0]
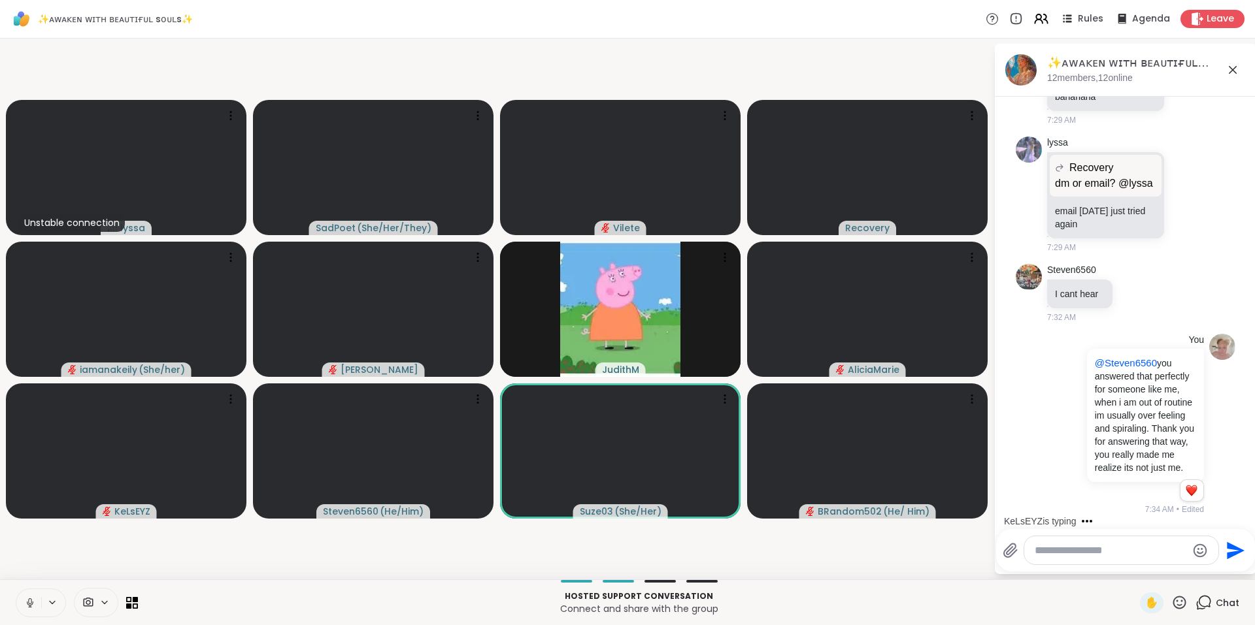
click at [1174, 606] on icon at bounding box center [1179, 602] width 13 height 13
drag, startPoint x: 1182, startPoint y: 571, endPoint x: 1176, endPoint y: 585, distance: 14.9
click at [1192, 571] on span "🌟" at bounding box center [1198, 569] width 13 height 16
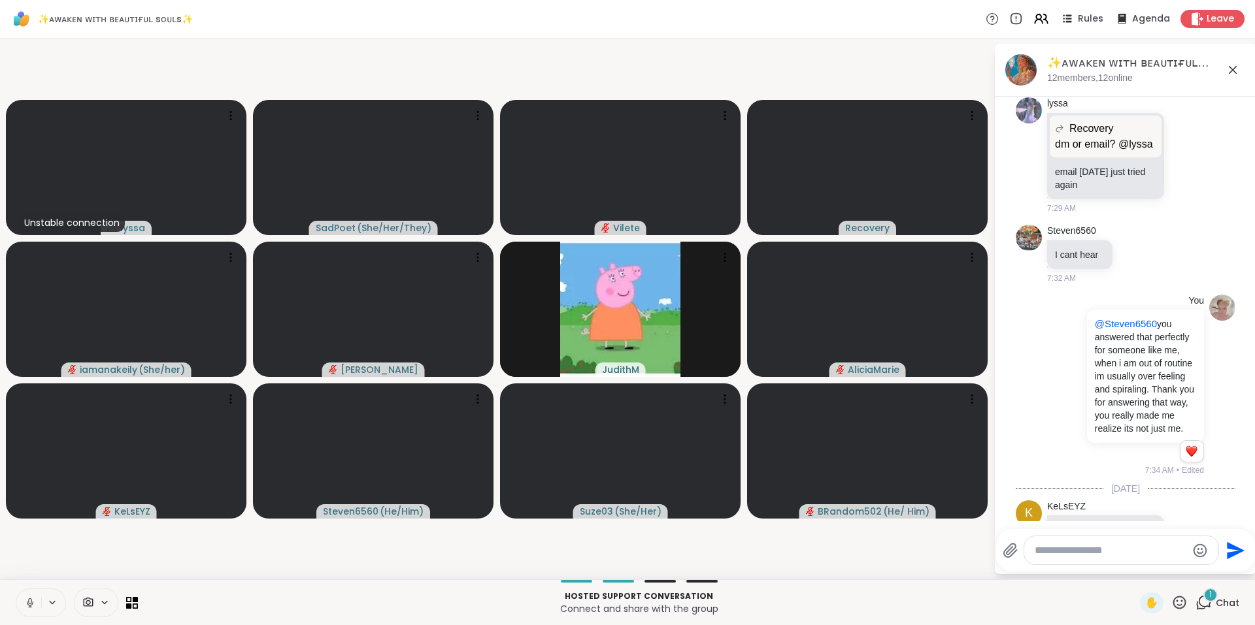
scroll to position [2326, 0]
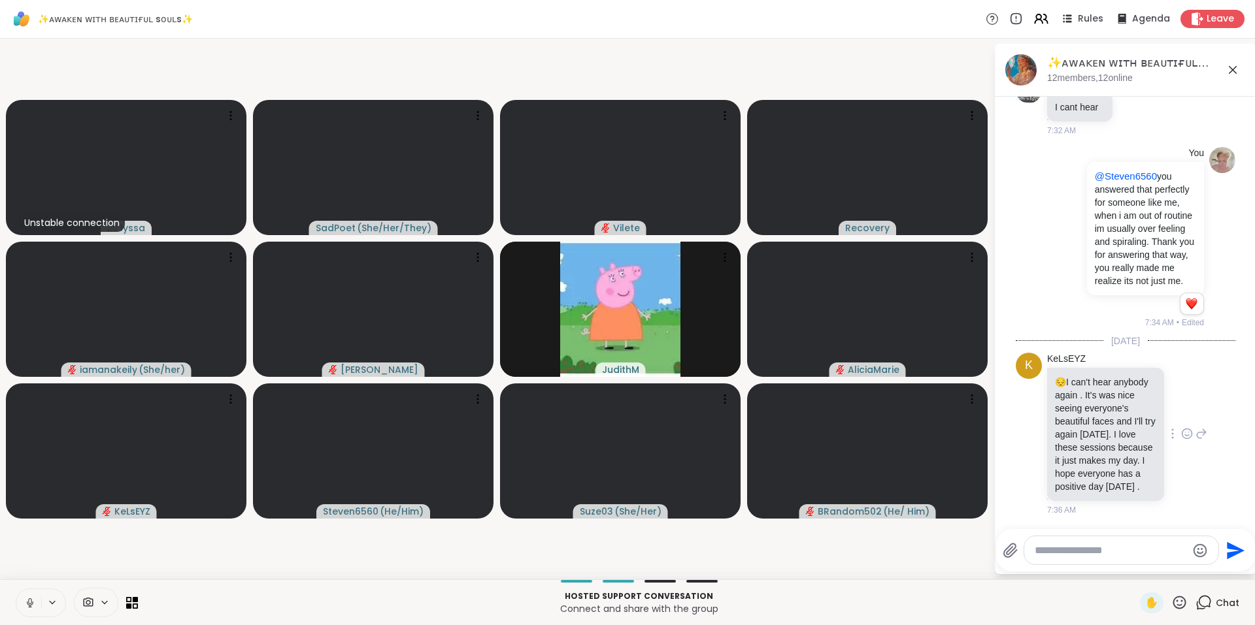
click at [1181, 427] on icon at bounding box center [1187, 433] width 12 height 13
click at [1181, 407] on div "Select Reaction: Heart" at bounding box center [1187, 413] width 12 height 12
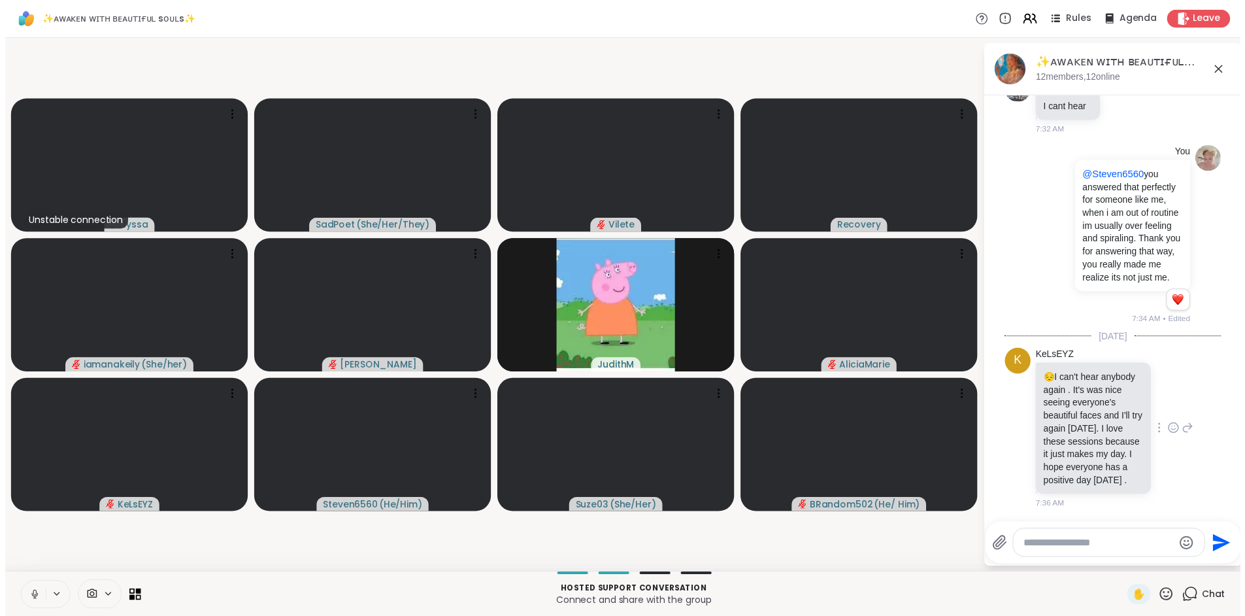
scroll to position [2345, 0]
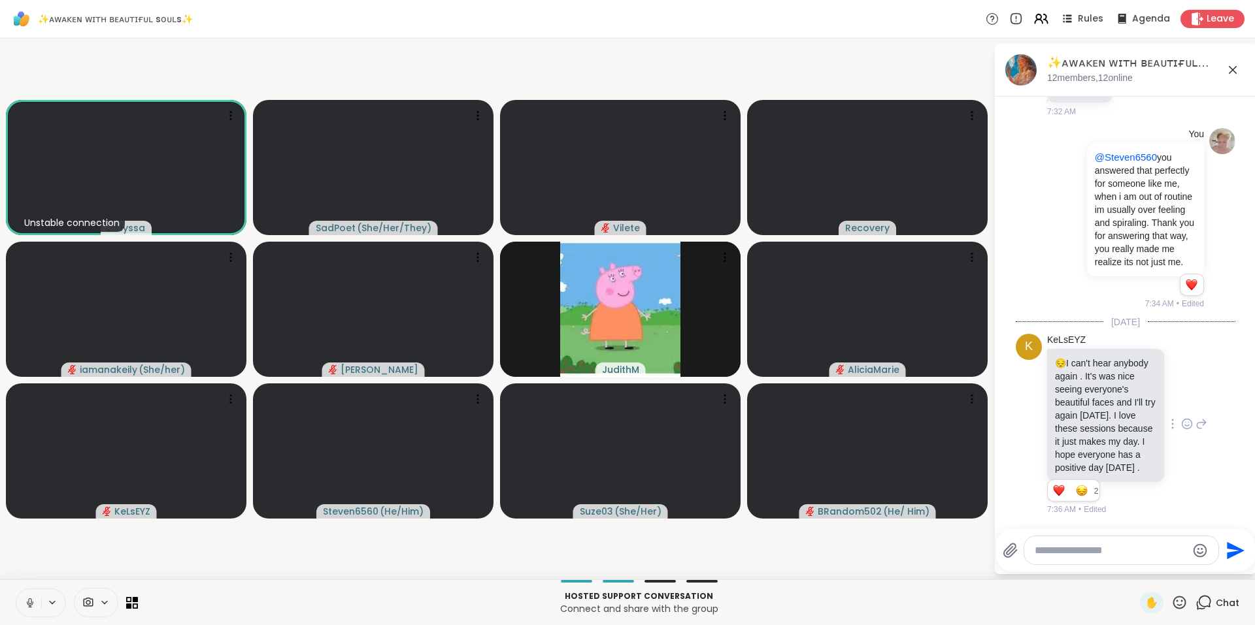
click at [1171, 605] on icon at bounding box center [1179, 603] width 16 height 16
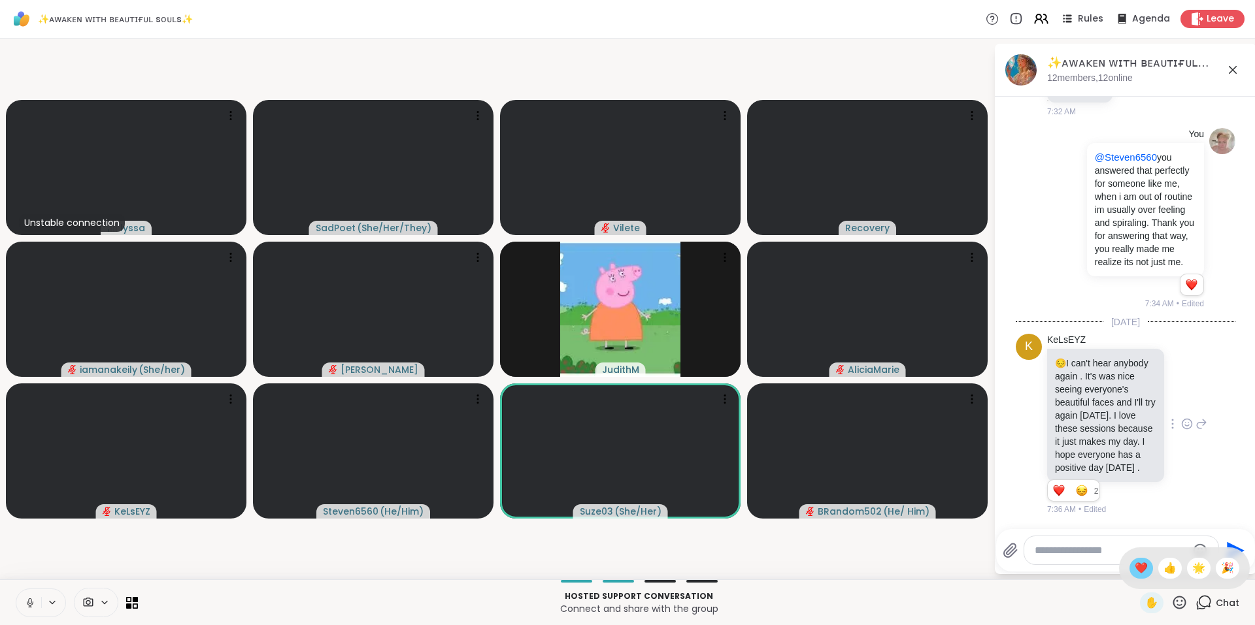
click at [1135, 567] on span "❤️" at bounding box center [1141, 569] width 13 height 16
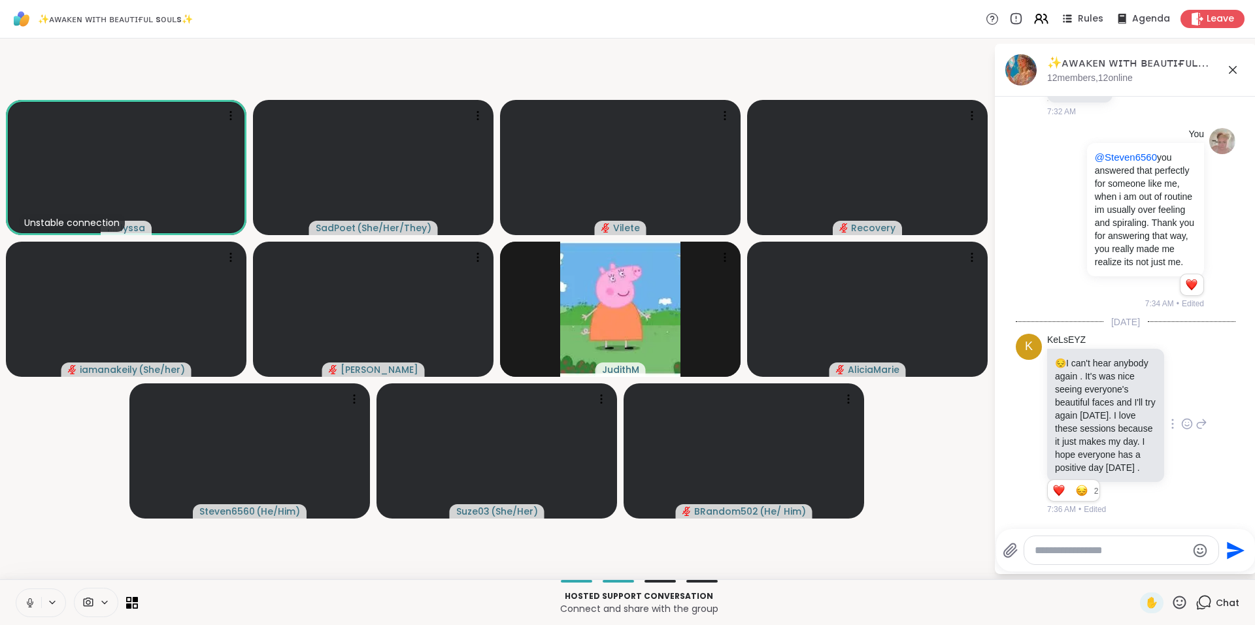
click at [24, 614] on button at bounding box center [28, 602] width 25 height 27
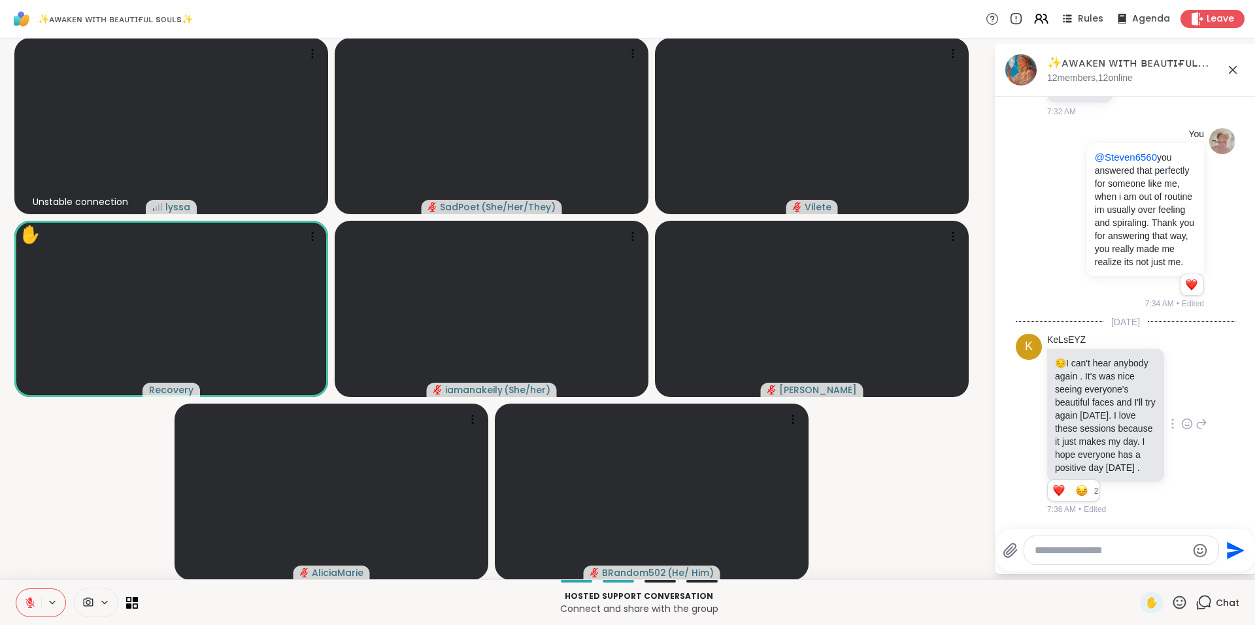
click at [1089, 554] on textarea "Type your message" at bounding box center [1111, 550] width 152 height 13
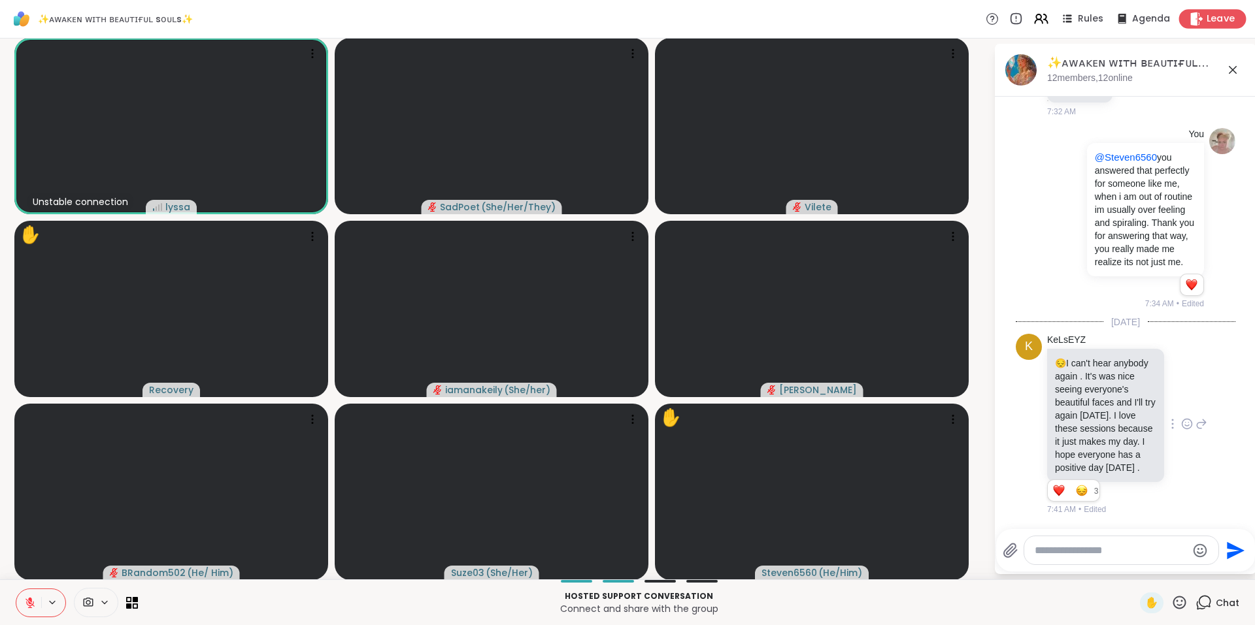
click at [1220, 24] on span "Leave" at bounding box center [1220, 19] width 29 height 14
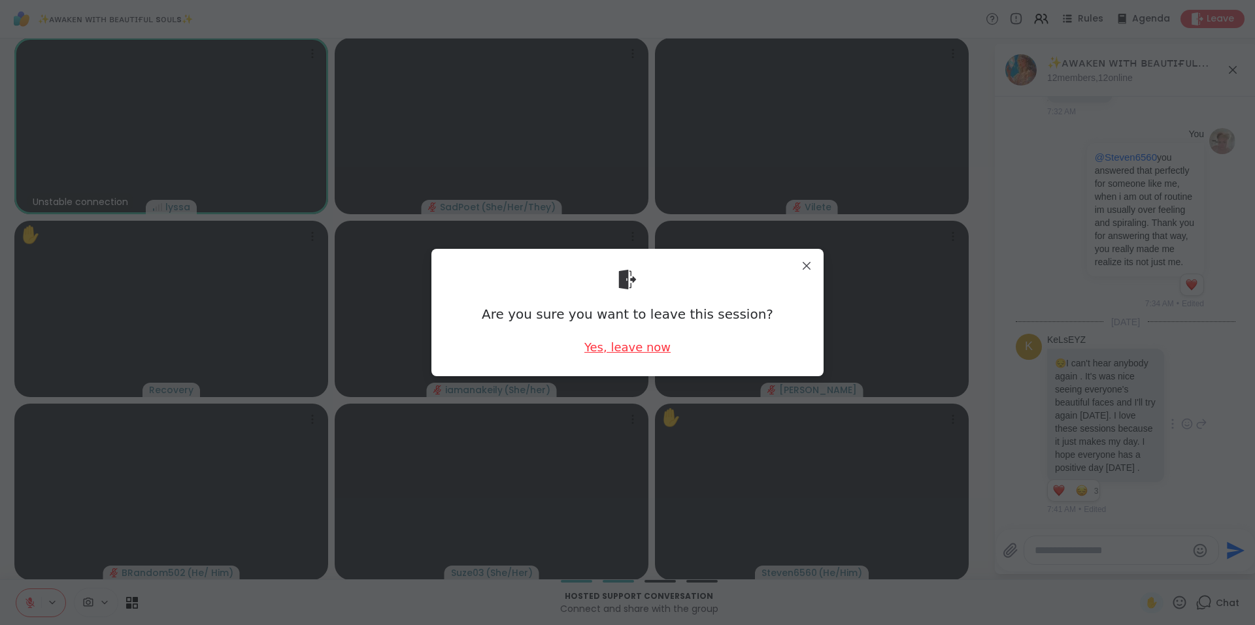
click at [629, 343] on div "Yes, leave now" at bounding box center [627, 347] width 86 height 16
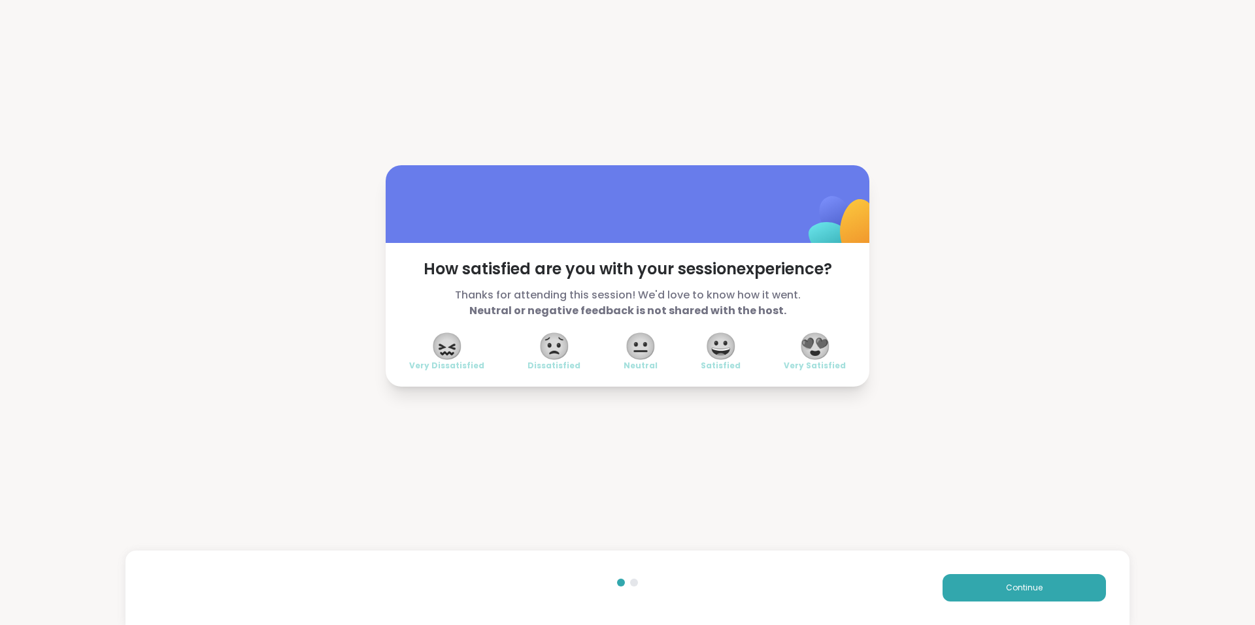
click at [799, 338] on span "😍" at bounding box center [815, 347] width 33 height 24
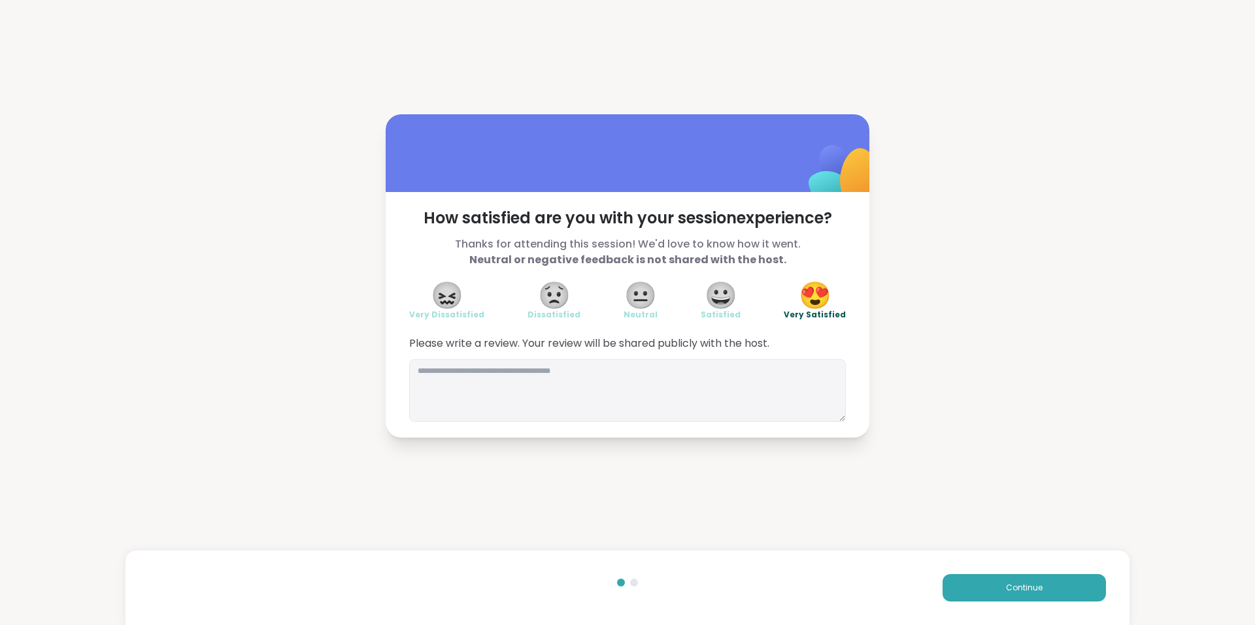
click at [1050, 573] on div "Continue" at bounding box center [627, 588] width 1004 height 75
click at [1055, 588] on button "Continue" at bounding box center [1023, 587] width 163 height 27
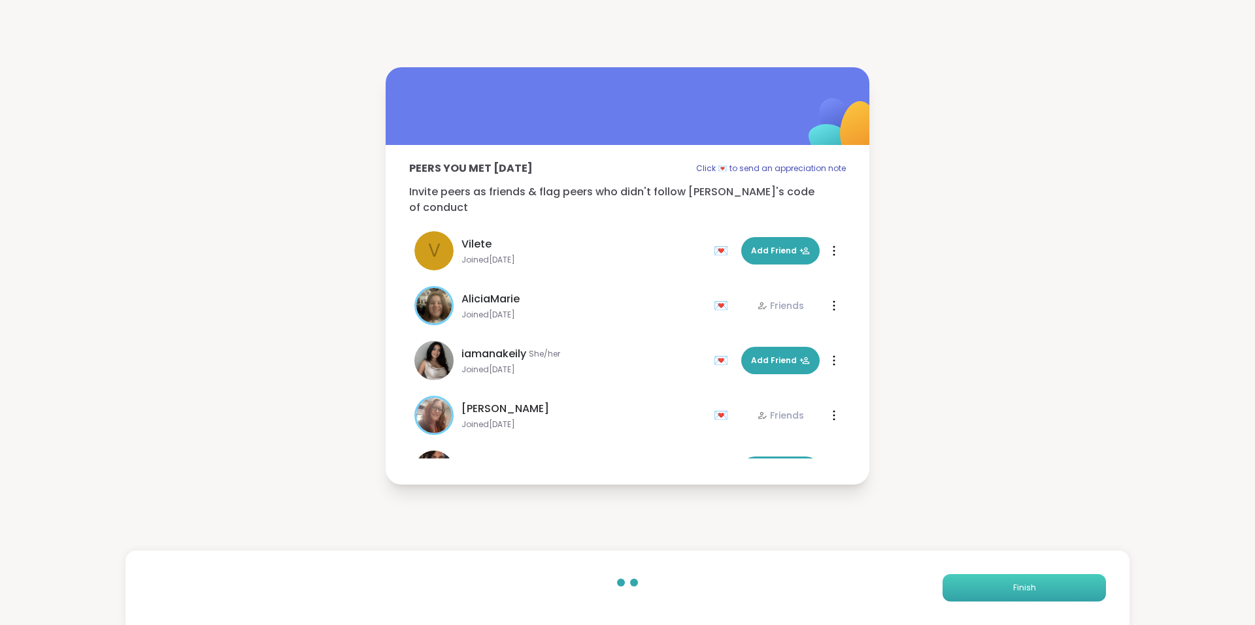
click at [1056, 588] on button "Finish" at bounding box center [1023, 587] width 163 height 27
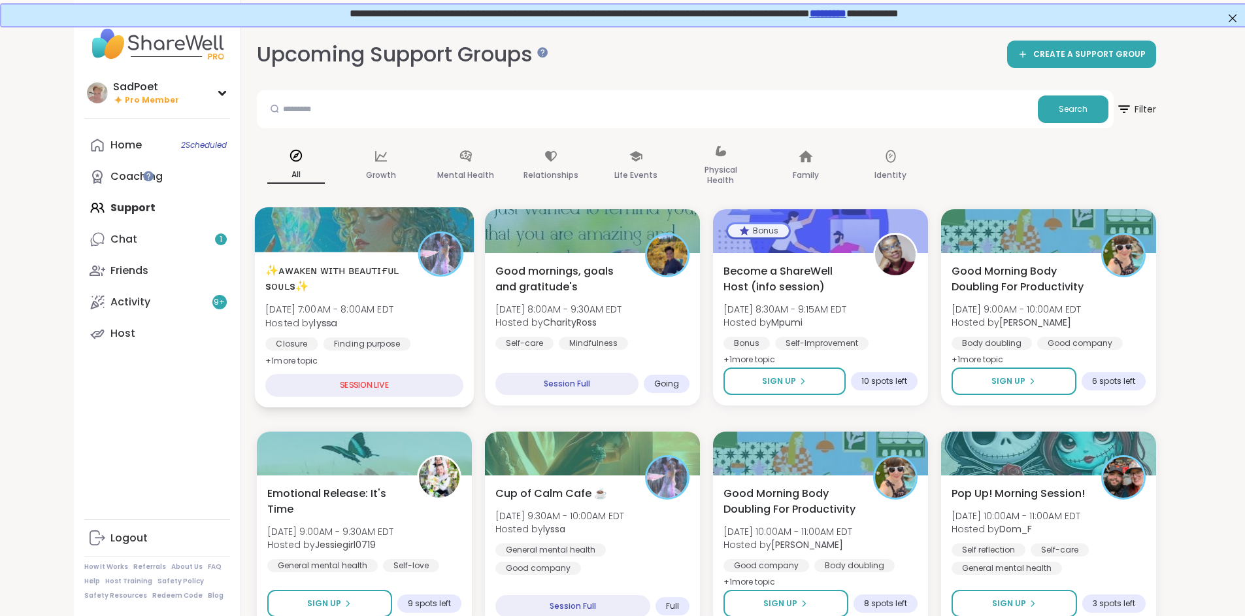
click at [289, 306] on span "[DATE] 7:00AM - 8:00AM EDT" at bounding box center [329, 309] width 128 height 13
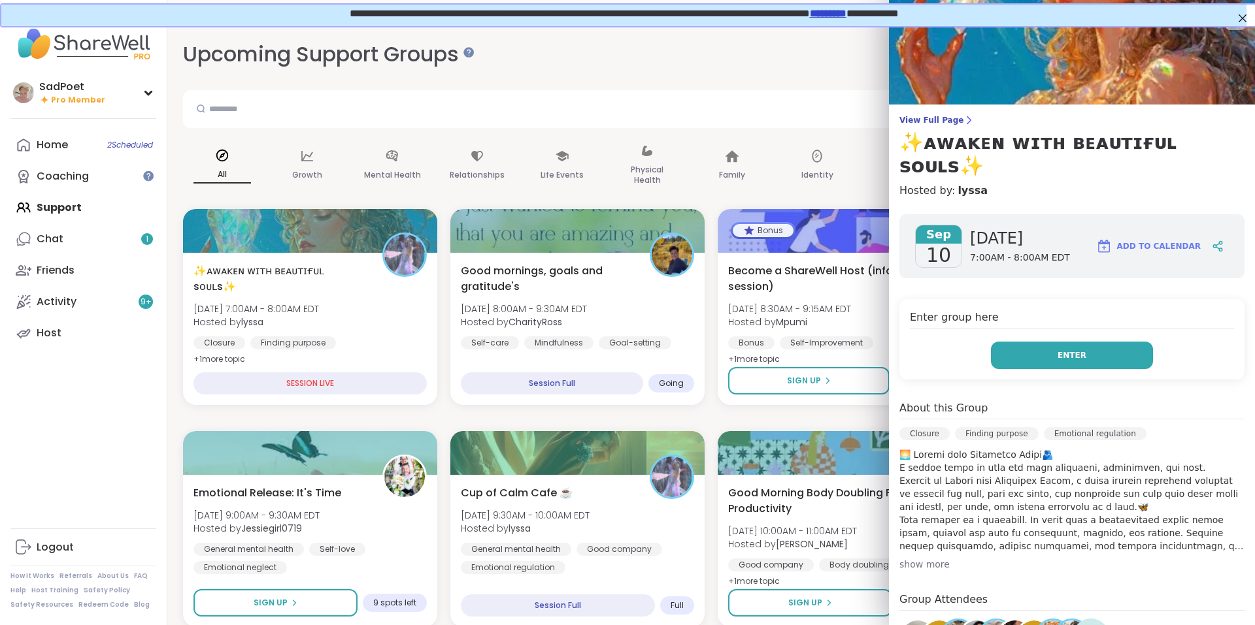
click at [1031, 342] on button "Enter" at bounding box center [1072, 355] width 162 height 27
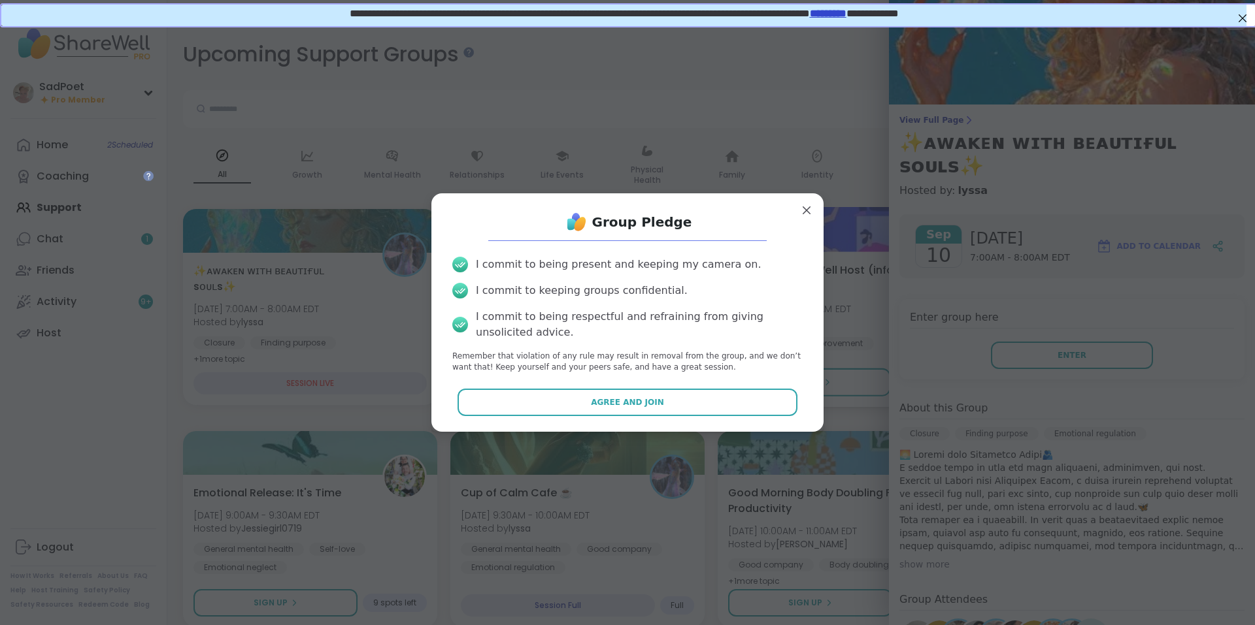
click at [754, 400] on button "Agree and Join" at bounding box center [627, 402] width 340 height 27
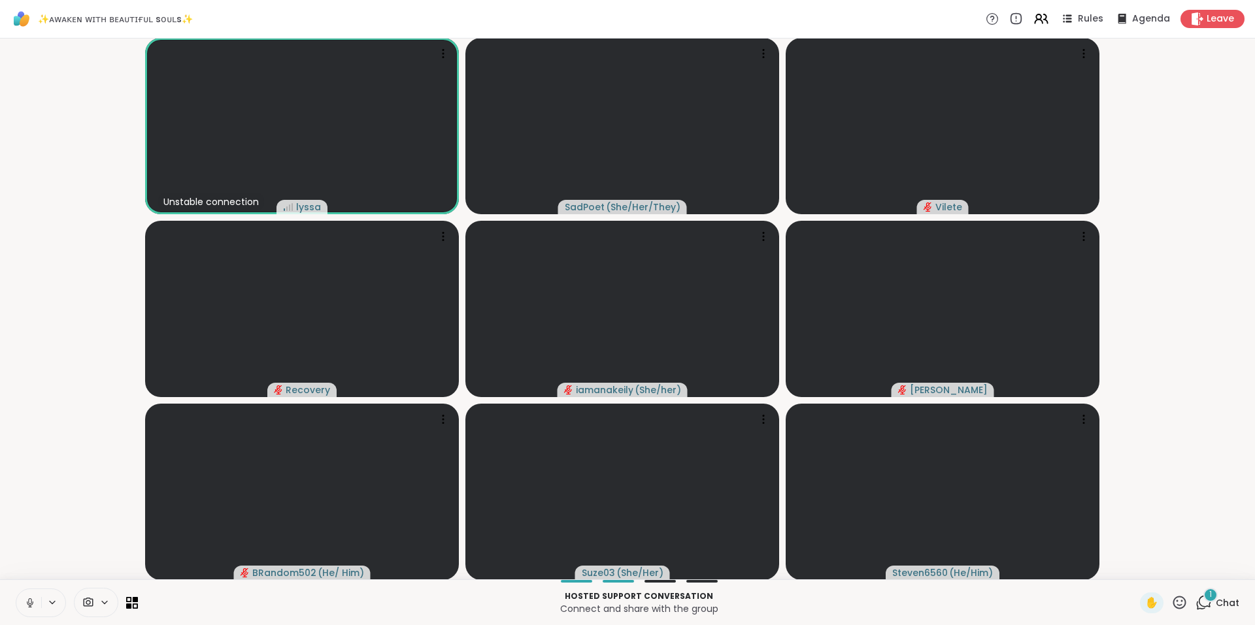
click at [31, 606] on icon at bounding box center [30, 603] width 12 height 12
click at [1204, 599] on div "1" at bounding box center [1210, 595] width 14 height 14
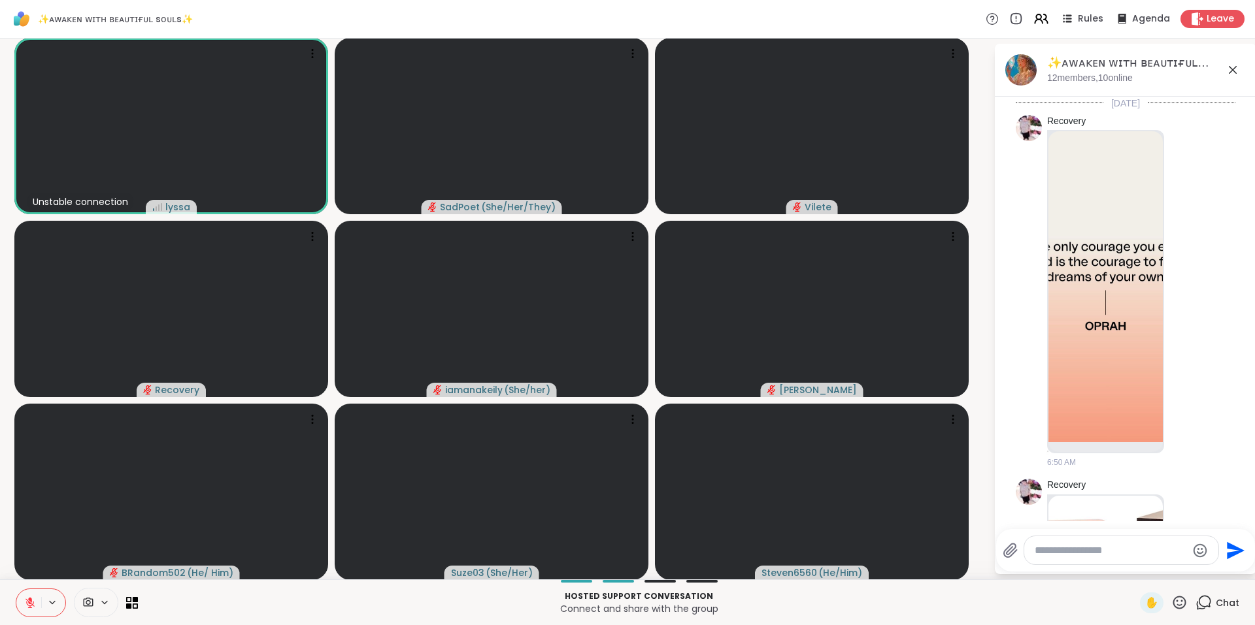
scroll to position [2534, 0]
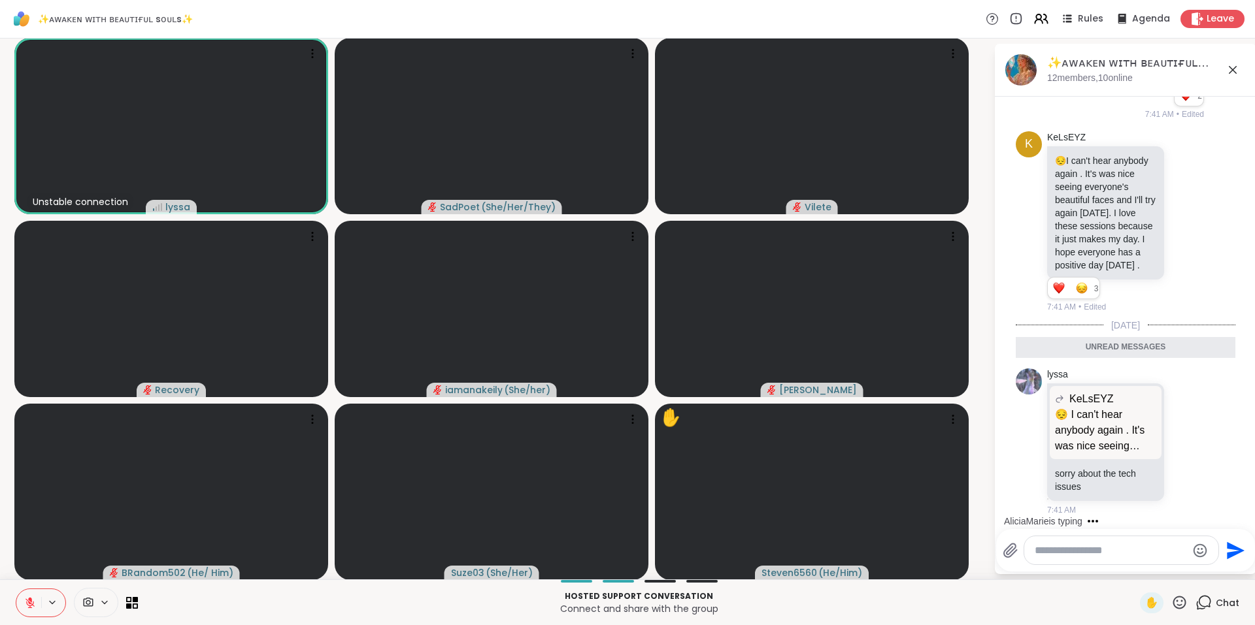
click at [1170, 593] on div "✋" at bounding box center [1164, 603] width 48 height 21
click at [1173, 604] on icon at bounding box center [1179, 603] width 16 height 16
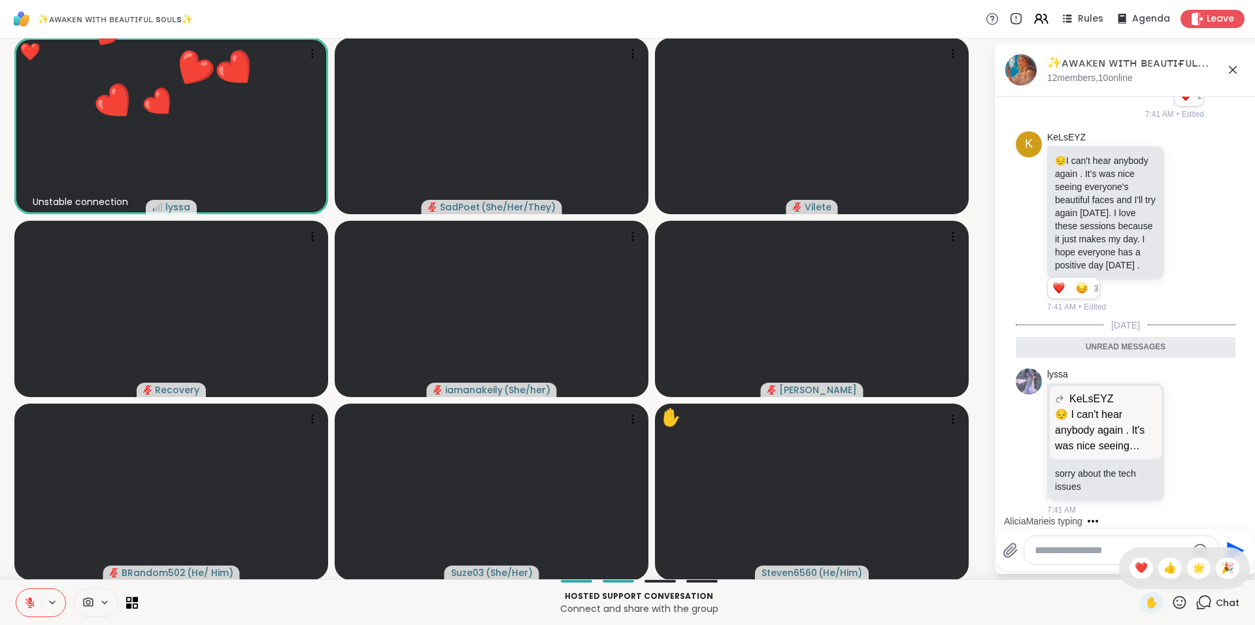
click at [1135, 563] on span "❤️" at bounding box center [1141, 569] width 13 height 16
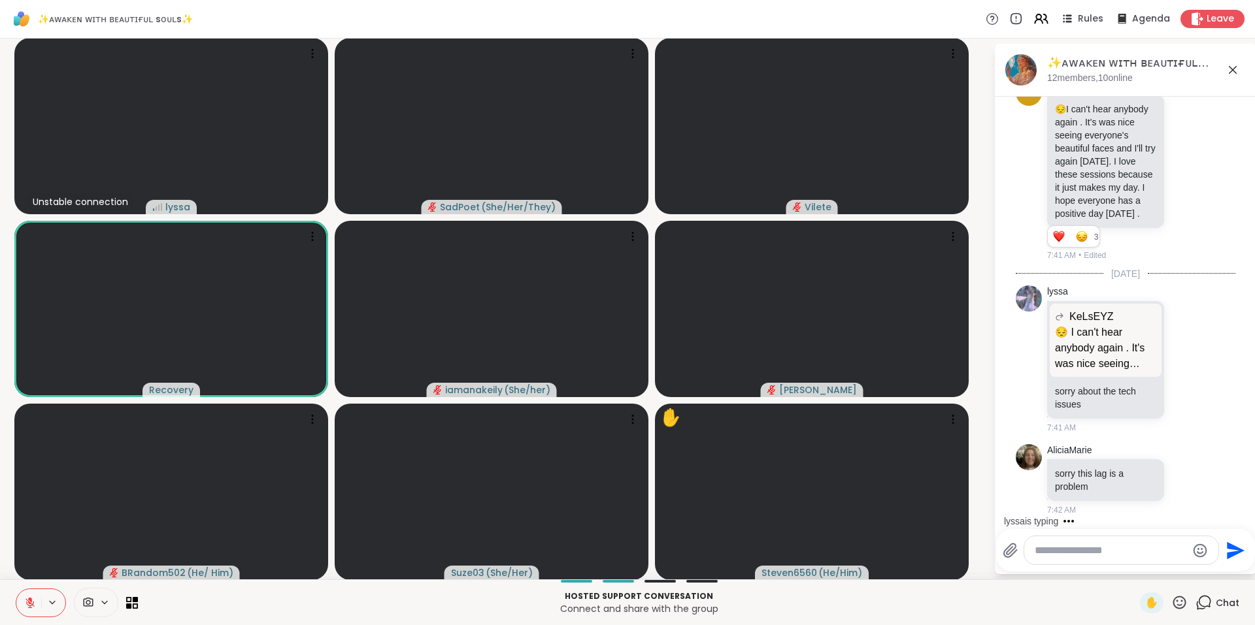
scroll to position [2656, 0]
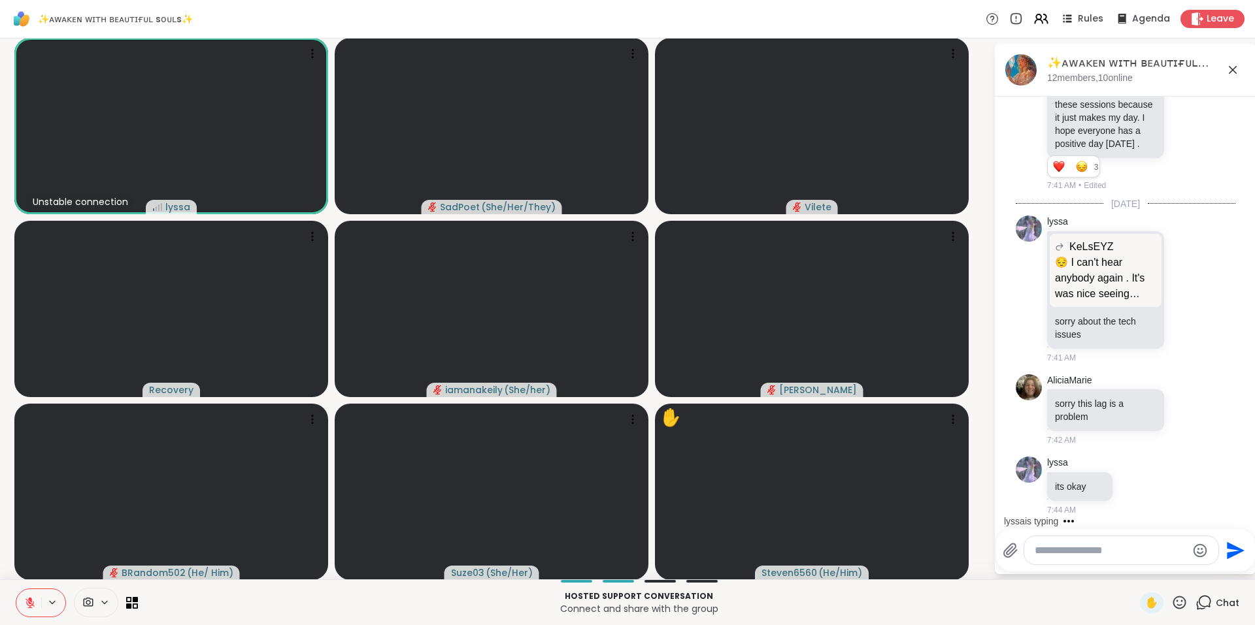
click at [1173, 599] on icon at bounding box center [1179, 602] width 13 height 13
click at [1135, 574] on span "❤️" at bounding box center [1141, 569] width 13 height 16
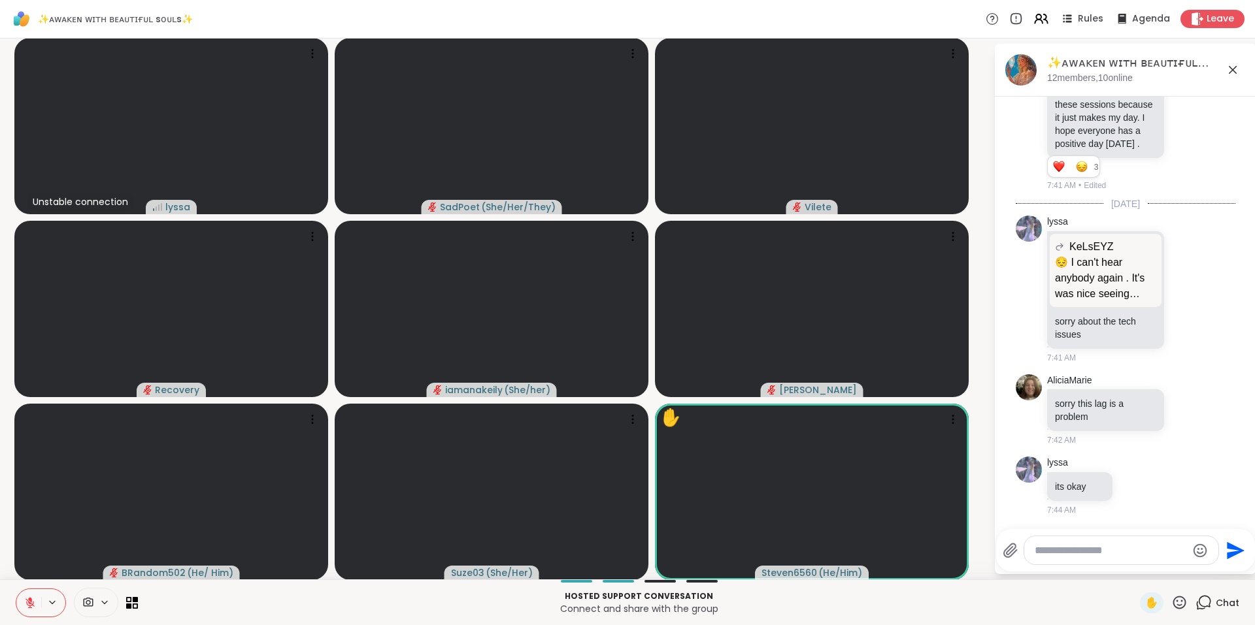
click at [1171, 603] on icon at bounding box center [1179, 603] width 16 height 16
drag, startPoint x: 1113, startPoint y: 559, endPoint x: 1120, endPoint y: 561, distance: 7.0
click at [1119, 561] on div "✋ ❤️ 👍 🌟 🎉" at bounding box center [1184, 569] width 131 height 42
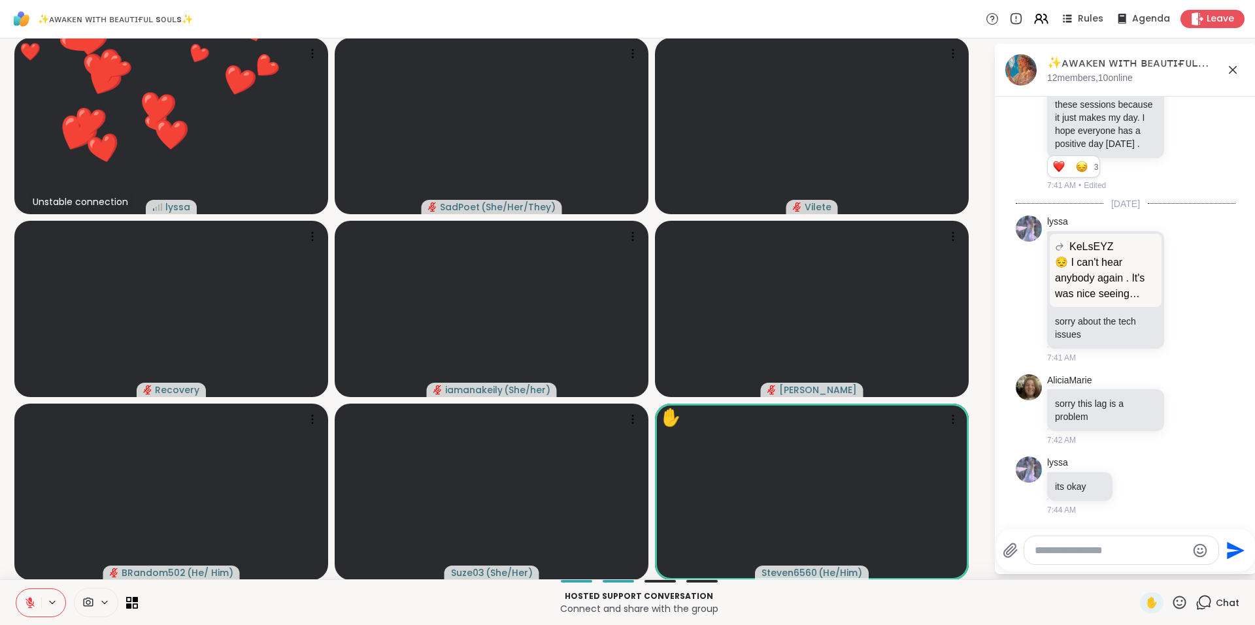
click at [1173, 605] on icon at bounding box center [1179, 602] width 13 height 13
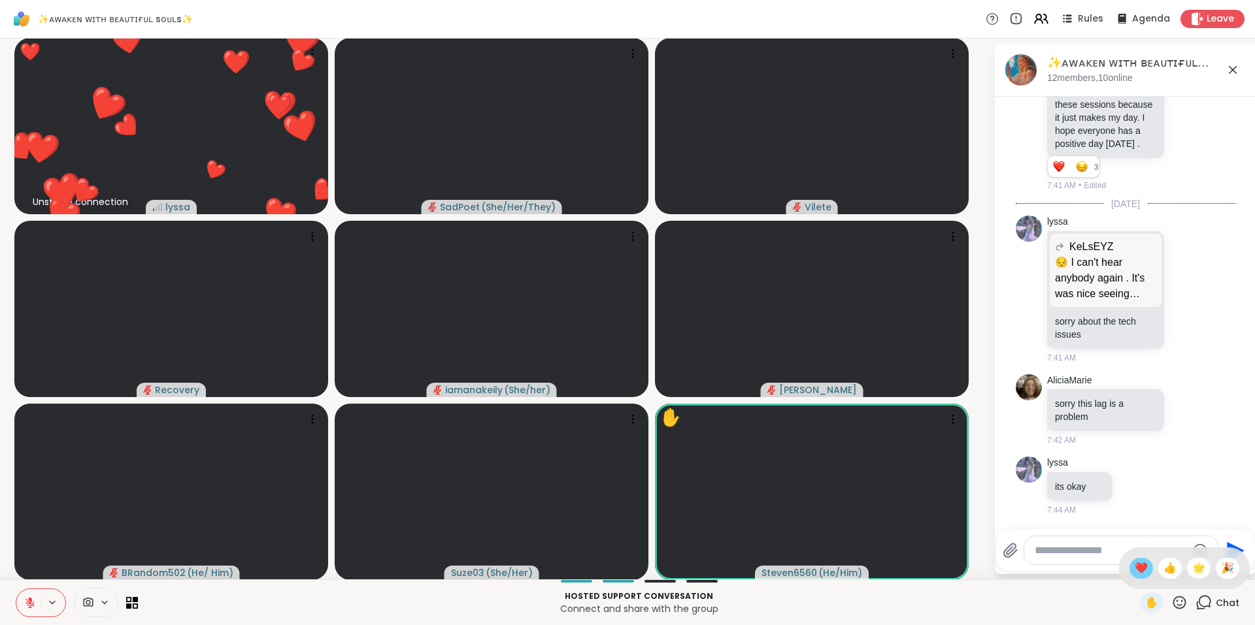
click at [1135, 567] on span "❤️" at bounding box center [1141, 569] width 13 height 16
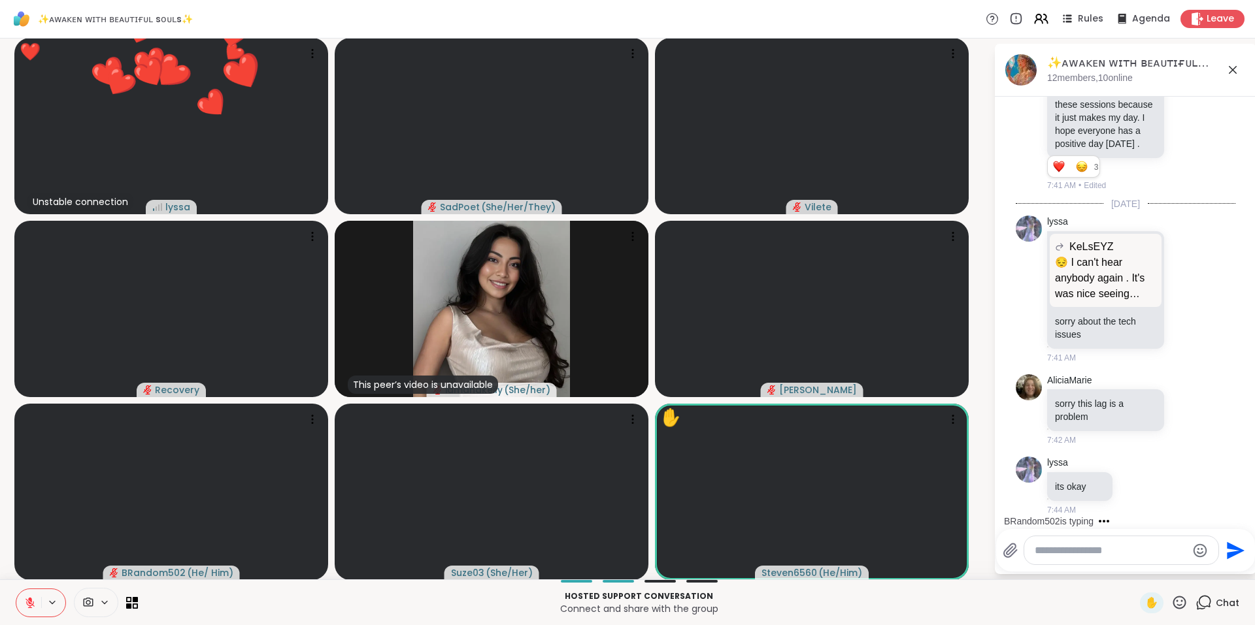
click at [1171, 599] on icon at bounding box center [1179, 603] width 16 height 16
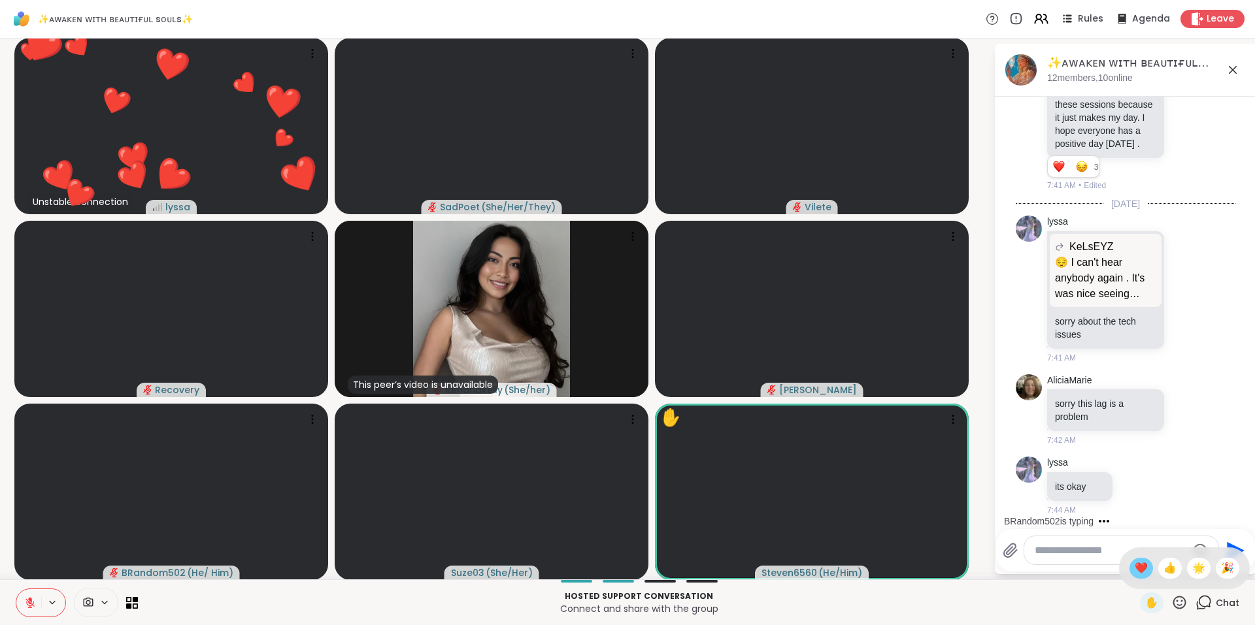
click at [1135, 569] on span "❤️" at bounding box center [1141, 569] width 13 height 16
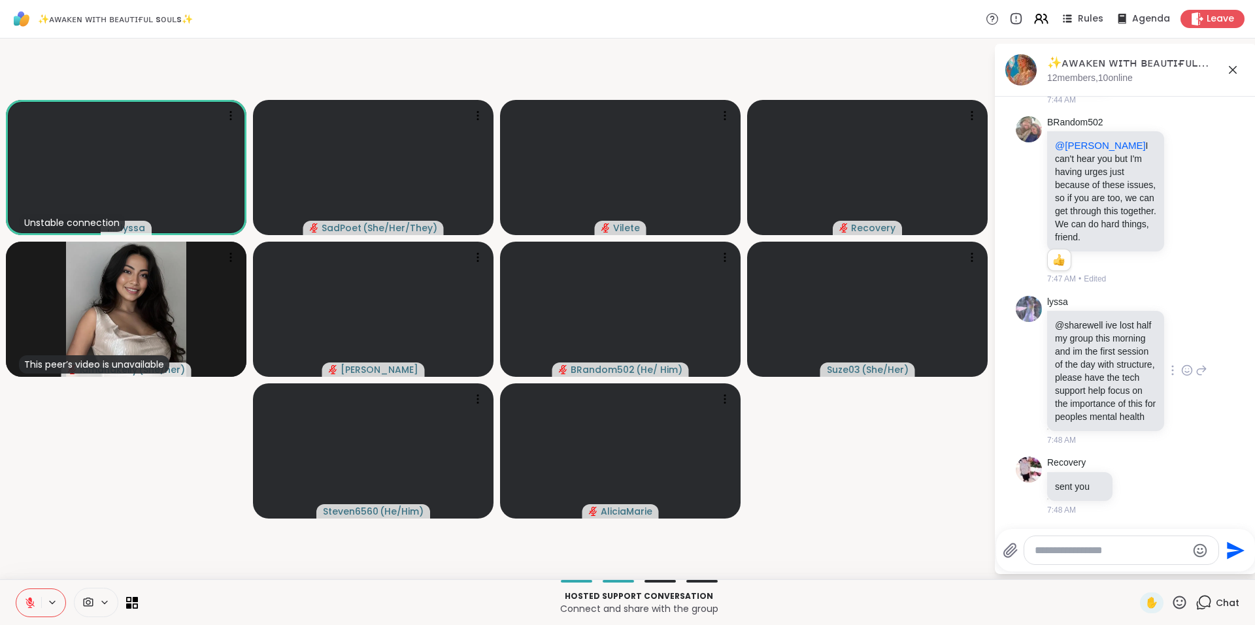
scroll to position [3162, 0]
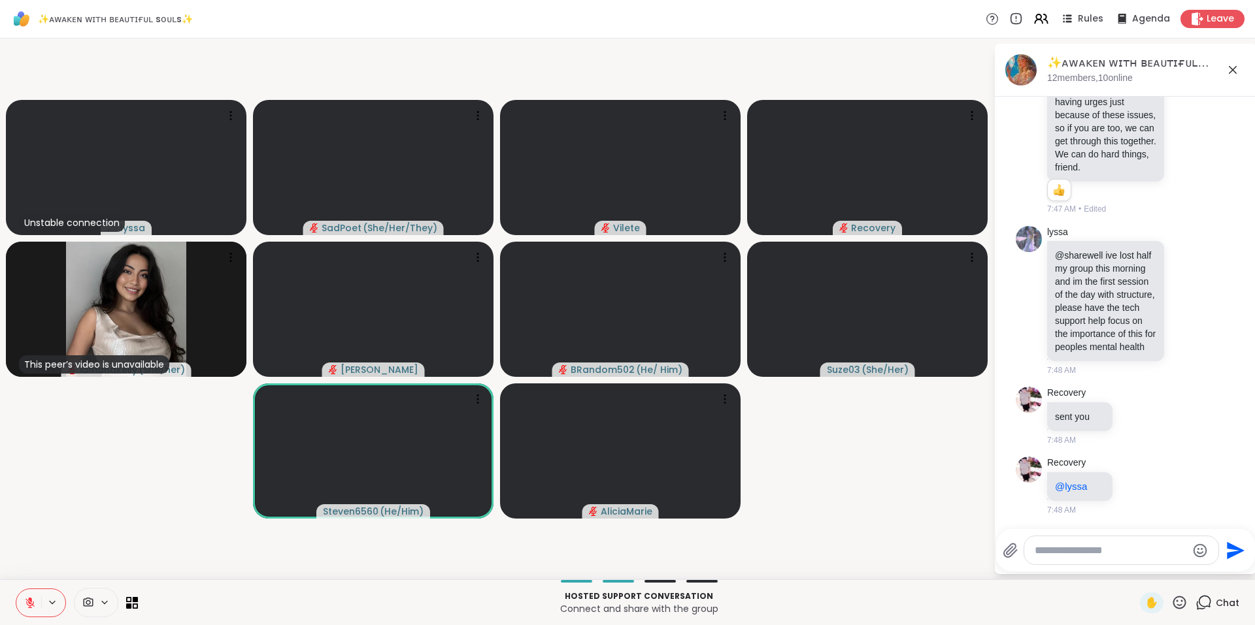
click at [1173, 597] on icon at bounding box center [1179, 602] width 13 height 13
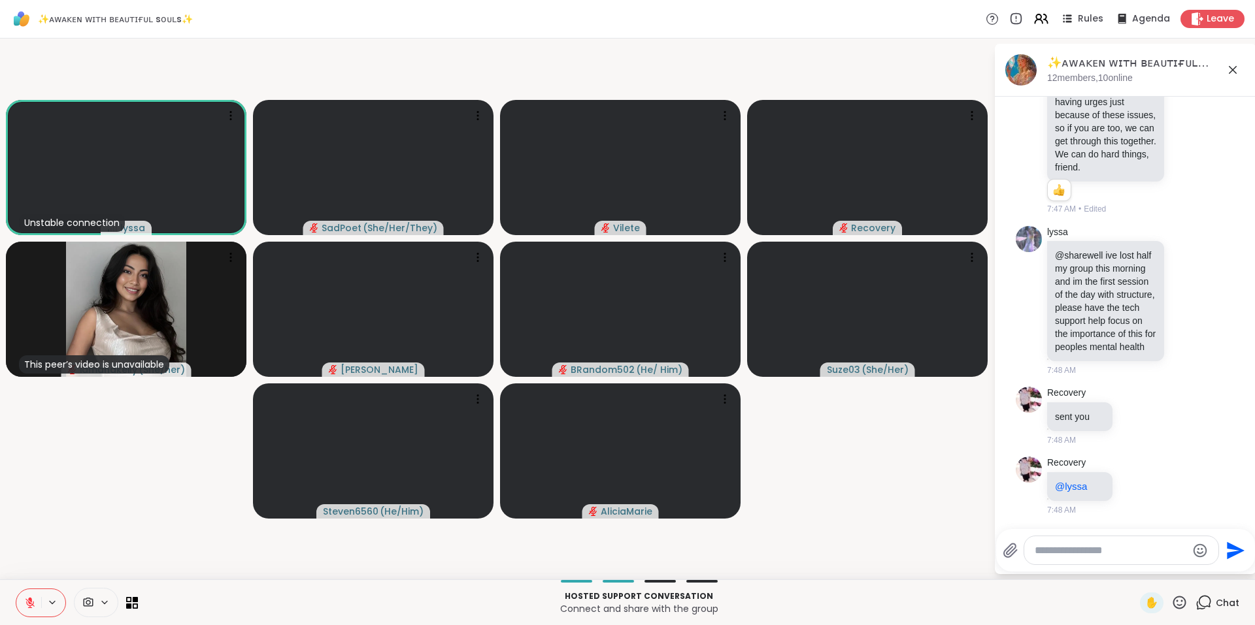
click at [861, 606] on p "Connect and share with the group" at bounding box center [639, 609] width 986 height 13
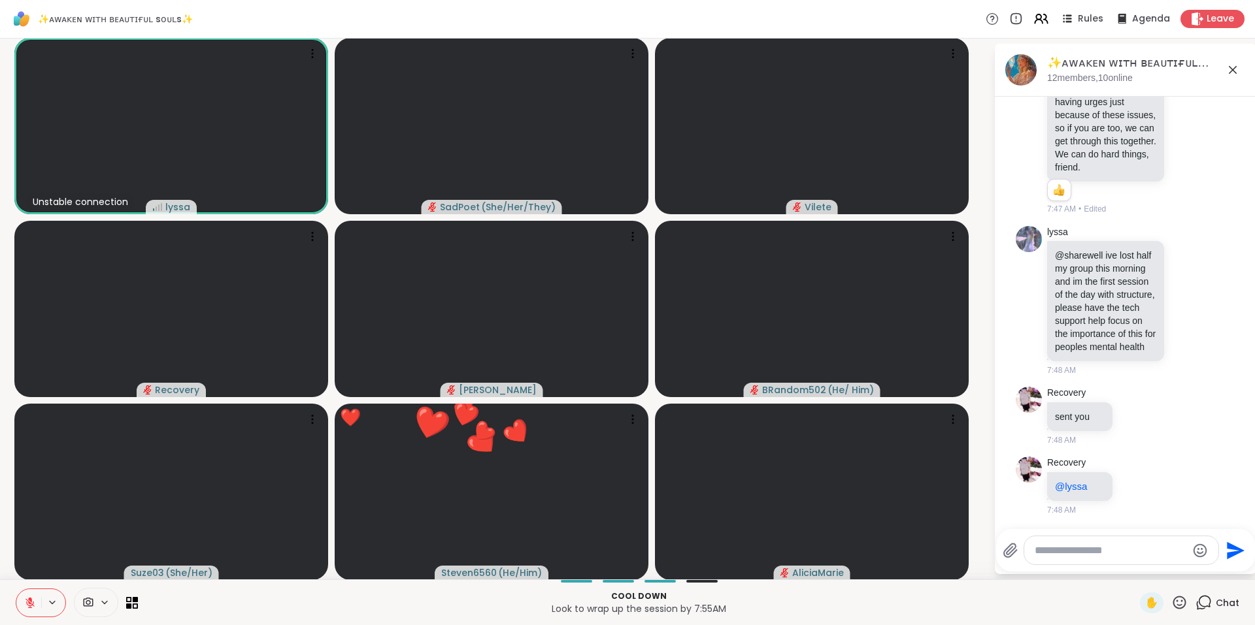
click at [1173, 608] on icon at bounding box center [1179, 602] width 13 height 13
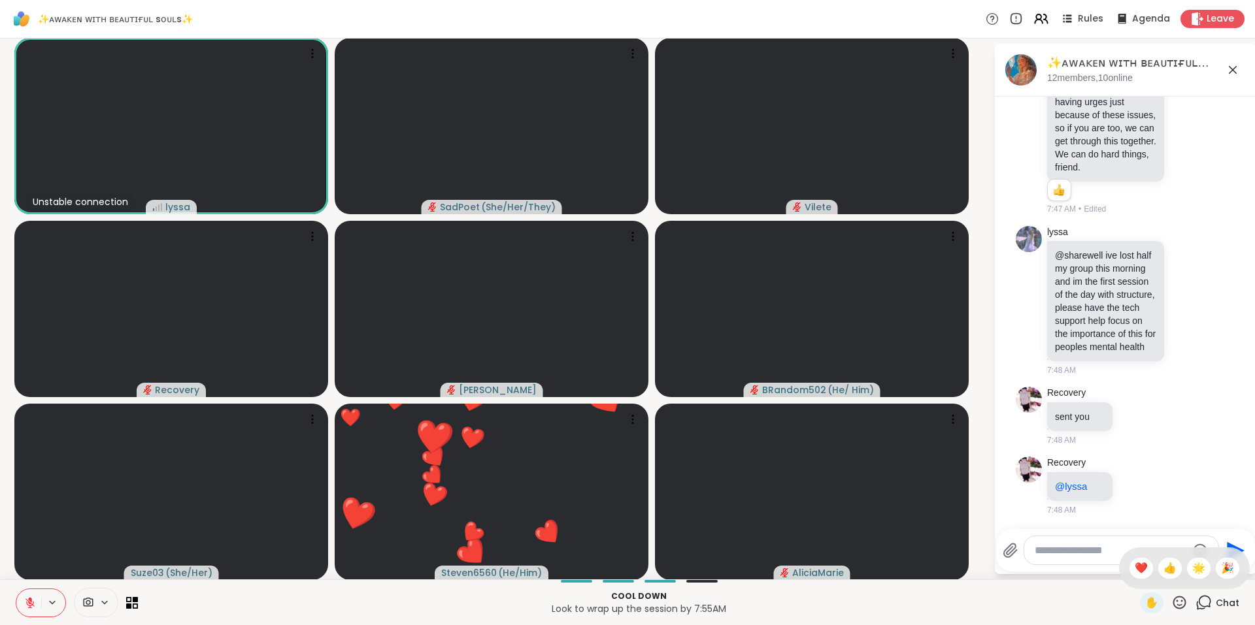
click at [1135, 567] on span "❤️" at bounding box center [1141, 569] width 13 height 16
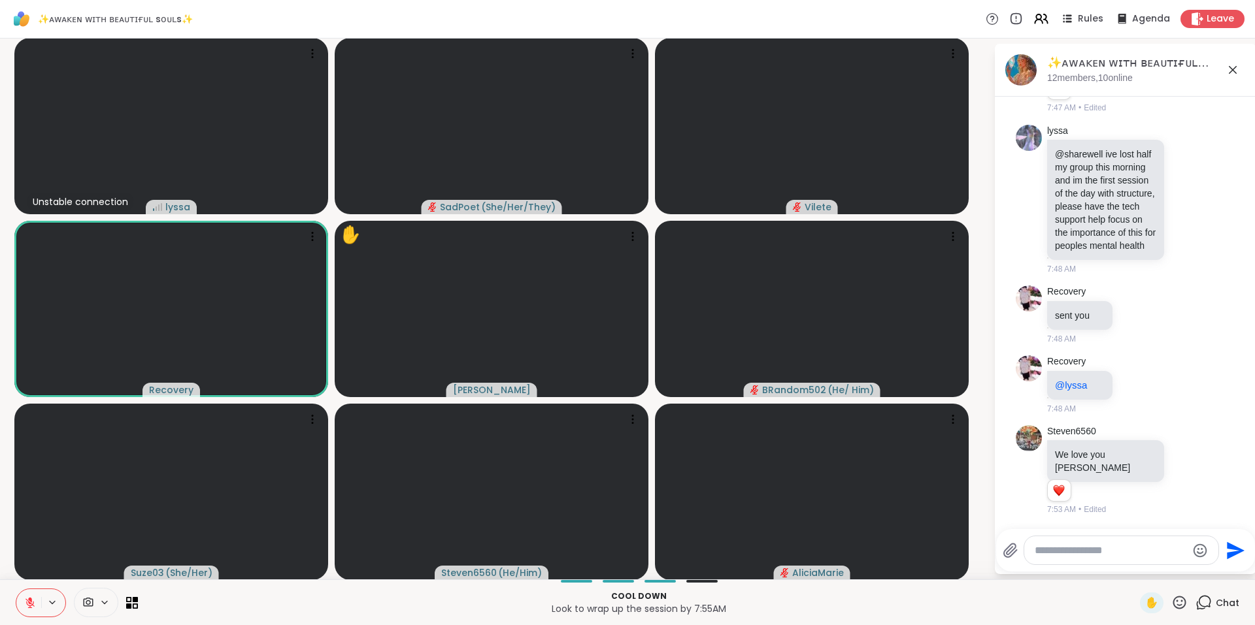
scroll to position [3251, 0]
click at [1181, 476] on icon at bounding box center [1187, 469] width 12 height 13
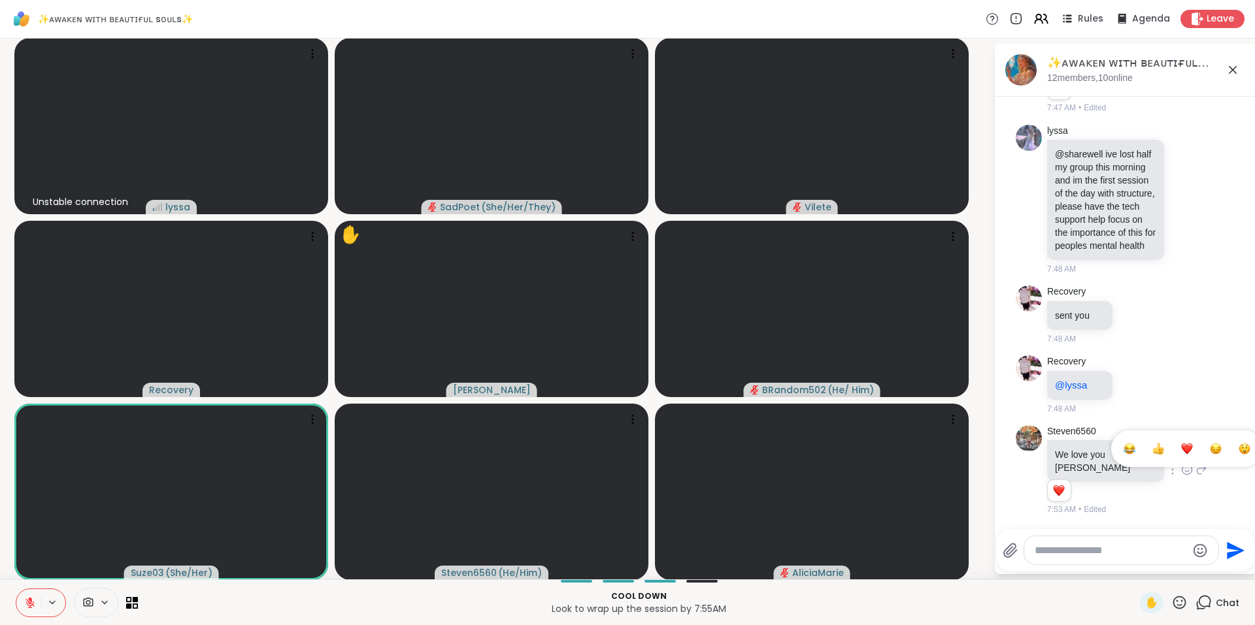
click at [1181, 455] on div "Select Reaction: Heart" at bounding box center [1187, 449] width 12 height 12
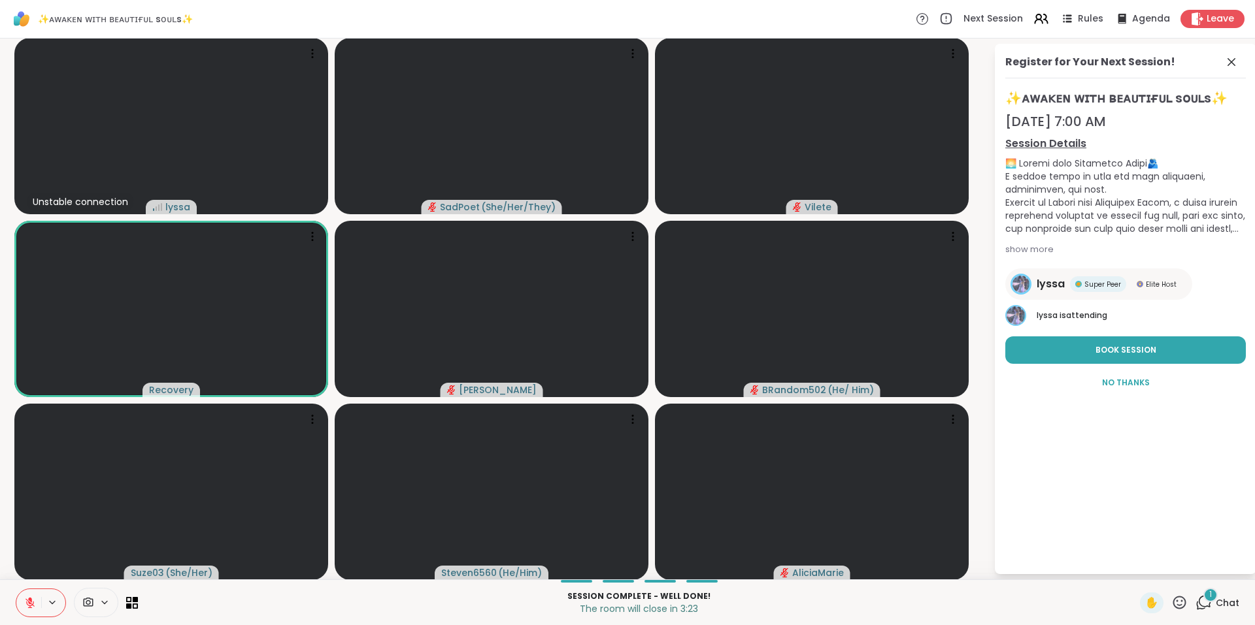
click at [1199, 603] on icon at bounding box center [1203, 603] width 16 height 16
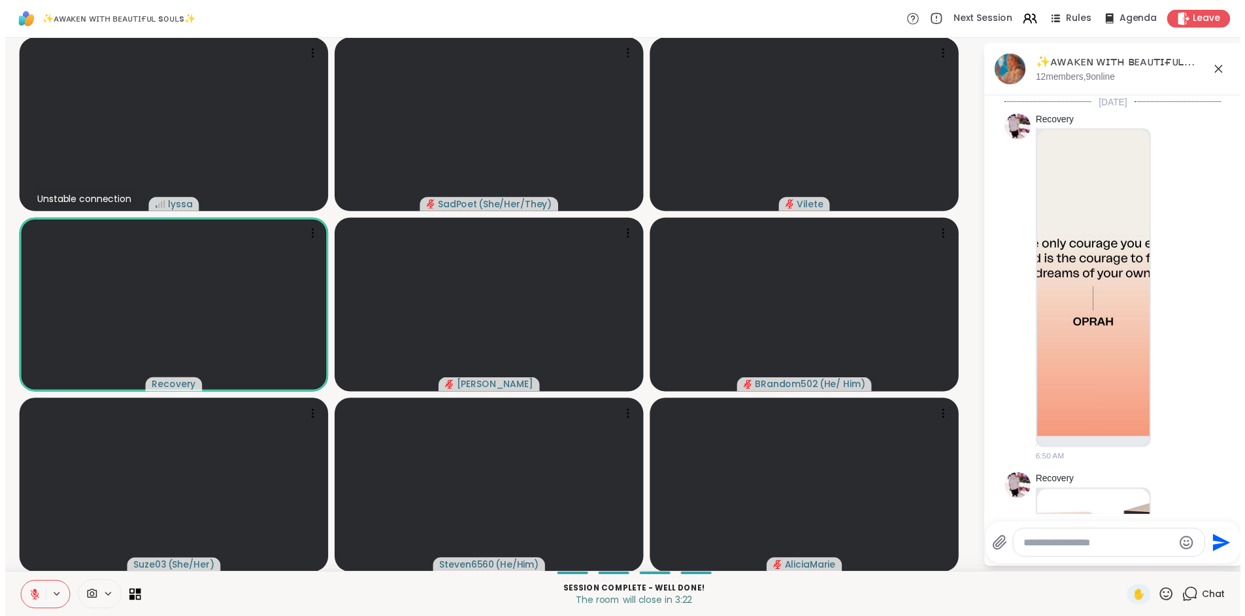
scroll to position [3364, 0]
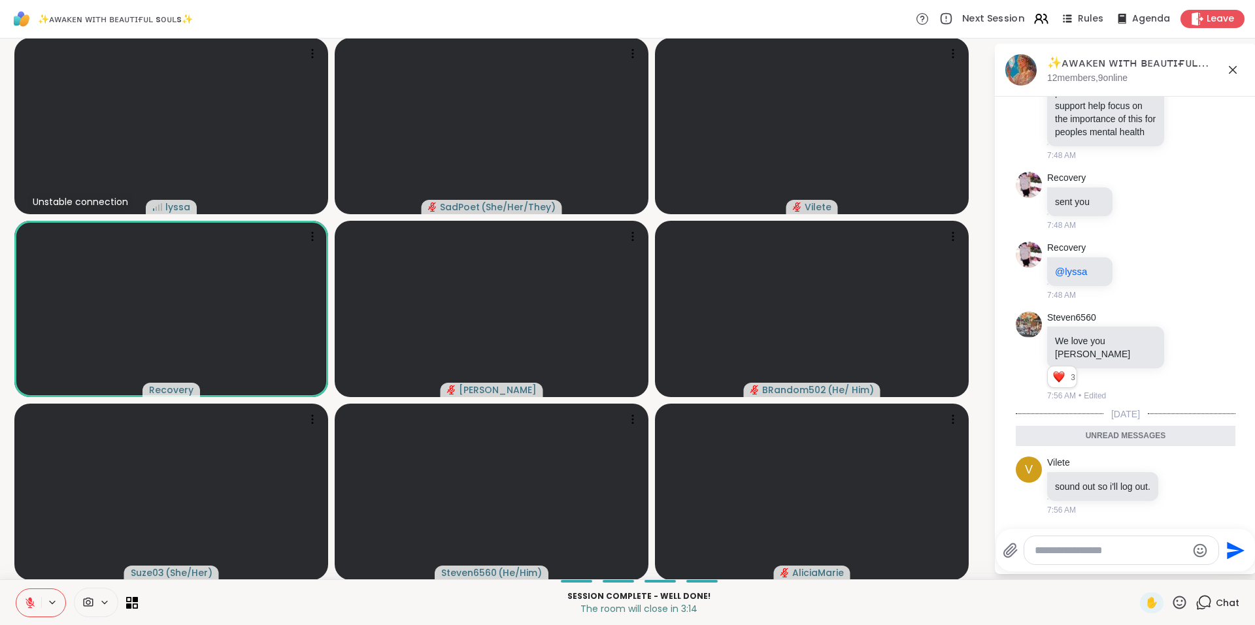
click at [971, 12] on span "Next Session" at bounding box center [993, 19] width 63 height 14
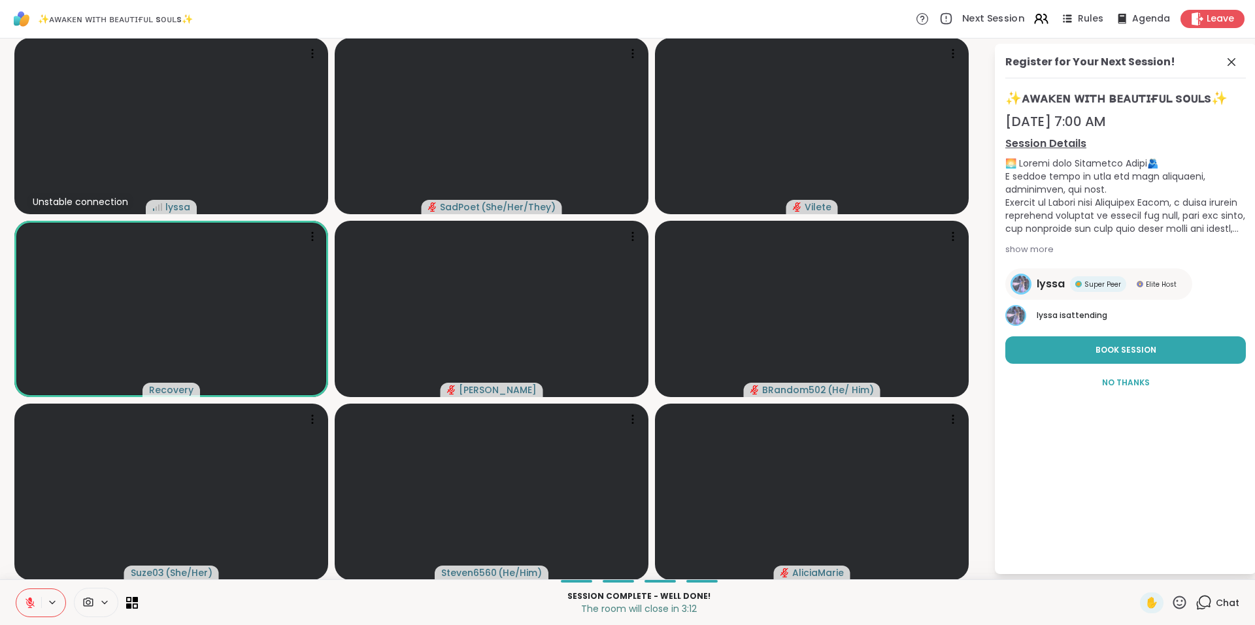
click at [982, 21] on span "Next Session" at bounding box center [993, 19] width 63 height 14
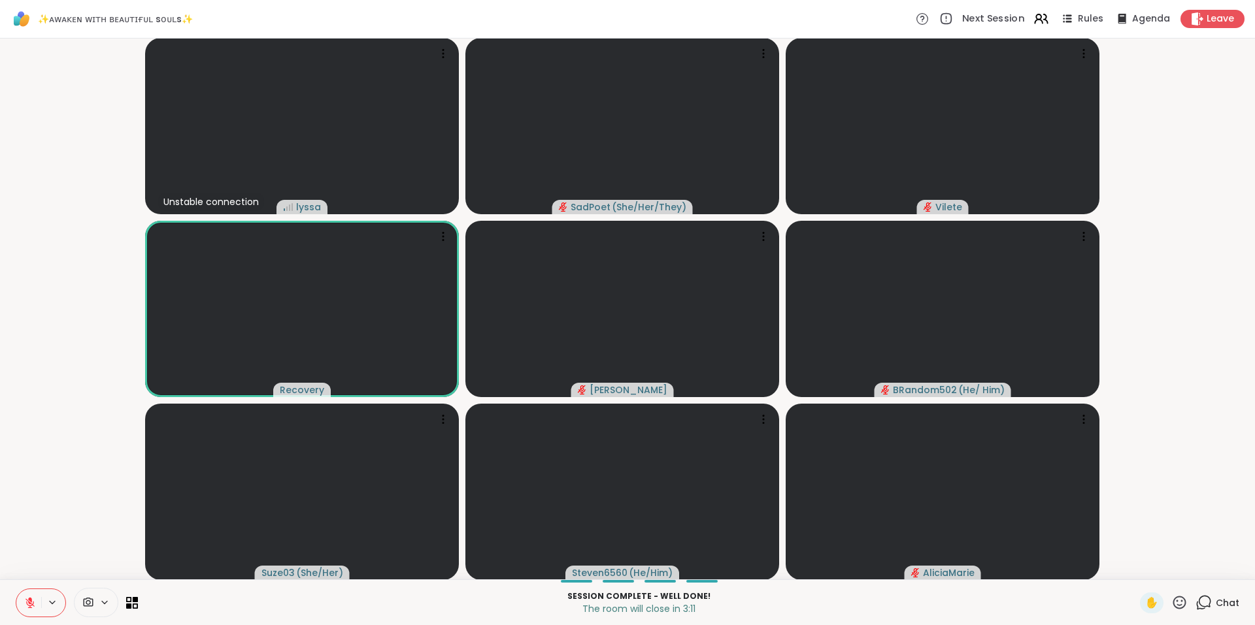
click at [982, 21] on span "Next Session" at bounding box center [993, 19] width 63 height 14
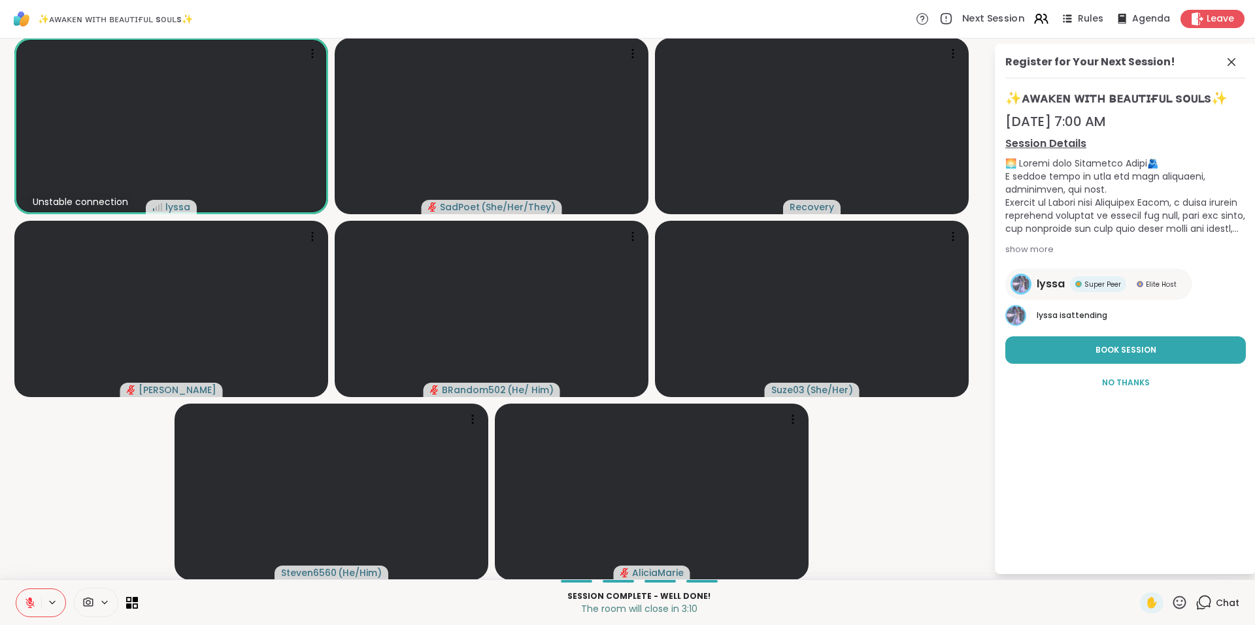
click at [982, 21] on span "Next Session" at bounding box center [993, 19] width 63 height 14
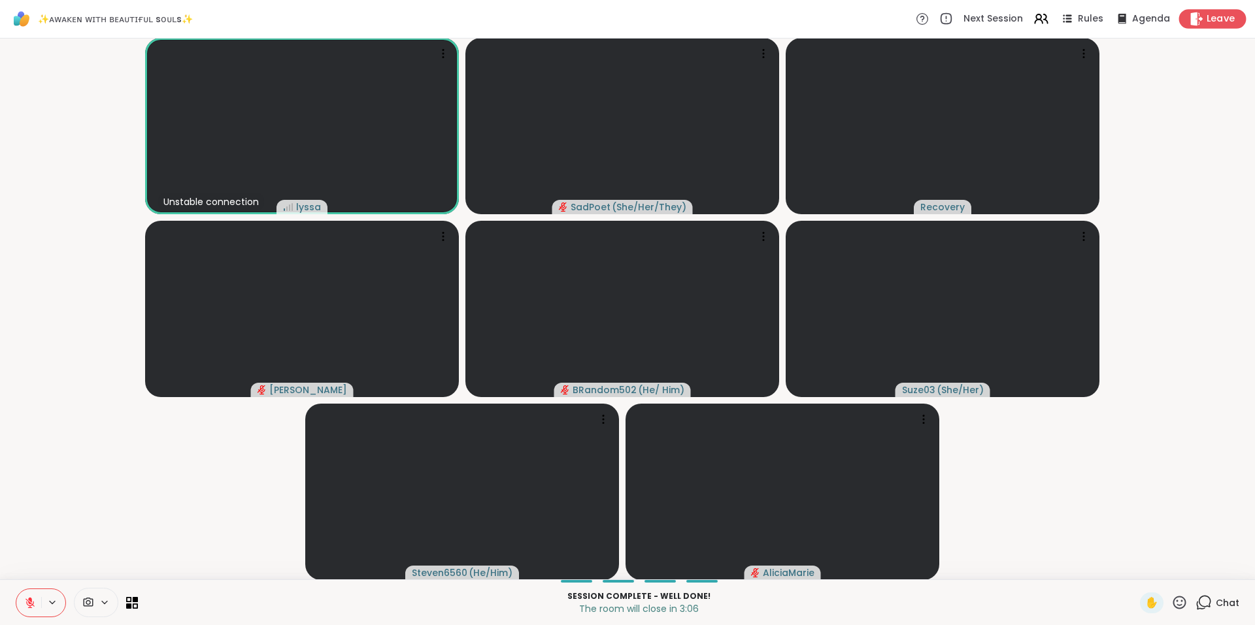
click at [1211, 17] on span "Leave" at bounding box center [1220, 19] width 29 height 14
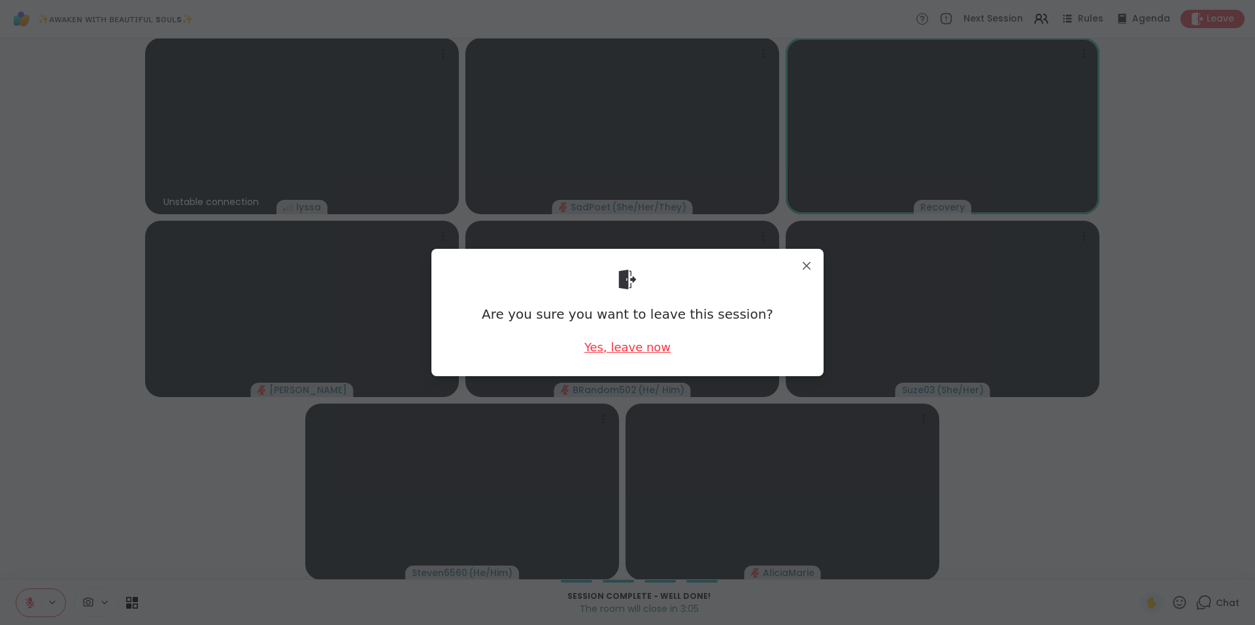
click at [634, 343] on div "Yes, leave now" at bounding box center [627, 347] width 86 height 16
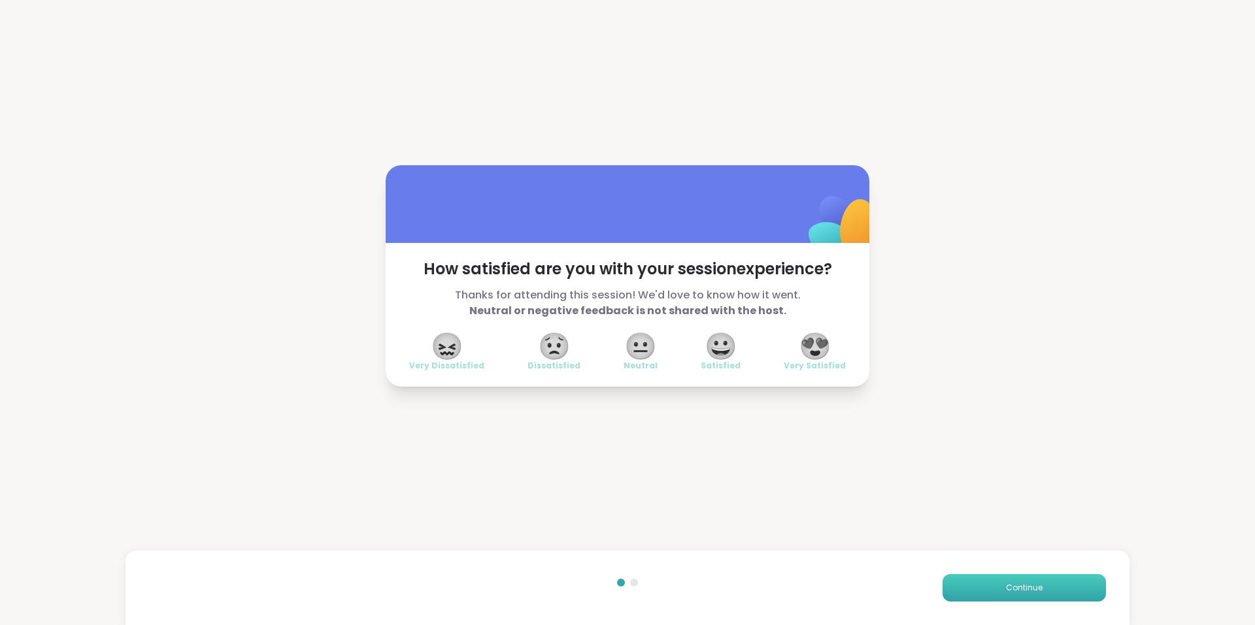
click at [1031, 594] on button "Continue" at bounding box center [1023, 587] width 163 height 27
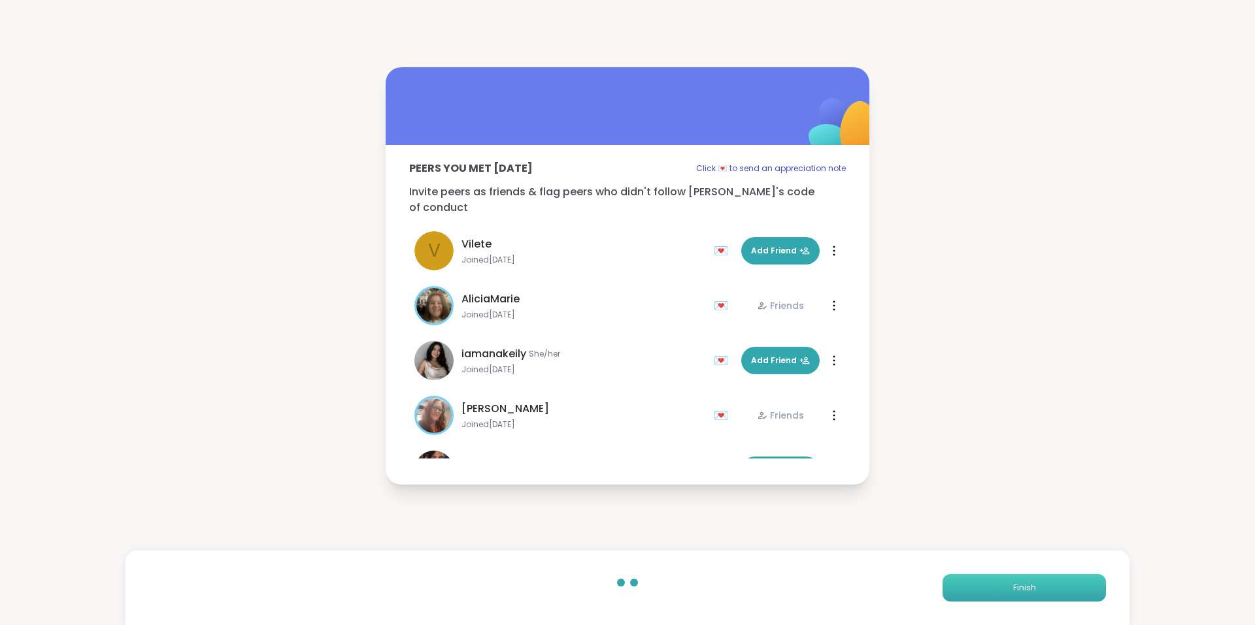
click at [1025, 591] on span "Finish" at bounding box center [1024, 588] width 23 height 12
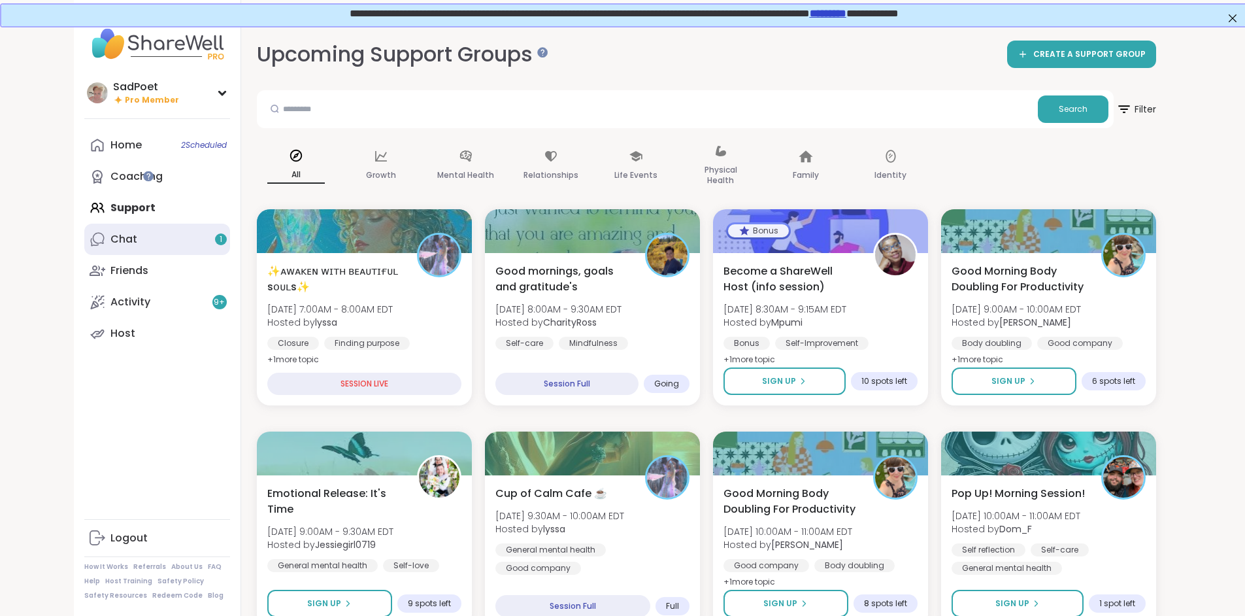
click at [84, 230] on link "Chat 1" at bounding box center [157, 239] width 146 height 31
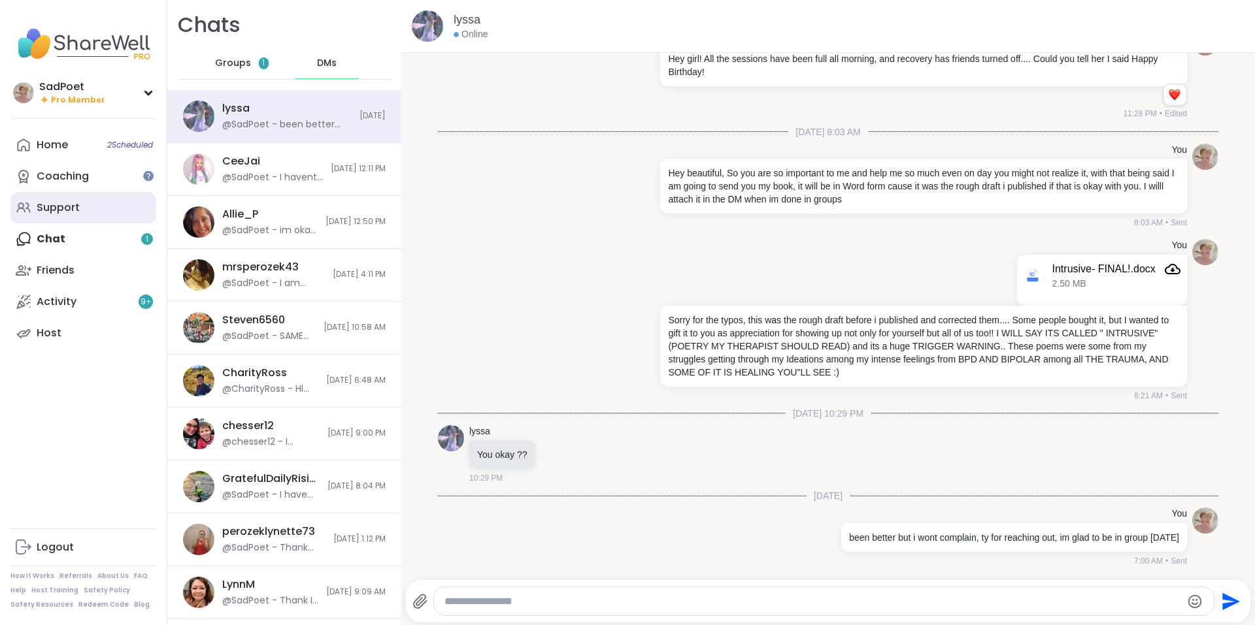
click at [78, 203] on div "Support" at bounding box center [58, 208] width 43 height 14
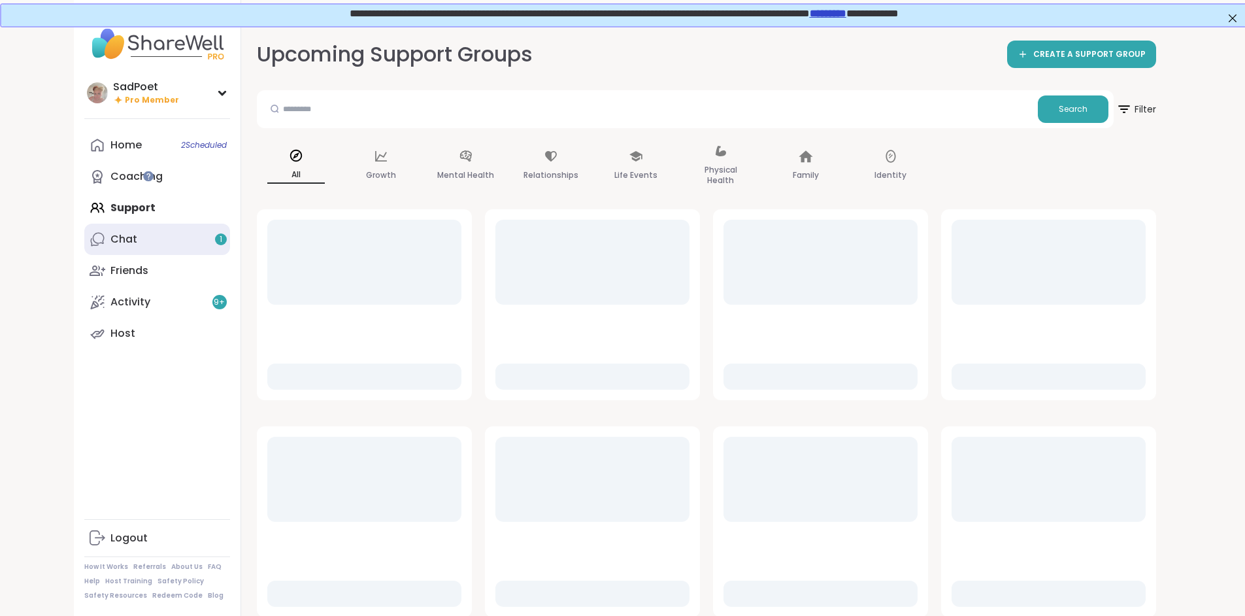
click at [84, 244] on link "Chat 1" at bounding box center [157, 239] width 146 height 31
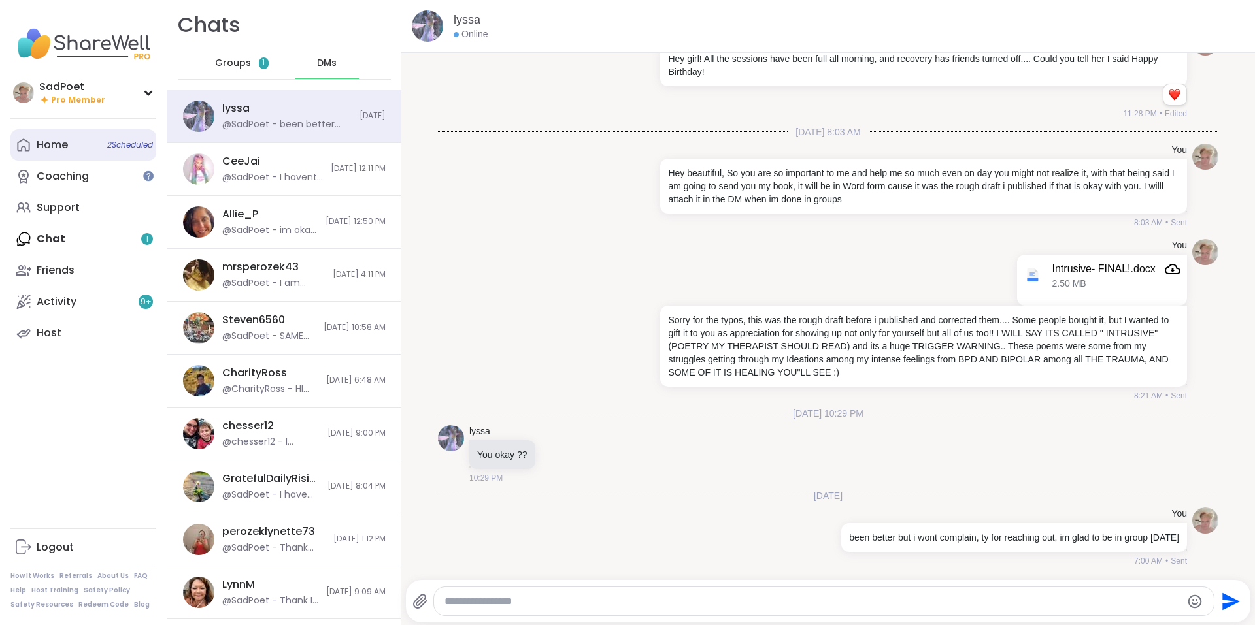
click at [82, 152] on link "Home 2 Scheduled" at bounding box center [83, 144] width 146 height 31
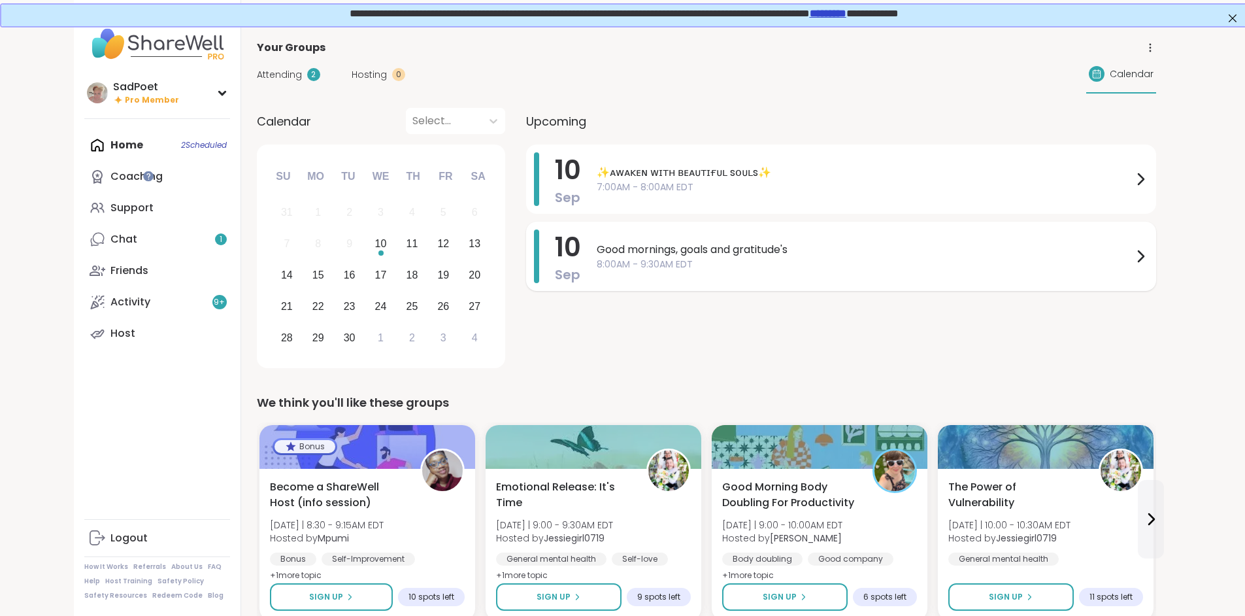
click at [660, 252] on span "Good mornings, goals and gratitude's" at bounding box center [865, 250] width 536 height 16
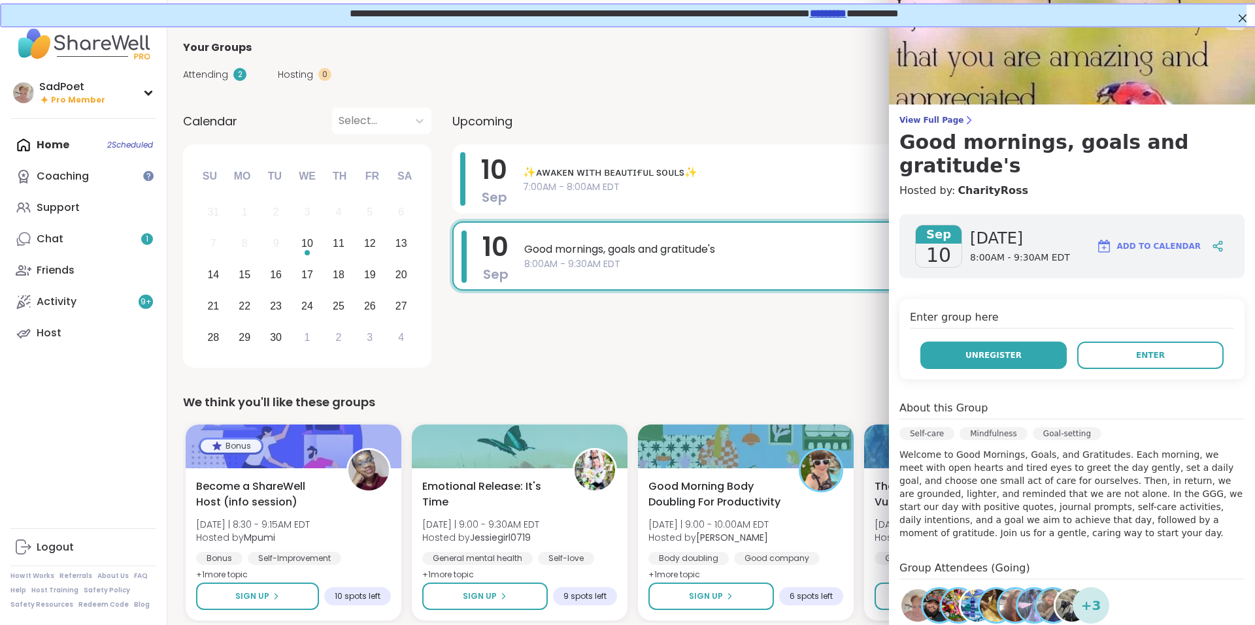
click at [1019, 365] on button "Unregister" at bounding box center [993, 355] width 146 height 27
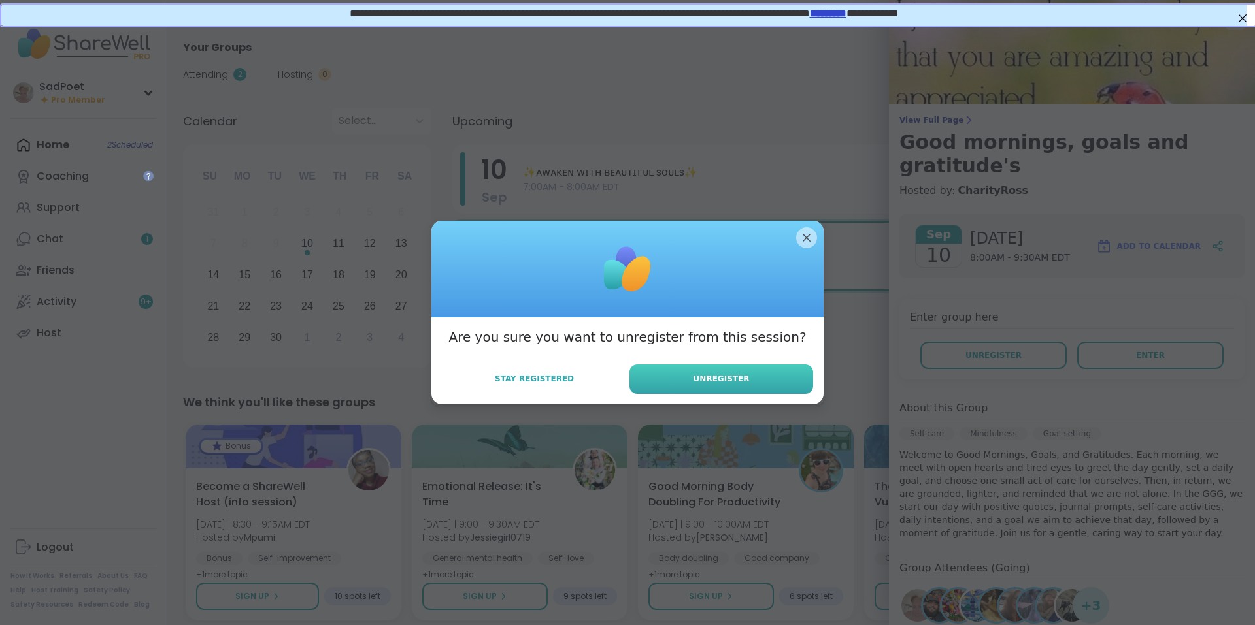
click at [718, 382] on span "Unregister" at bounding box center [721, 379] width 56 height 12
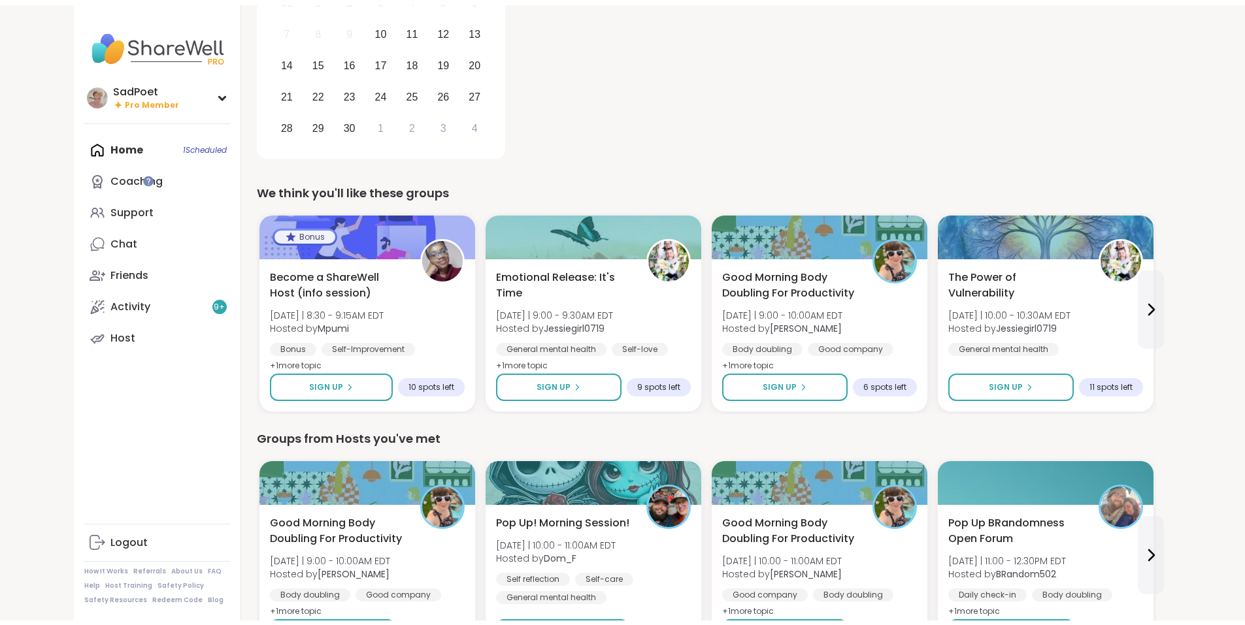
scroll to position [196, 0]
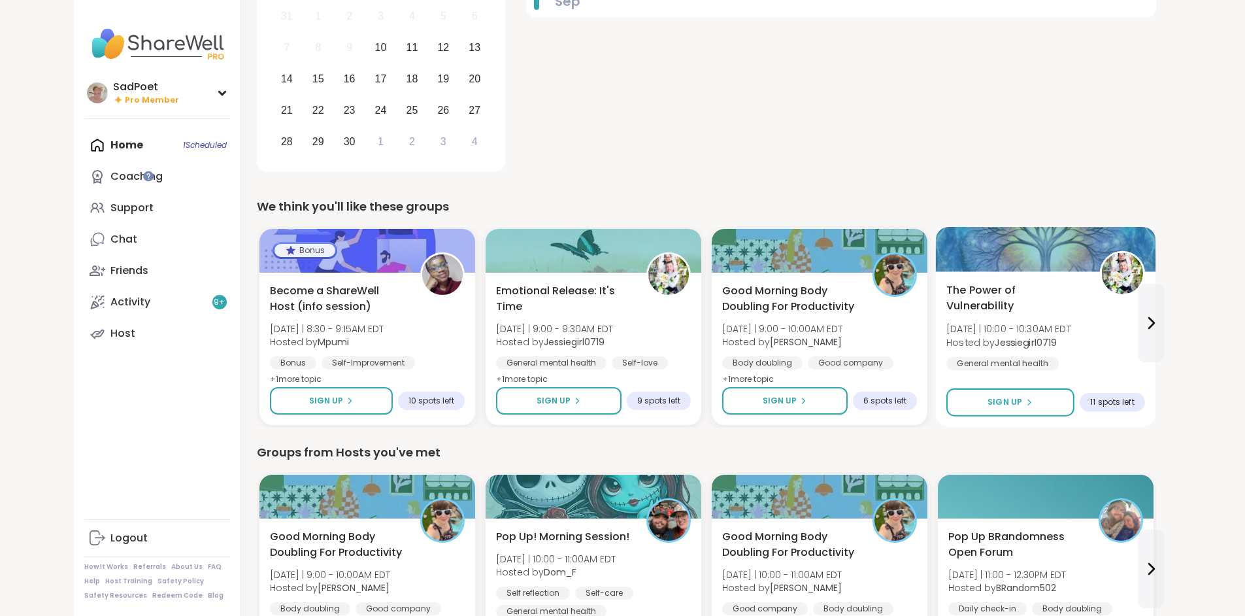
click at [1055, 336] on div "The Power of Vulnerability Wed 9/10 | 10:00 - 10:30AM EDT Hosted by Jessiegirl0…" at bounding box center [1045, 344] width 199 height 125
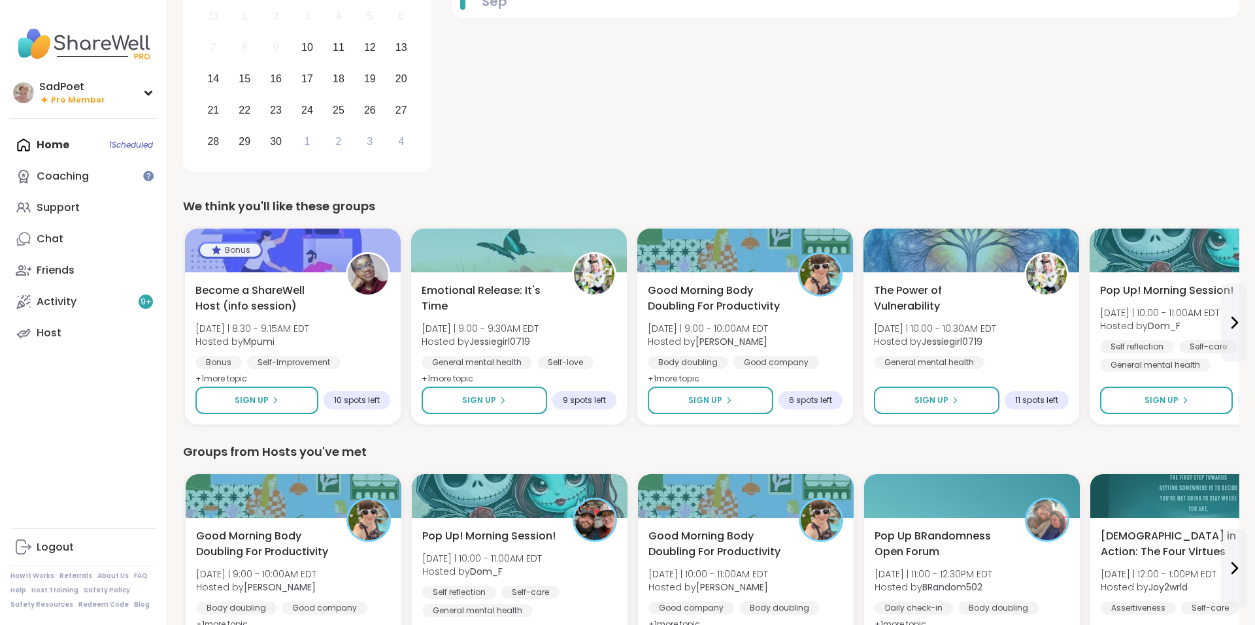
click at [806, 118] on div "10 Sep ✨ᴀᴡᴀᴋᴇɴ ᴡɪᴛʜ ʙᴇᴀᴜᴛɪғᴜʟ sᴏᴜʟs✨ 7:00AM - 8:00AM EDT" at bounding box center [845, 62] width 787 height 228
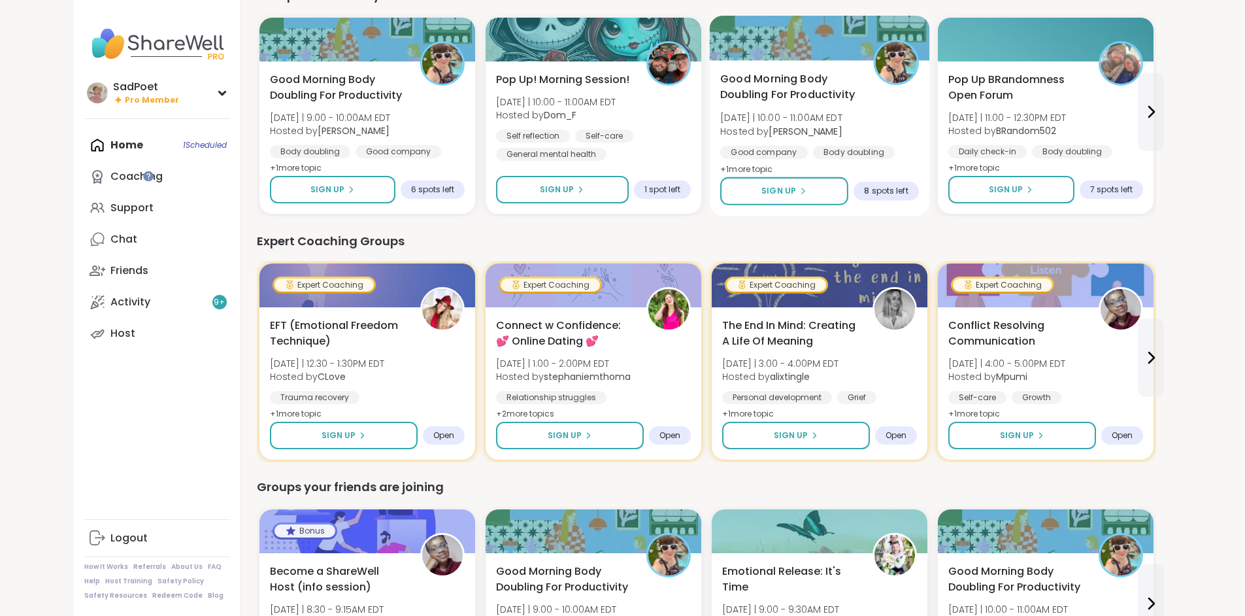
scroll to position [654, 0]
click at [110, 241] on div "Chat" at bounding box center [123, 239] width 27 height 14
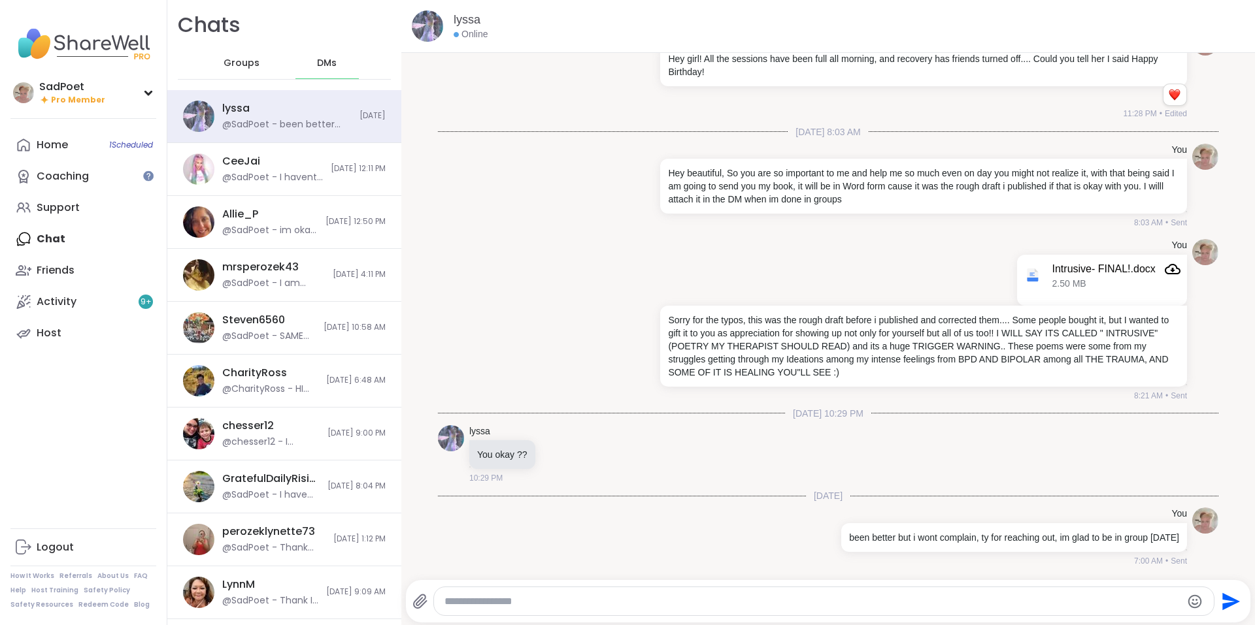
click at [239, 68] on span "Groups" at bounding box center [242, 63] width 36 height 13
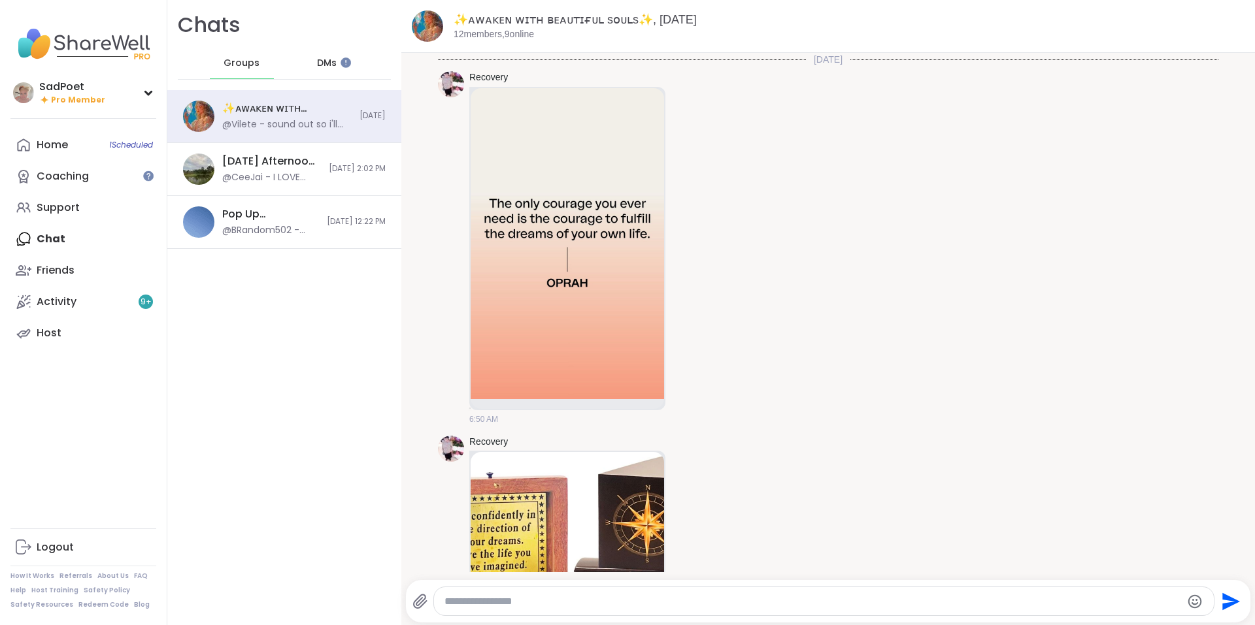
scroll to position [2562, 0]
